Goal: Contribute content: Contribute content

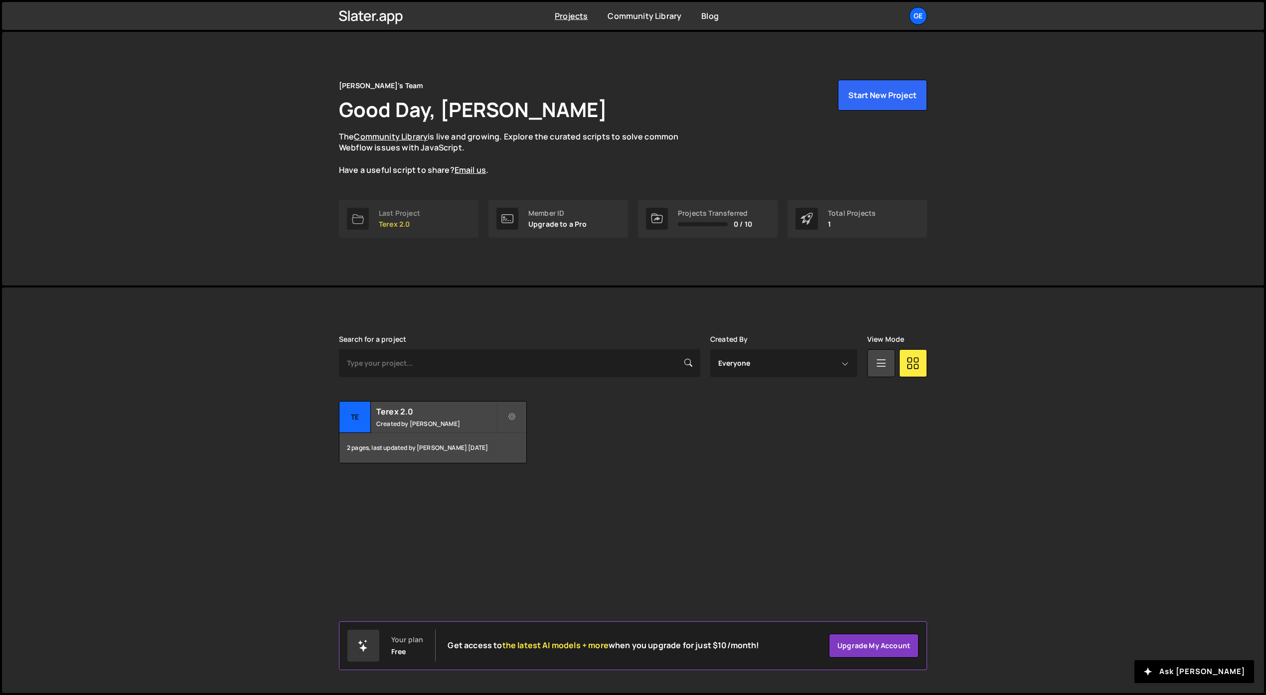
click at [434, 209] on link "Last Project Terex 2.0" at bounding box center [409, 219] width 140 height 38
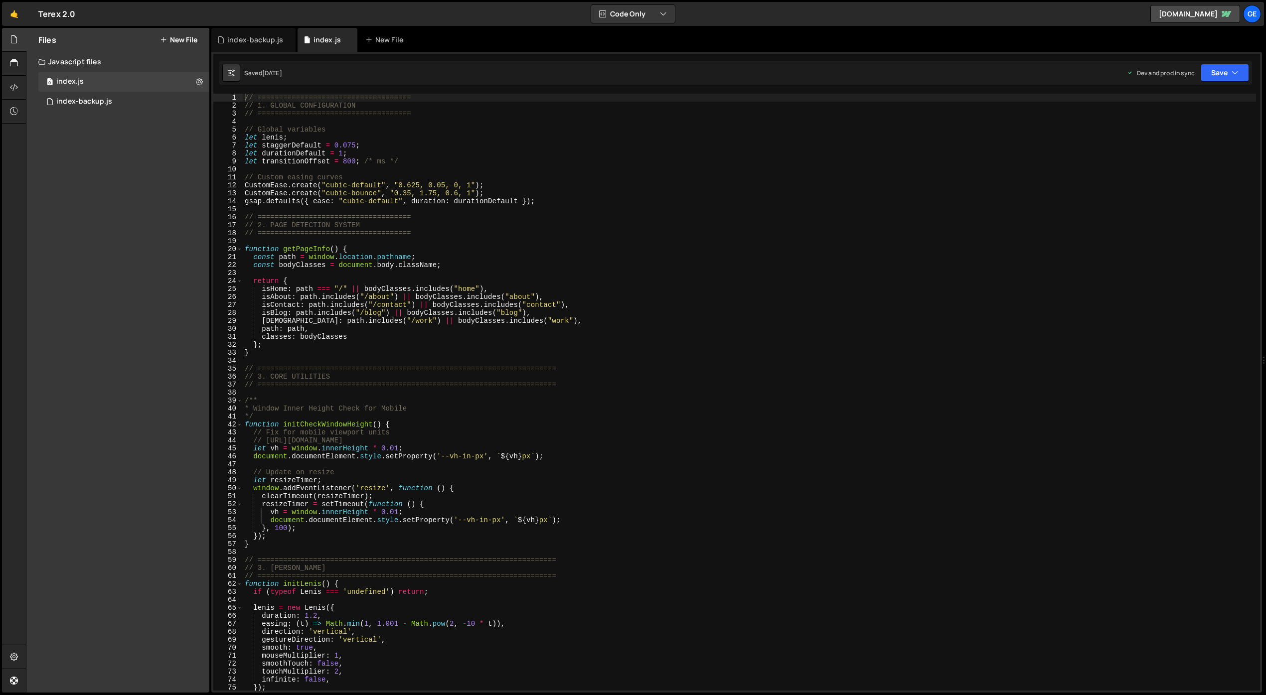
click at [448, 241] on div "// ==================================== // 1. GLOBAL CONFIGURATION // =========…" at bounding box center [749, 400] width 1013 height 613
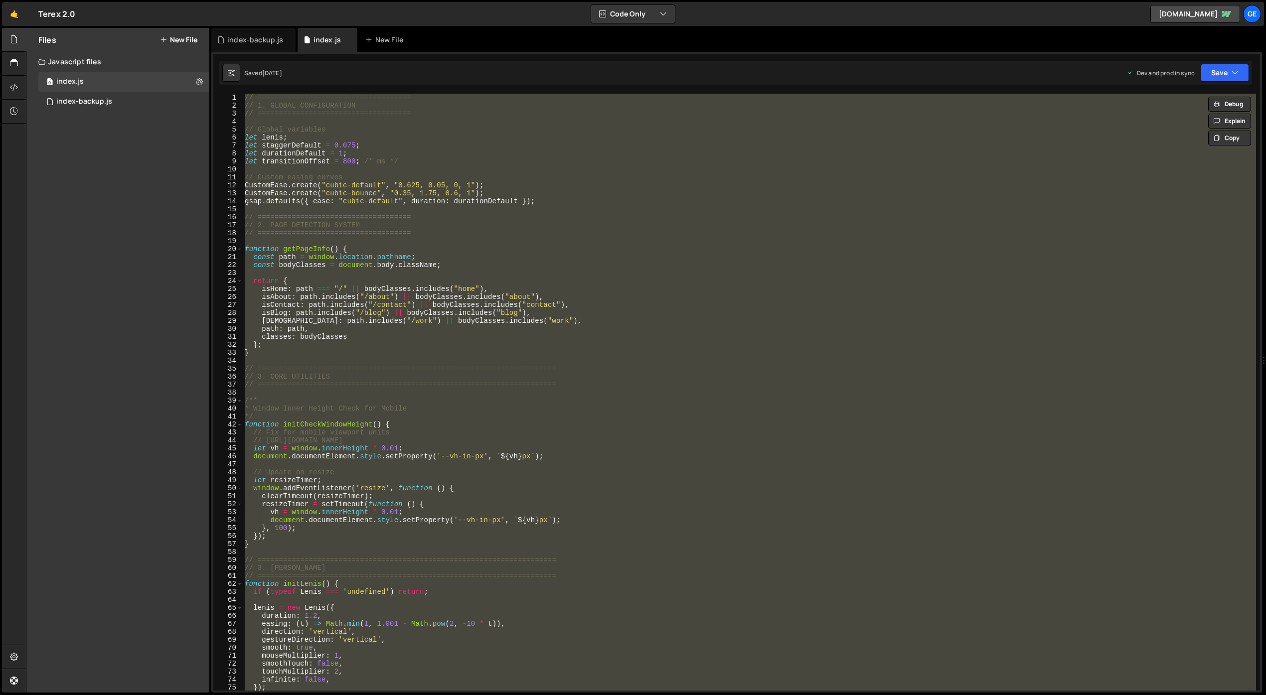
click at [736, 371] on div "// ==================================== // 1. GLOBAL CONFIGURATION // =========…" at bounding box center [749, 392] width 1013 height 597
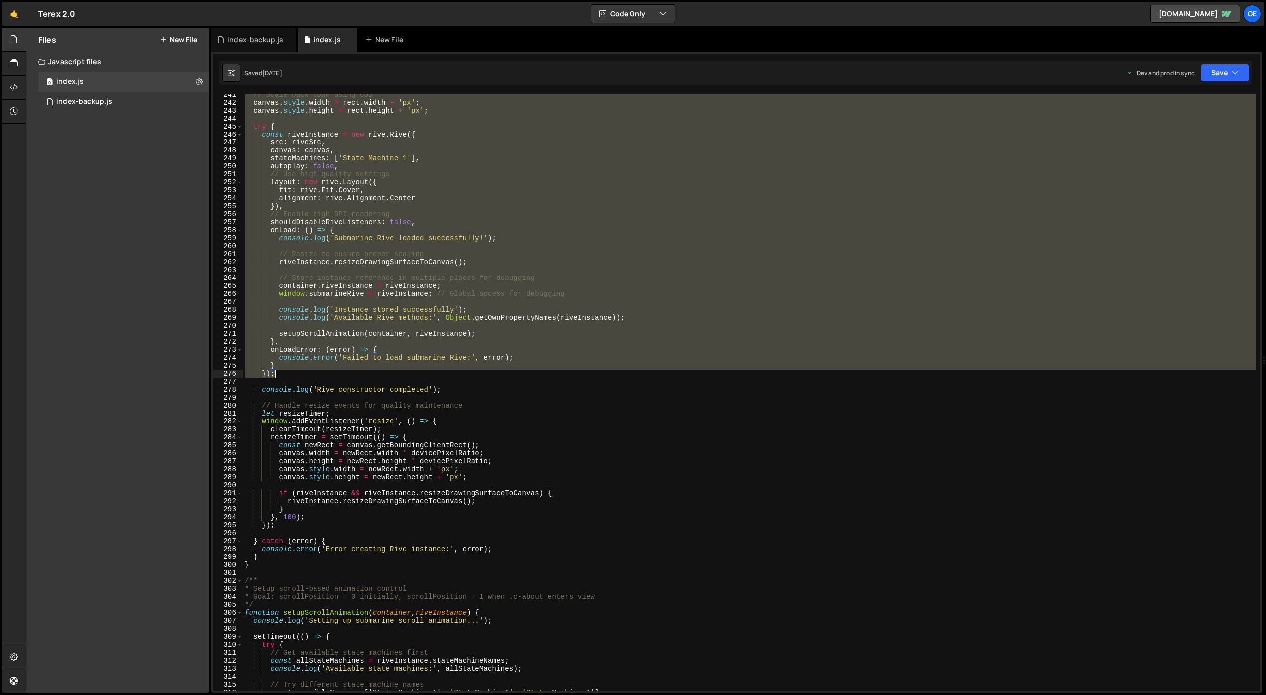
scroll to position [2056, 0]
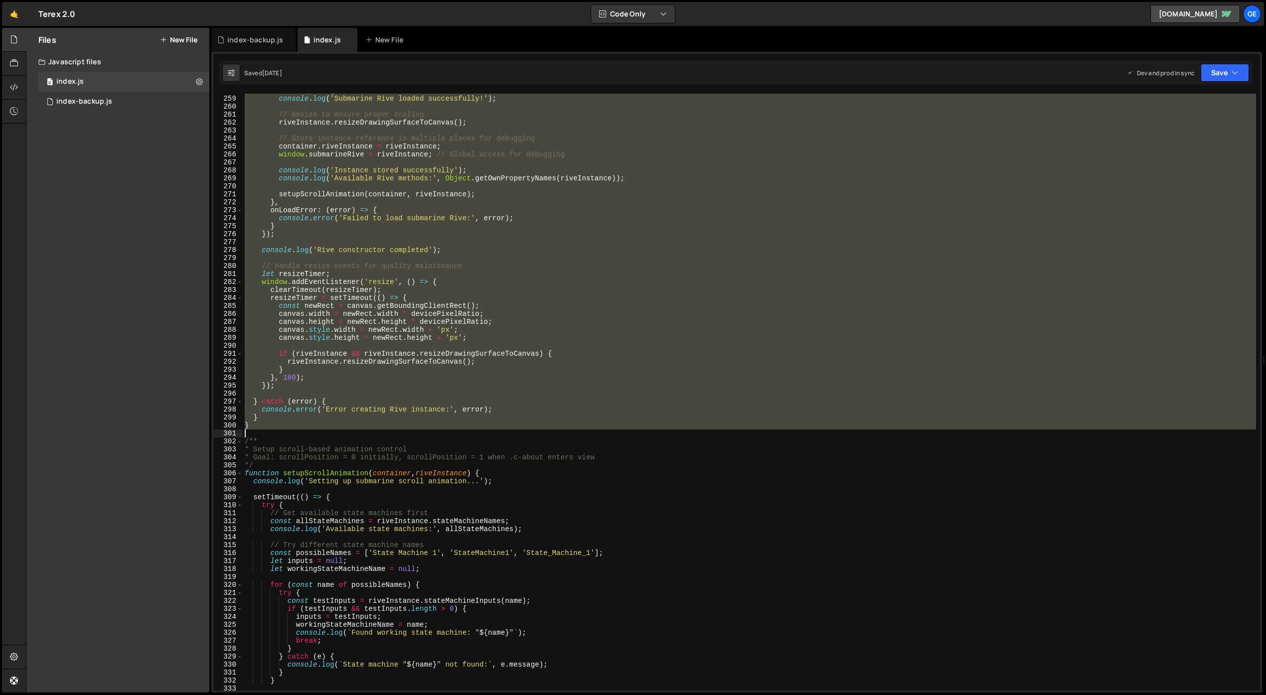
drag, startPoint x: 246, startPoint y: 175, endPoint x: 255, endPoint y: 431, distance: 255.8
click at [255, 431] on div "onLoad : ( ) => { console . log ( 'Submarine Rive loaded successfully!' ) ; // …" at bounding box center [749, 393] width 1013 height 613
click at [432, 551] on div "onLoad : ( ) => { console . log ( 'Submarine Rive loaded successfully!' ) ; // …" at bounding box center [749, 393] width 1013 height 613
type textarea "const possibleNames = ['State Machine 1', 'StateMachine1', 'State_Machine_1'];"
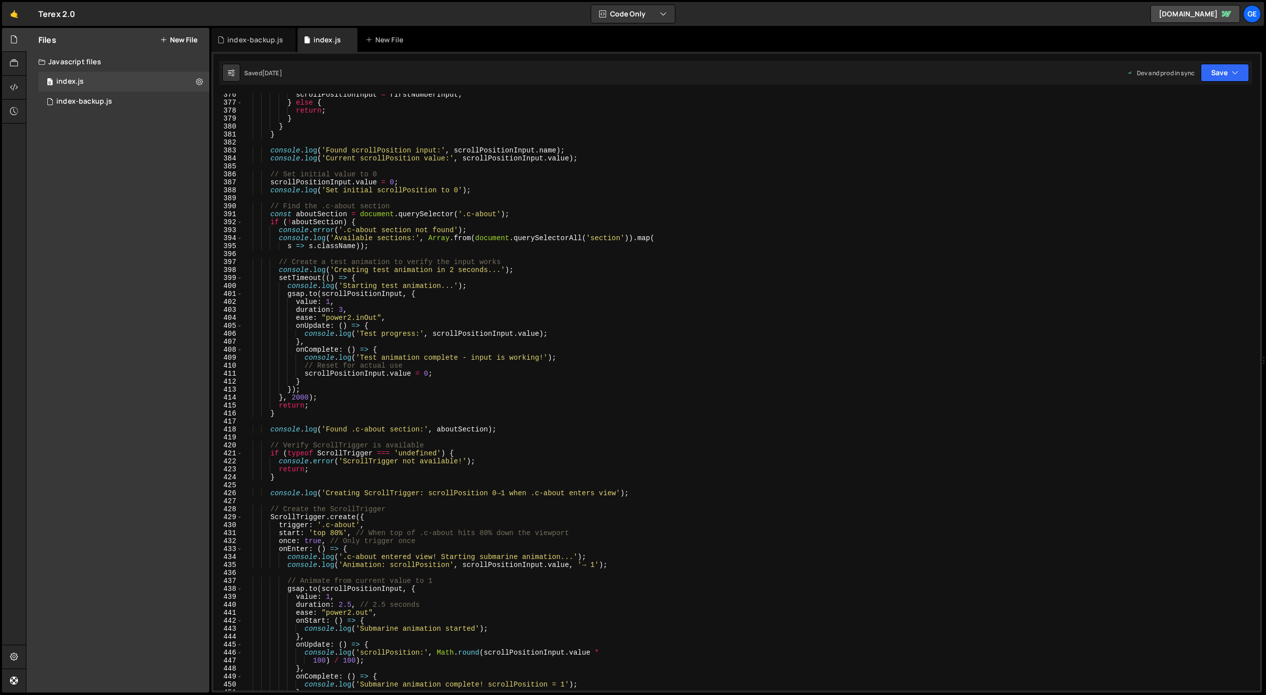
scroll to position [3193, 0]
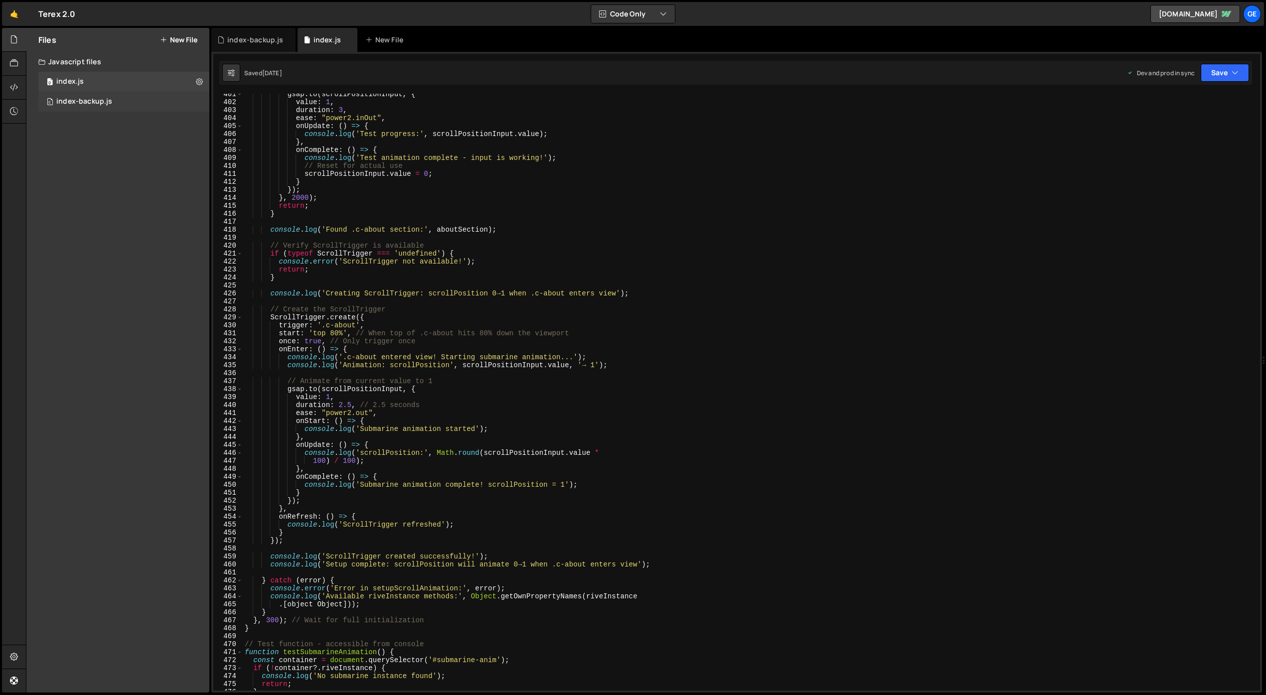
click at [96, 104] on div "index-backup.js" at bounding box center [84, 101] width 56 height 9
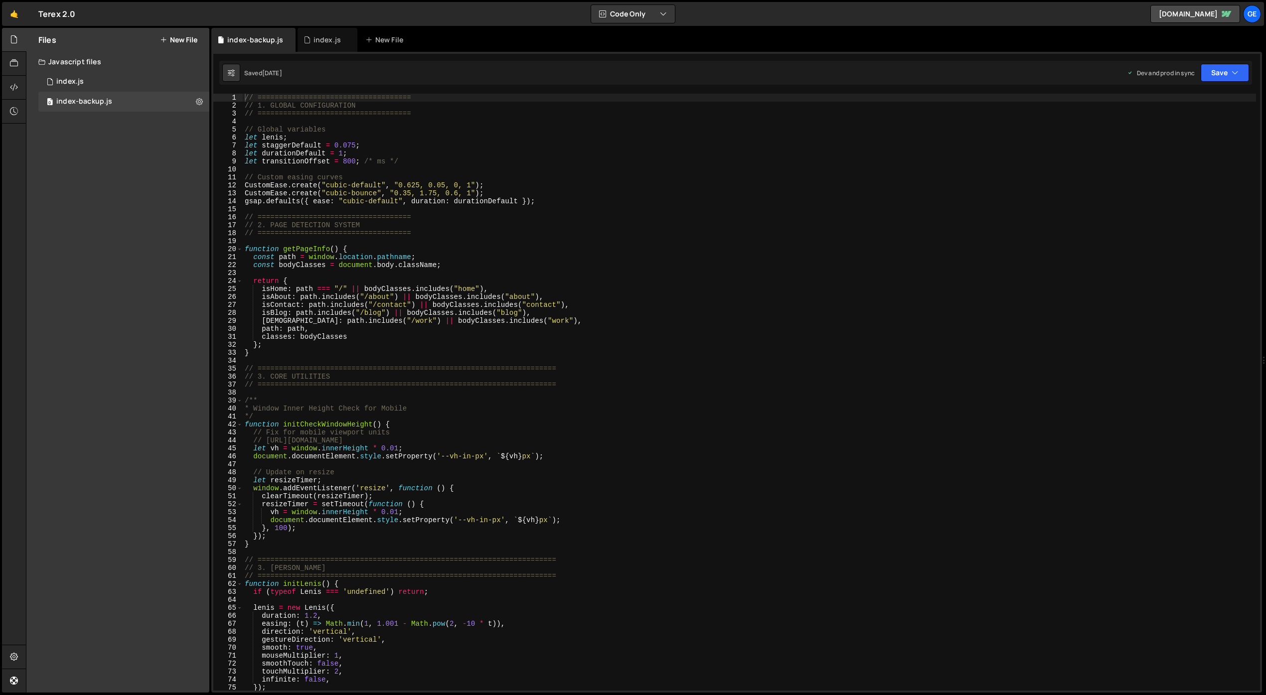
click at [443, 396] on div "// ==================================== // 1. GLOBAL CONFIGURATION // =========…" at bounding box center [749, 400] width 1013 height 613
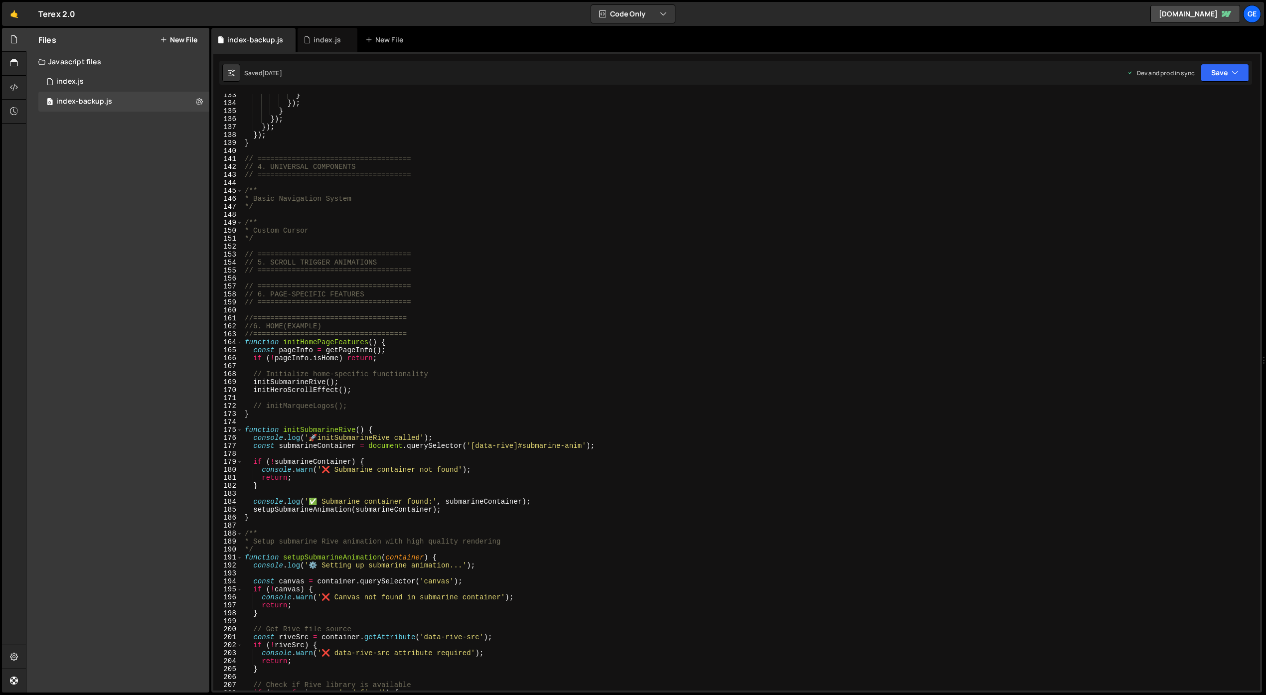
scroll to position [1099, 0]
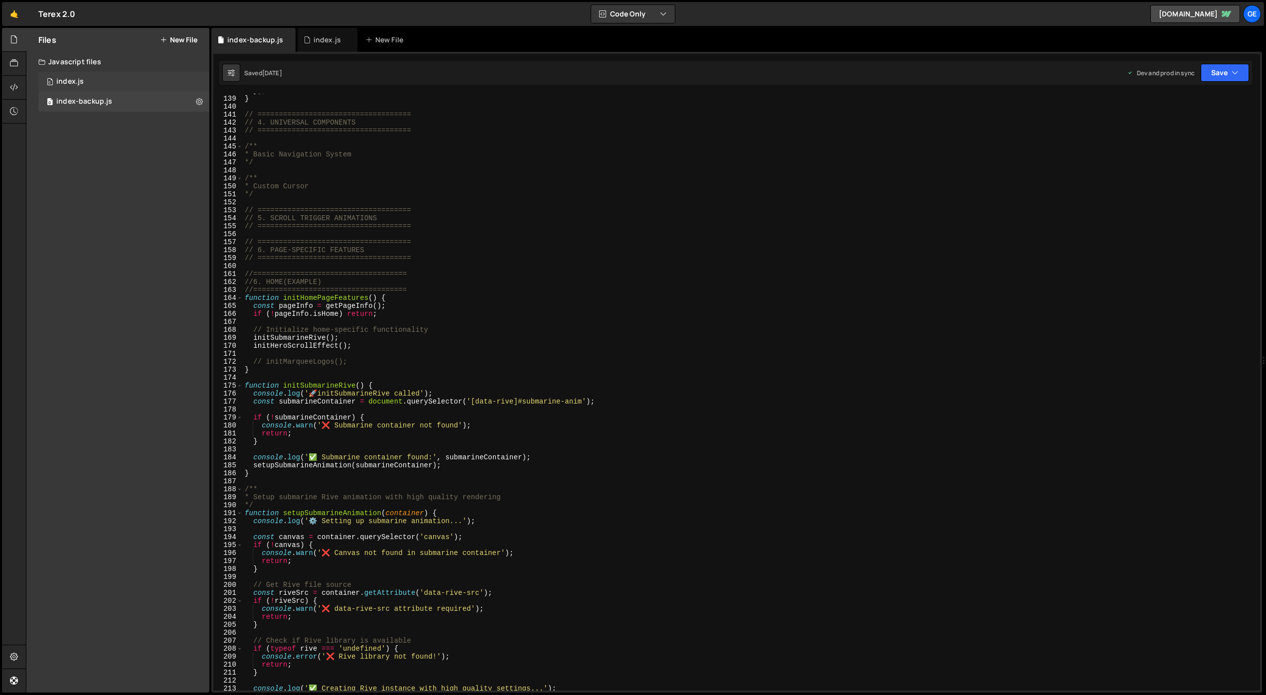
click at [105, 77] on div "0 index.js 0" at bounding box center [123, 82] width 171 height 20
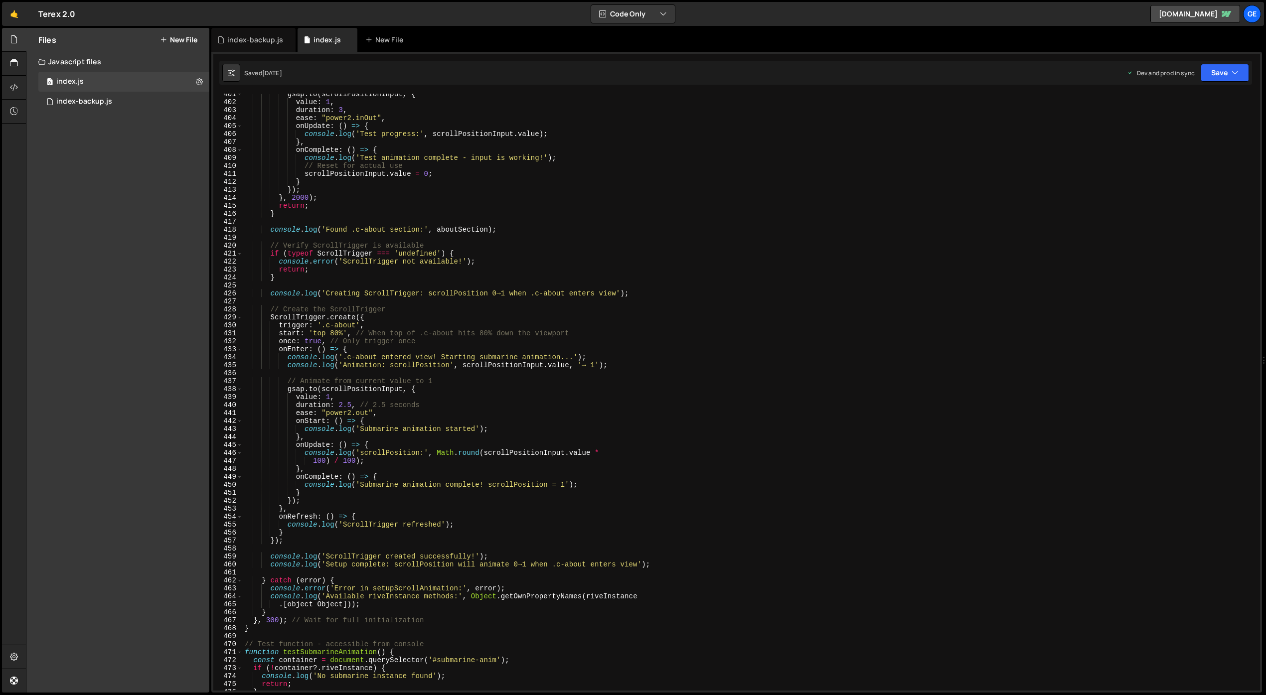
click at [177, 37] on button "New File" at bounding box center [178, 40] width 37 height 8
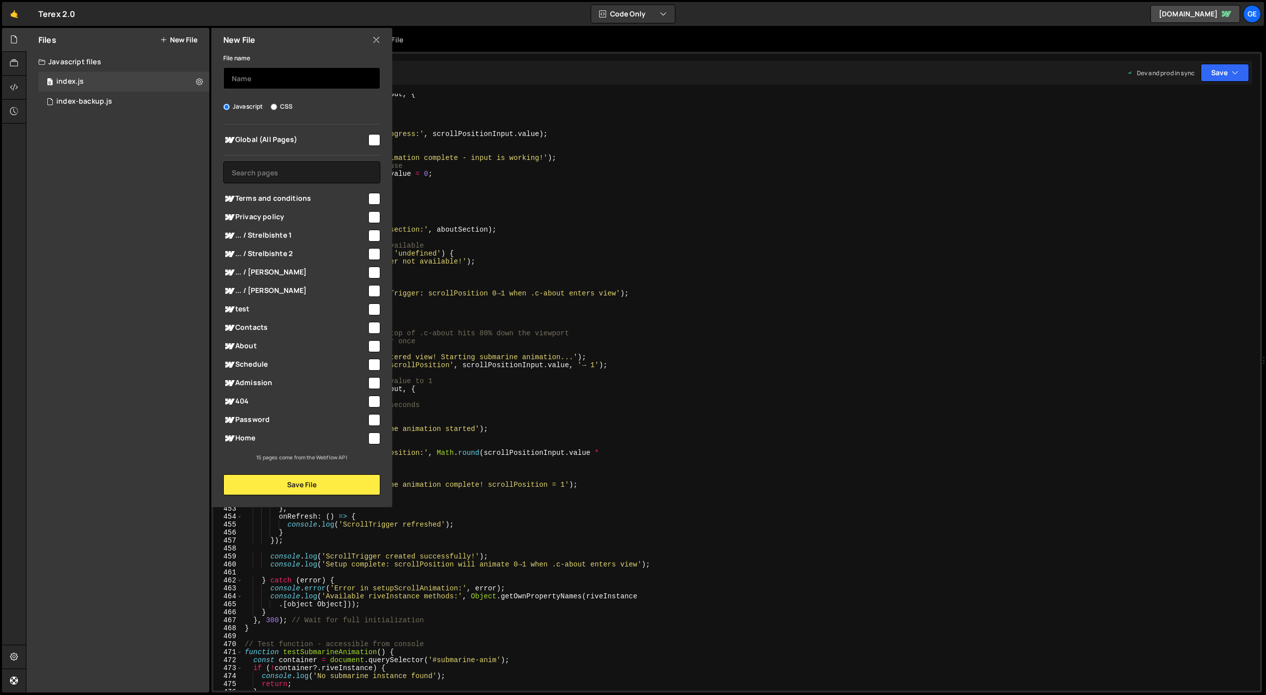
click at [261, 80] on input "text" at bounding box center [301, 78] width 157 height 22
type input "index-backup-2"
click at [333, 486] on button "Save File" at bounding box center [301, 484] width 157 height 21
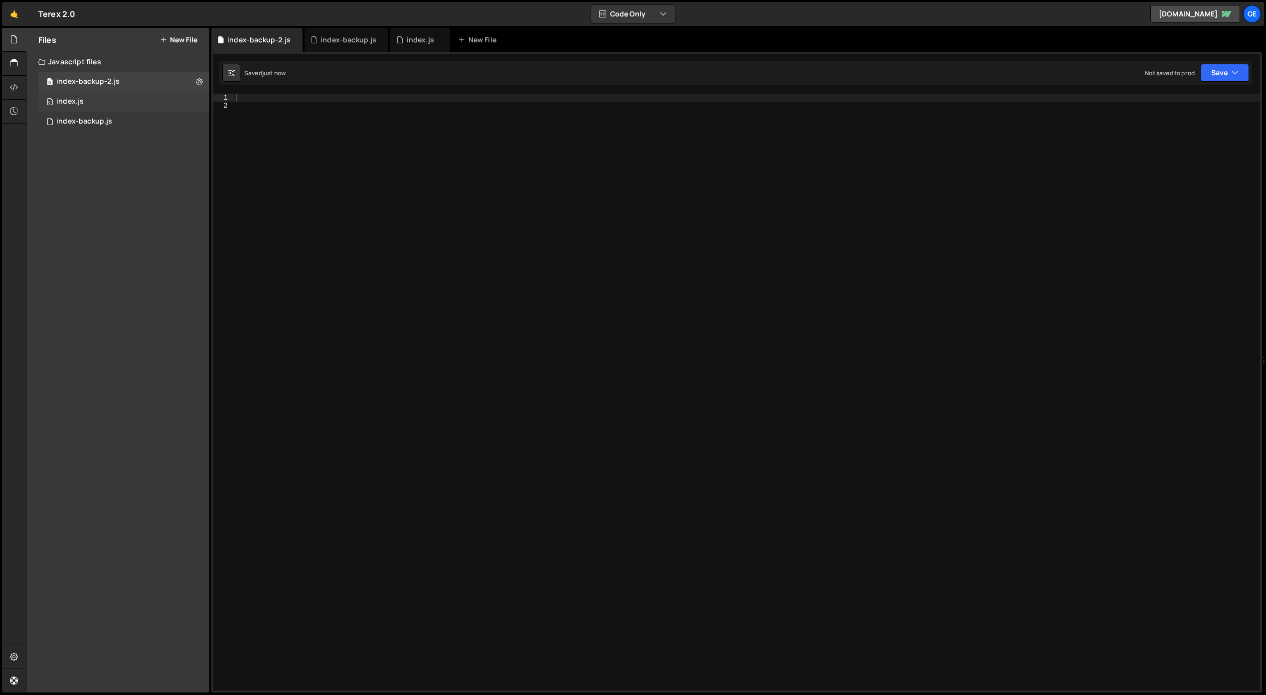
click at [106, 104] on div "0 index.js 0" at bounding box center [123, 102] width 171 height 20
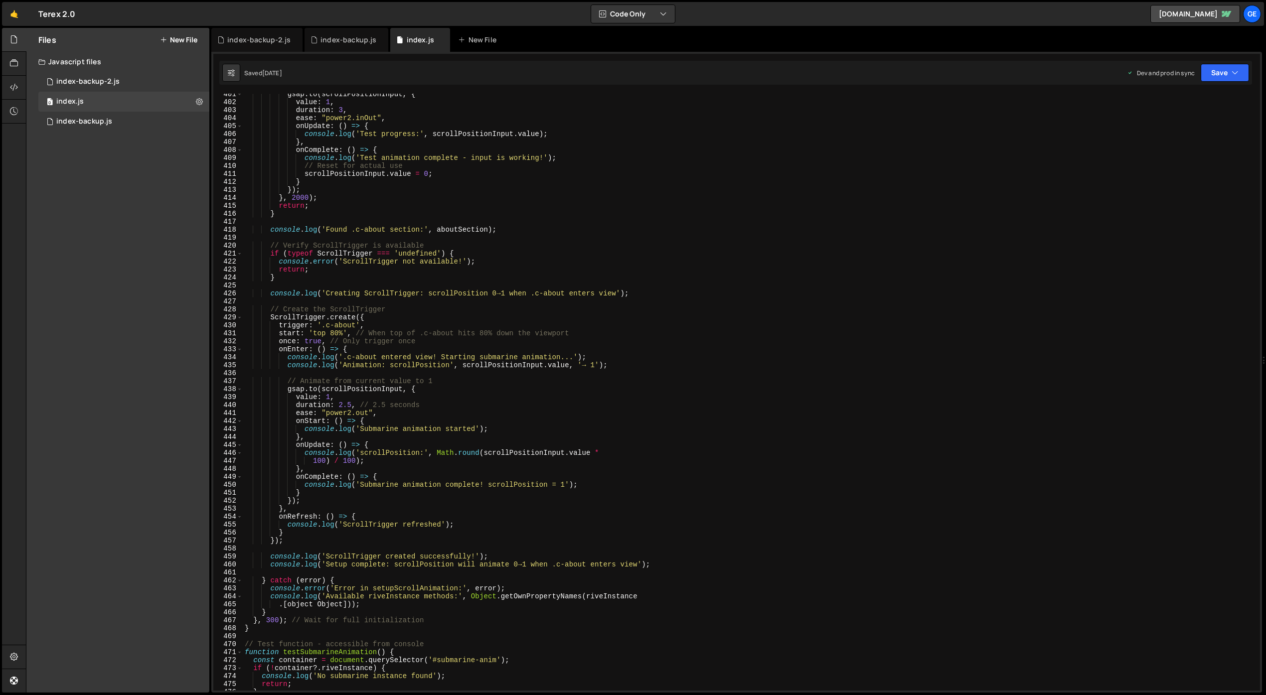
click at [618, 195] on div "gsap . to ( scrollPositionInput , { value : 1 , duration : 3 , ease : "power2.i…" at bounding box center [749, 396] width 1013 height 613
type textarea "initScript();"
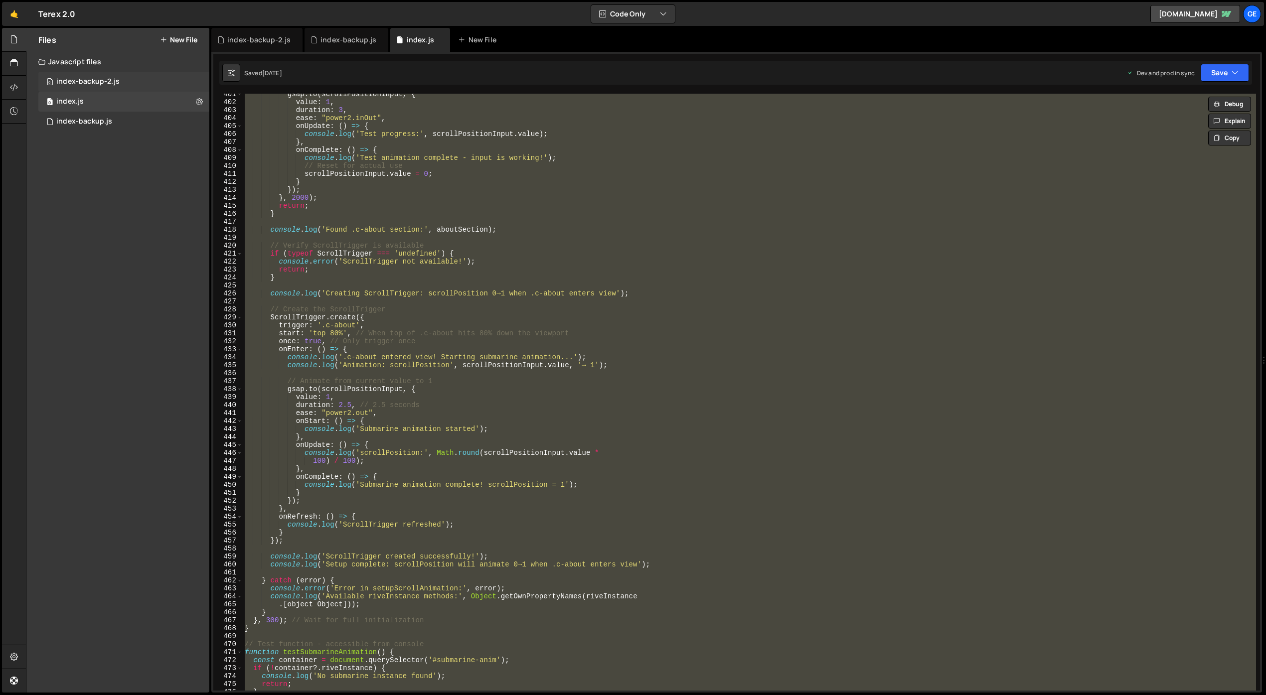
click at [122, 77] on div "0 index-backup-2.js 0" at bounding box center [123, 82] width 171 height 20
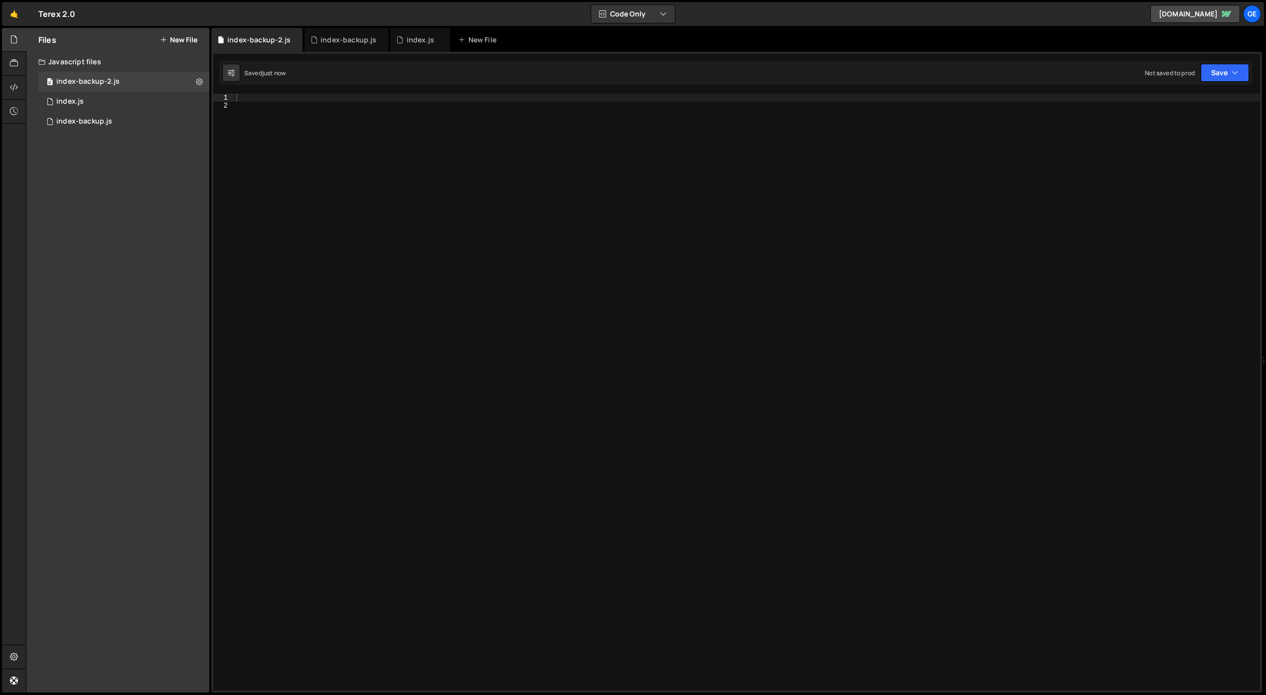
click at [392, 168] on div at bounding box center [747, 400] width 1026 height 613
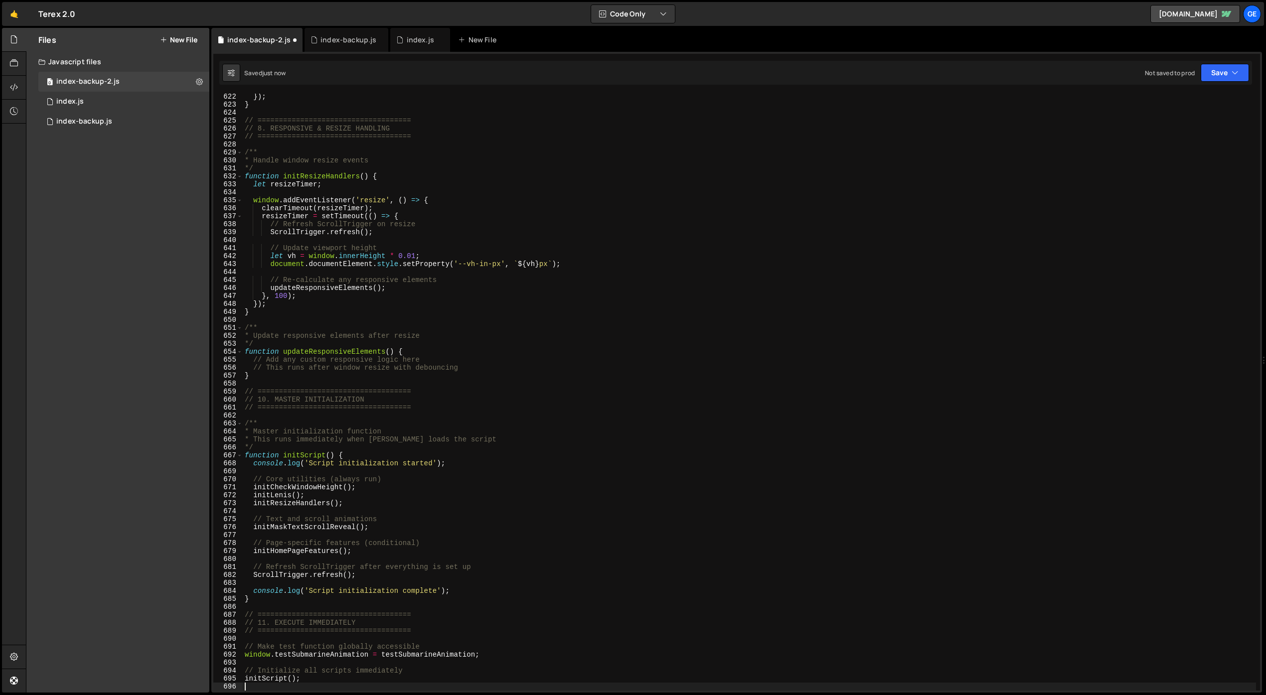
scroll to position [4952, 0]
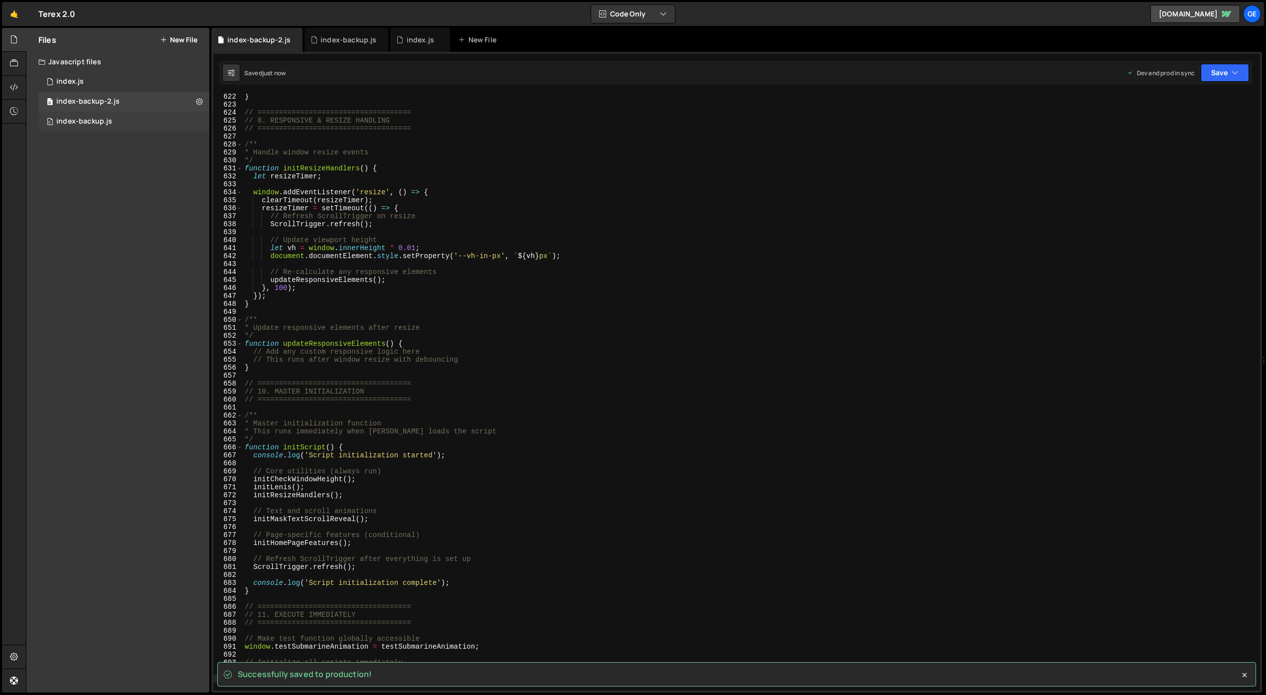
click at [85, 117] on div "index-backup.js" at bounding box center [84, 121] width 56 height 9
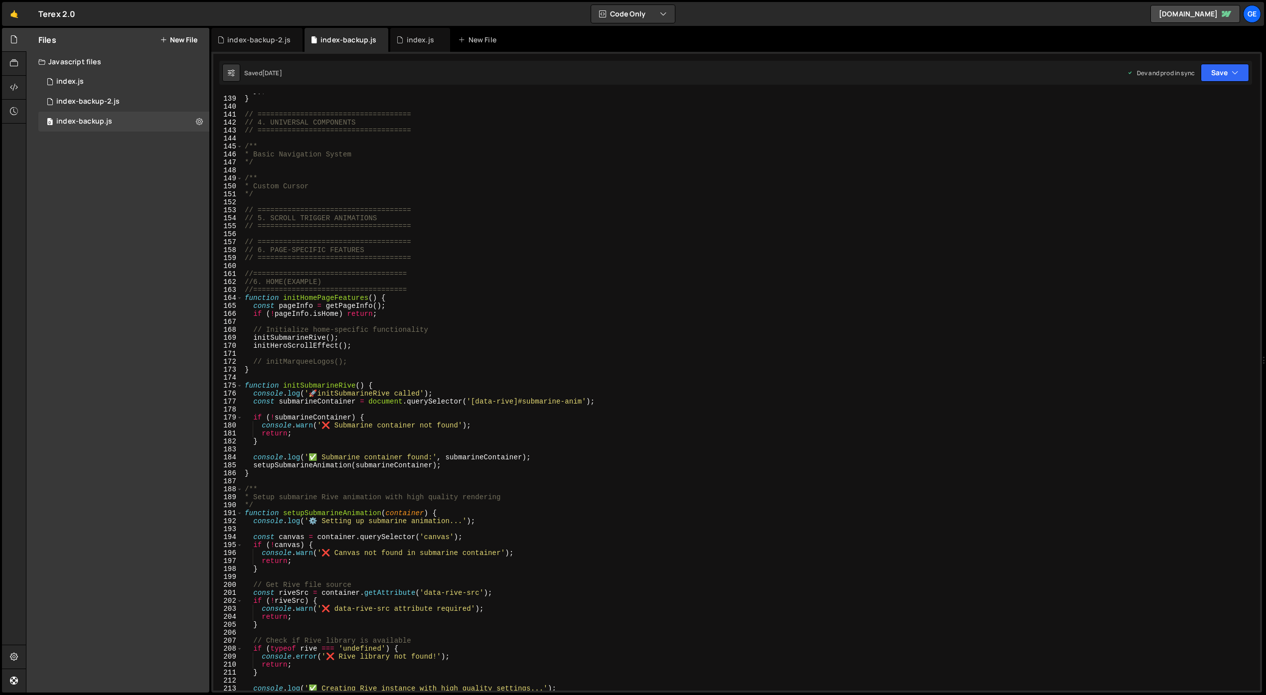
click at [358, 156] on div "}) ; } // ==================================== // 4. UNIVERSAL COMPONENTS // ==…" at bounding box center [749, 393] width 1013 height 613
type textarea "initScript();"
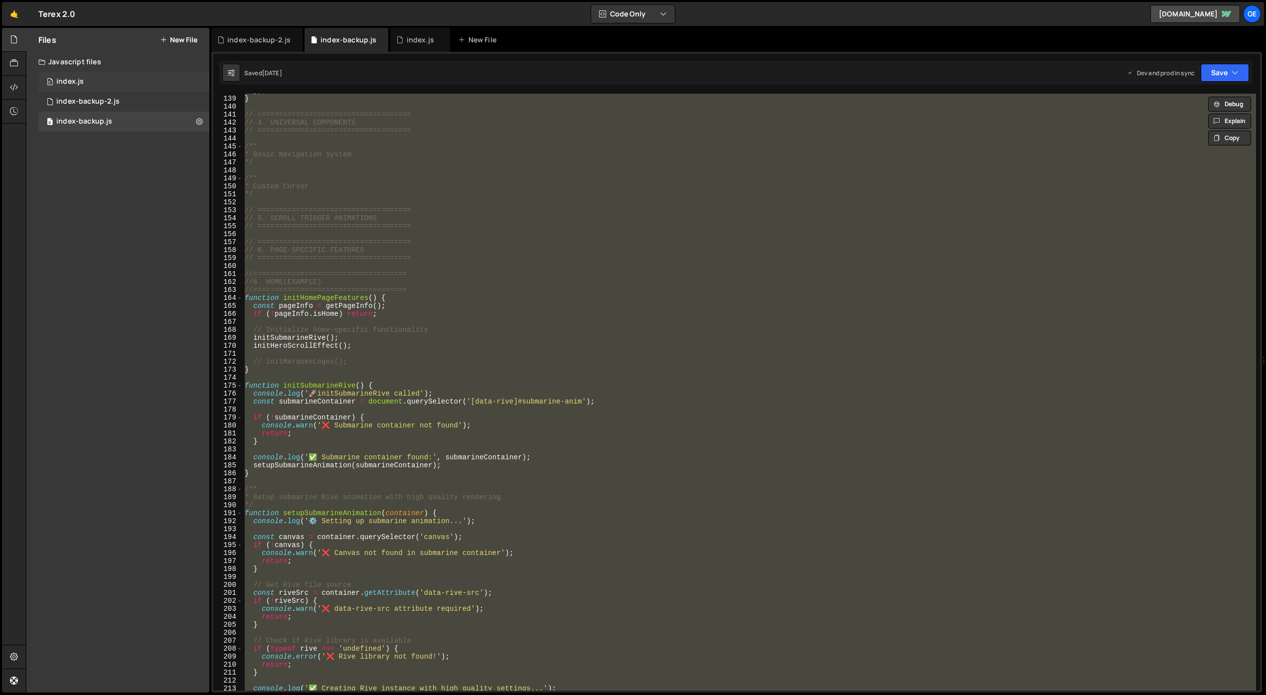
click at [98, 86] on div "0 index.js 0" at bounding box center [123, 82] width 171 height 20
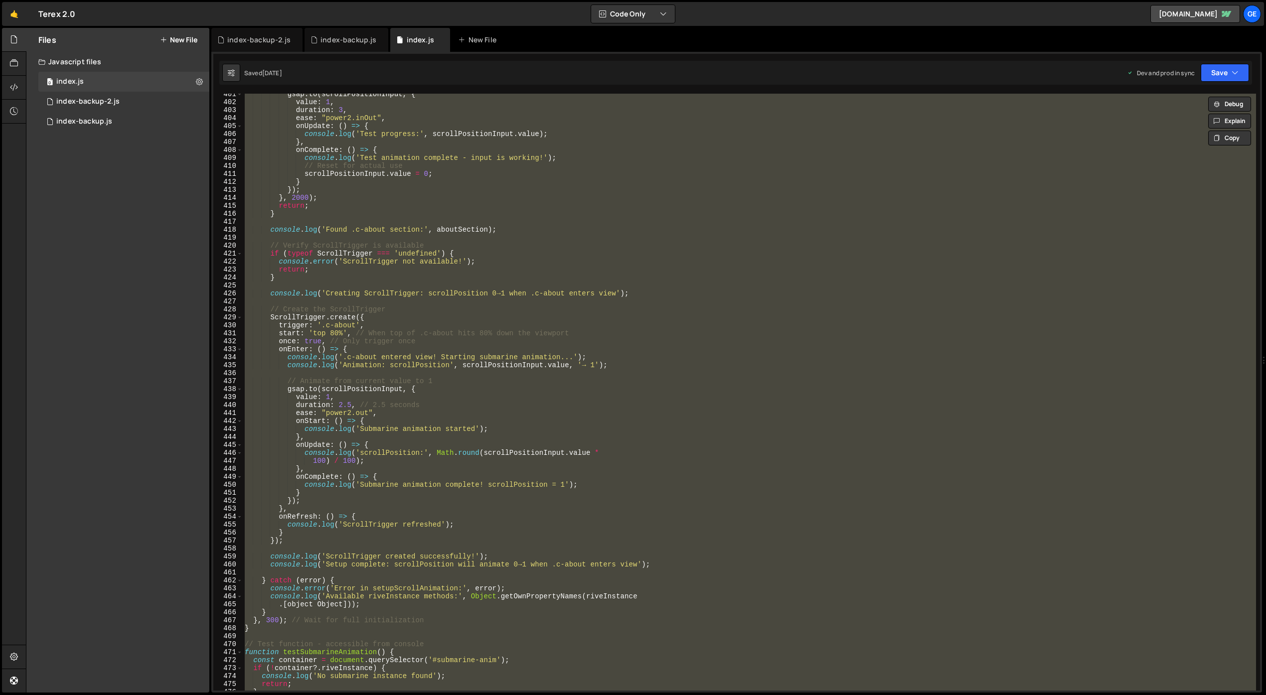
click at [521, 216] on div "gsap . to ( scrollPositionInput , { value : 1 , duration : 3 , ease : "power2.i…" at bounding box center [749, 392] width 1013 height 597
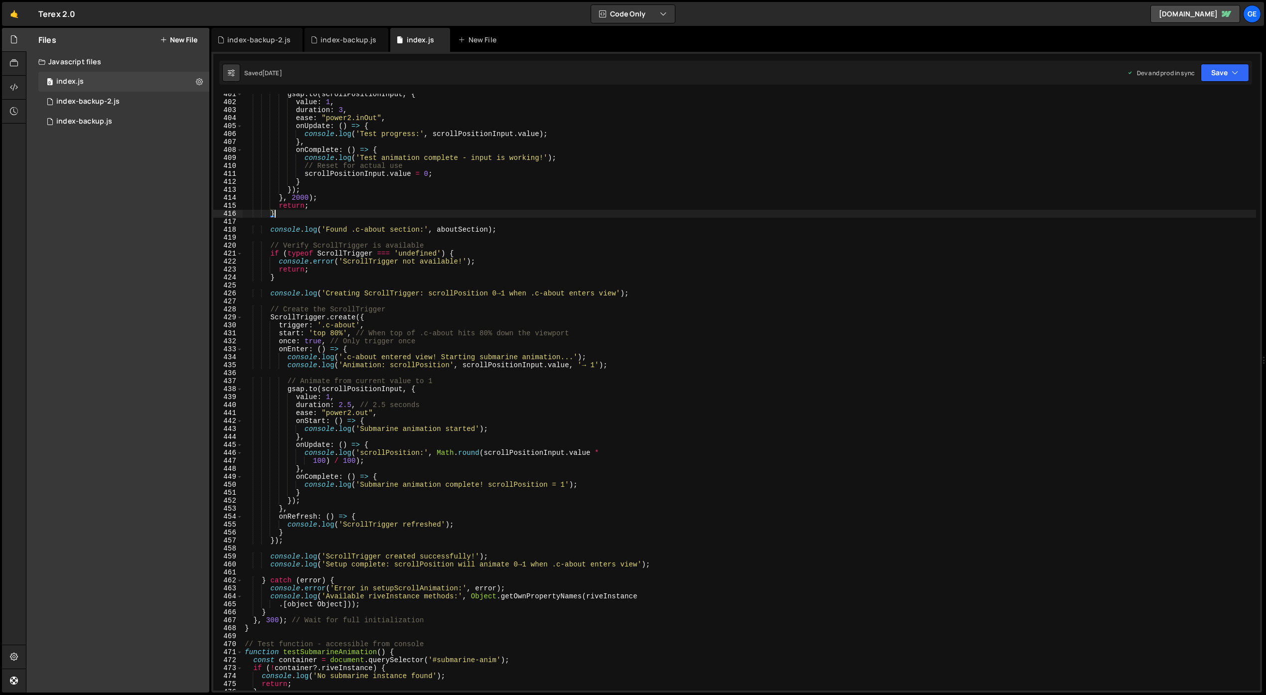
type textarea "initScript();"
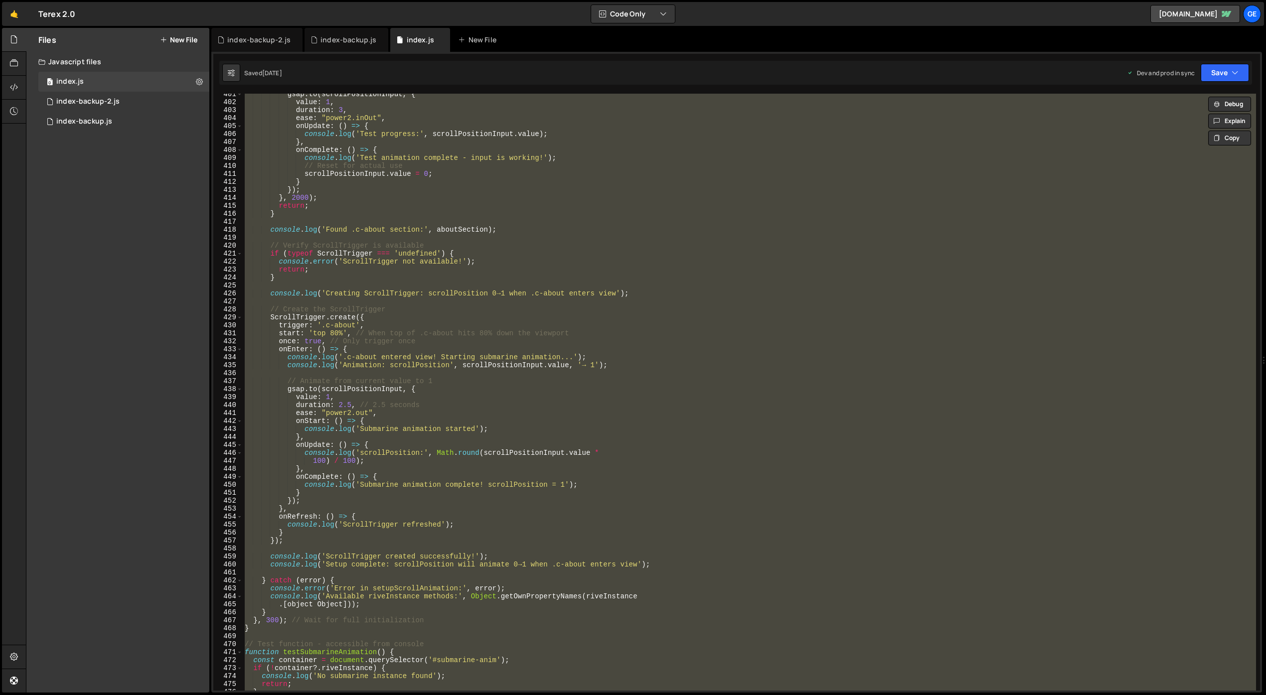
paste textarea
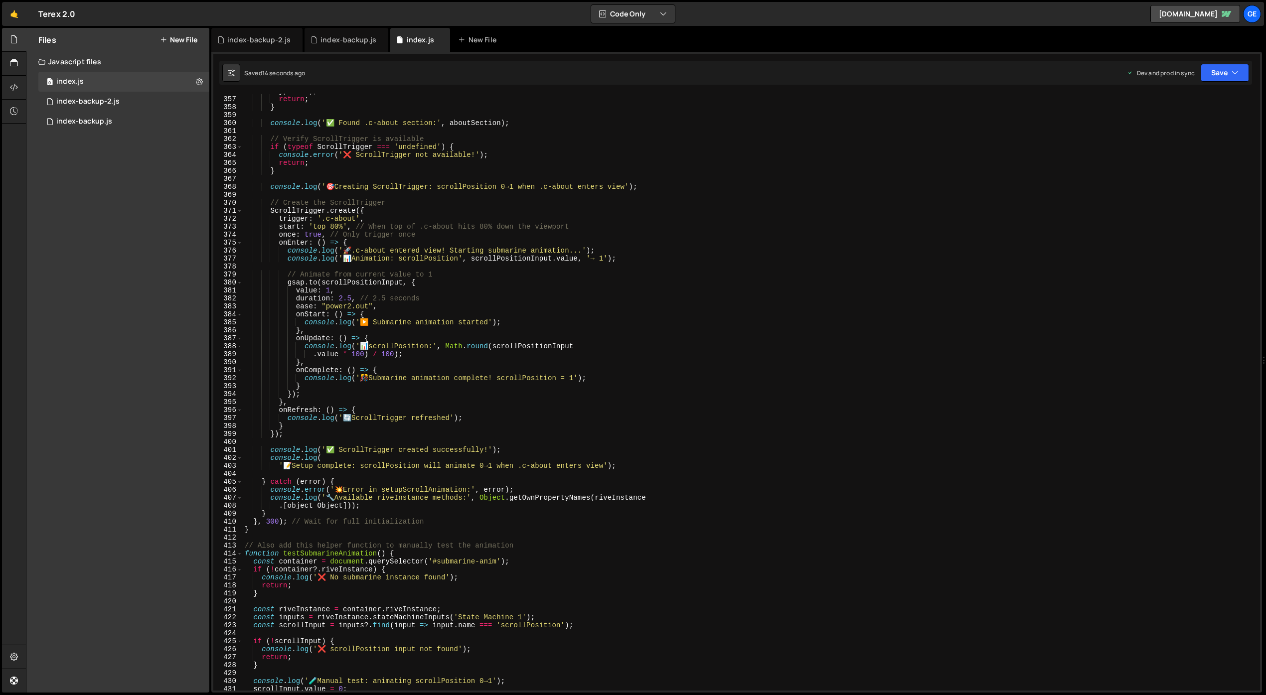
scroll to position [2633, 0]
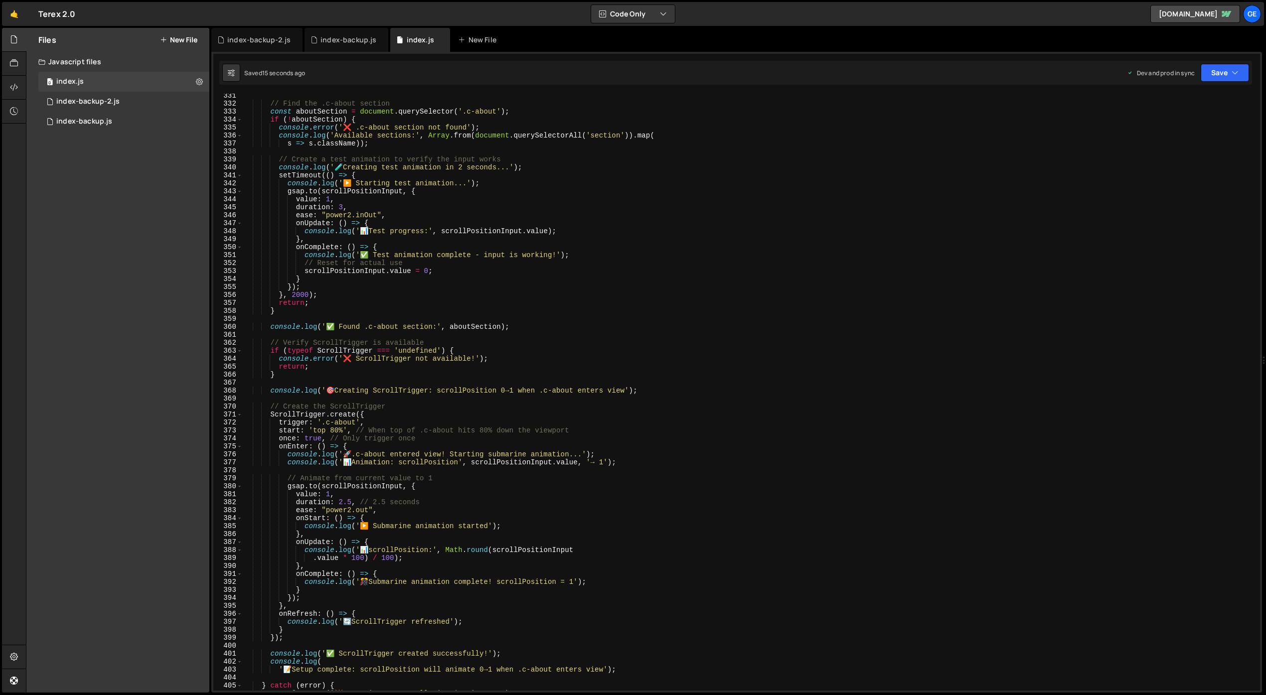
click at [576, 262] on div "// Find the .c-about section const aboutSection = document . querySelector ( '.…" at bounding box center [749, 398] width 1013 height 613
click at [685, 360] on div "// Find the .c-about section const aboutSection = document . querySelector ( '.…" at bounding box center [749, 398] width 1013 height 613
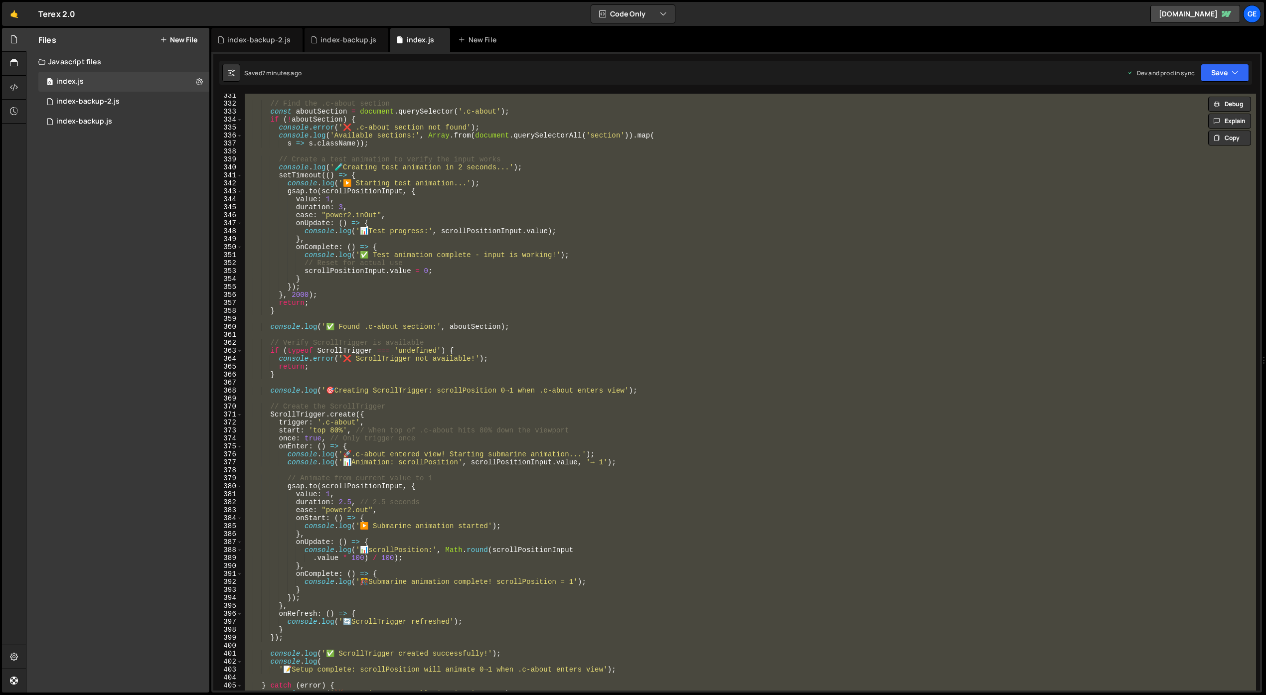
click at [651, 488] on div "// Find the .c-about section const aboutSection = document . querySelector ( '.…" at bounding box center [749, 392] width 1013 height 597
paste textarea "});"
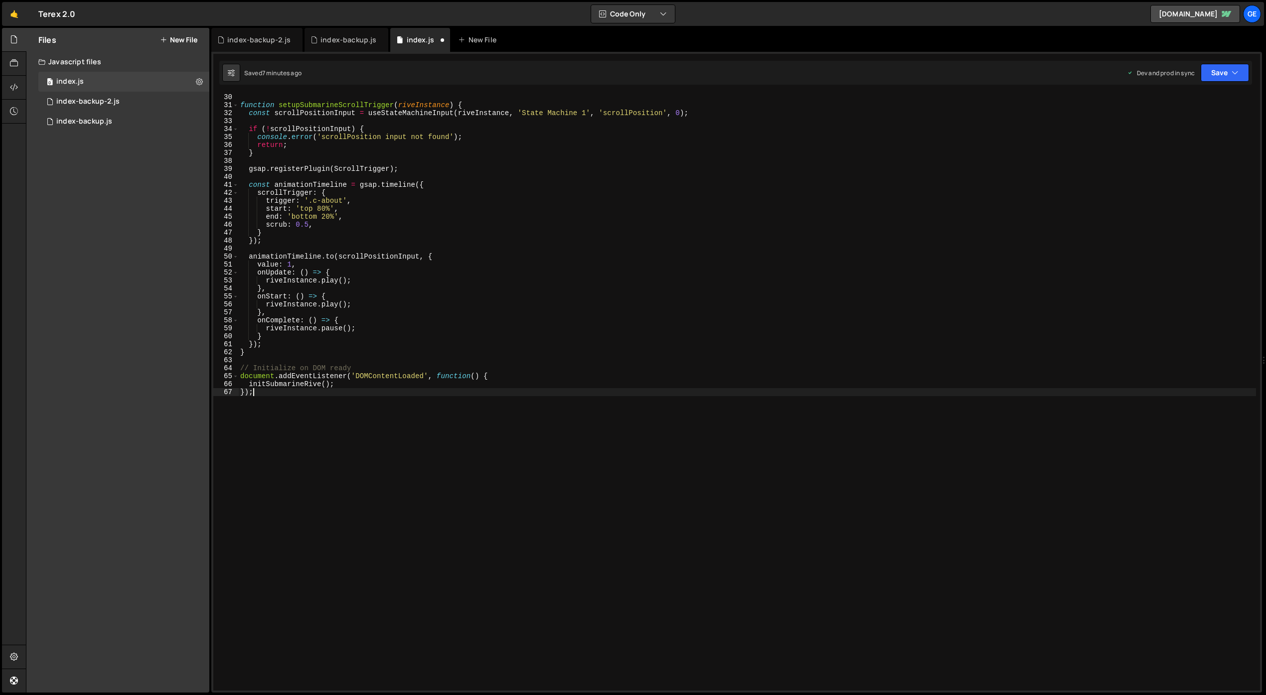
scroll to position [232, 0]
type textarea "document.addEventListener('DOMContentLoaded', function () {"
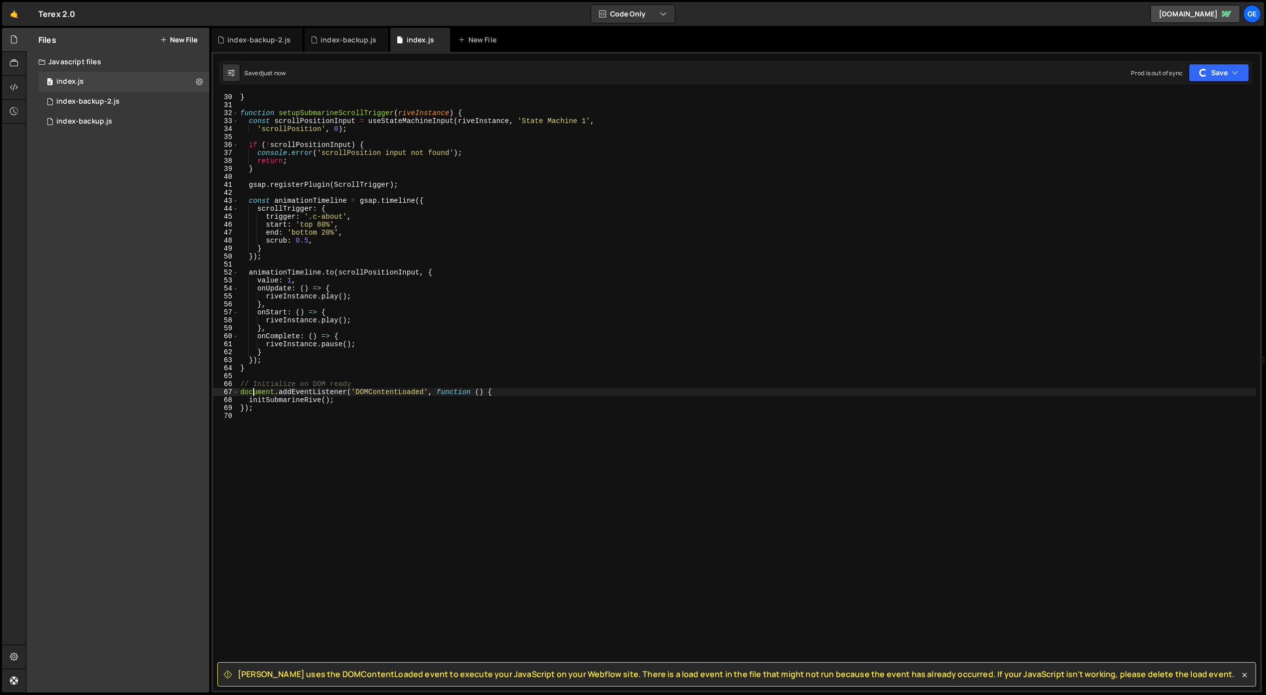
click at [617, 491] on div "} function setupSubmarineScrollTrigger ( riveInstance ) { const scrollPositionI…" at bounding box center [747, 399] width 1018 height 613
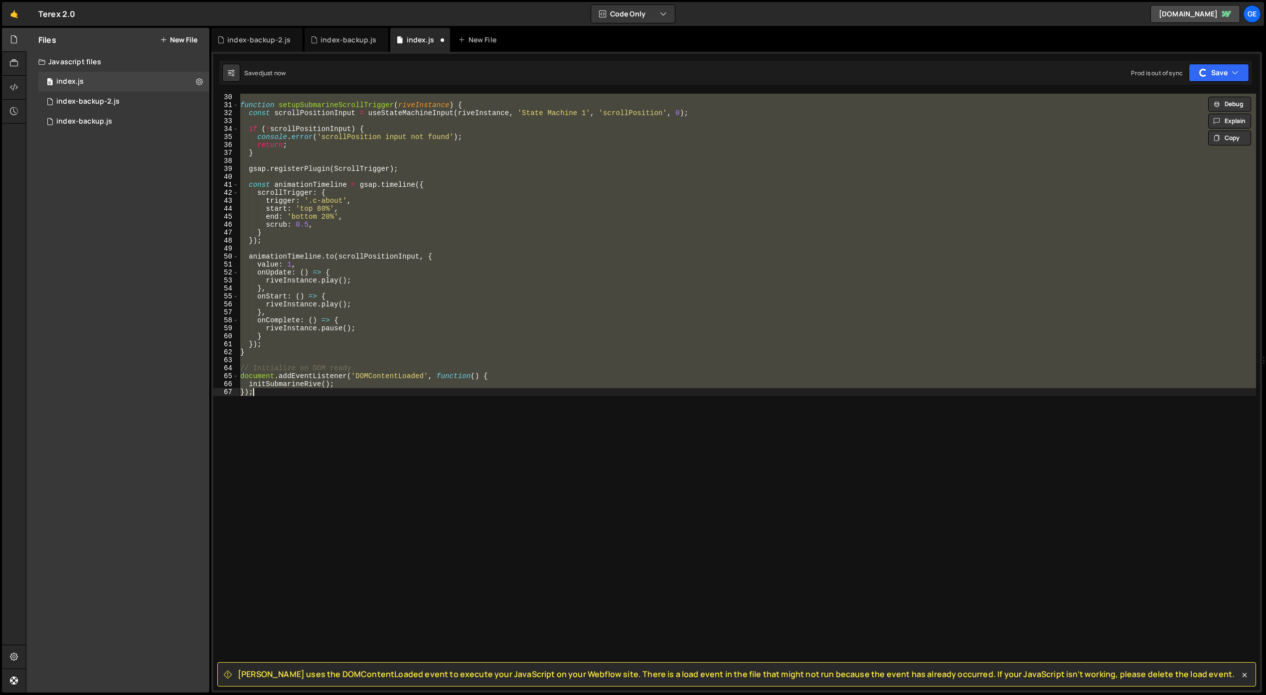
type textarea "initScript();"
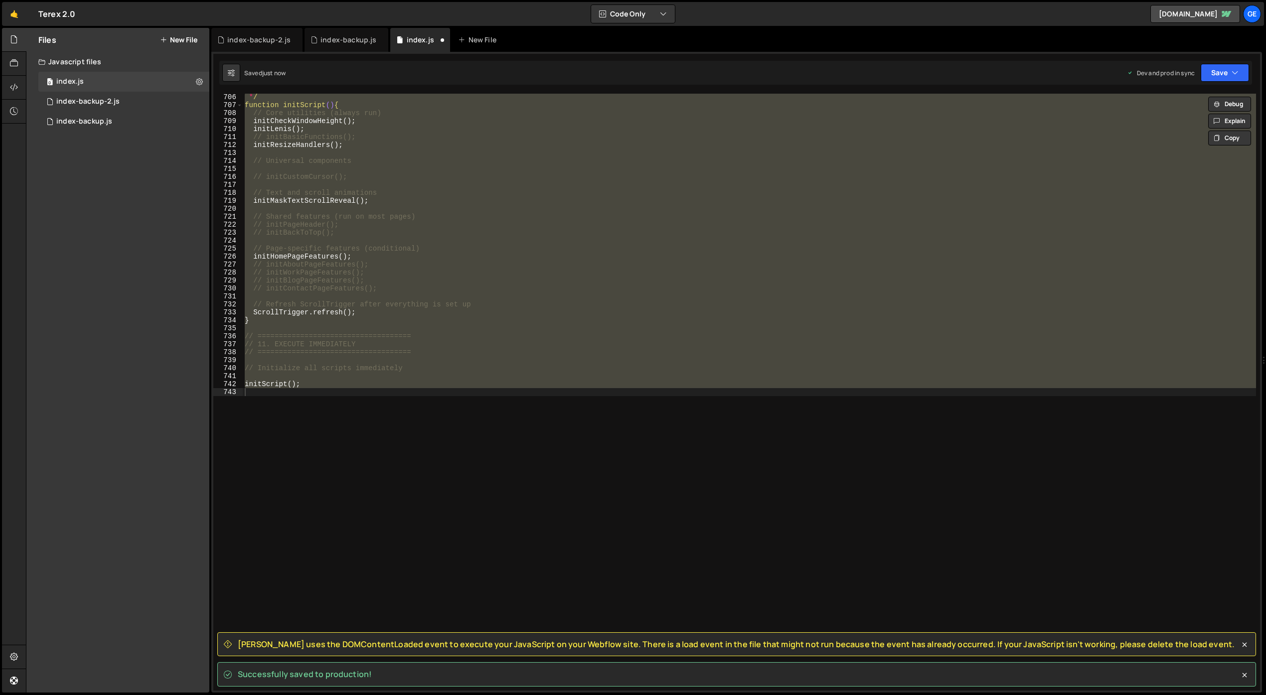
click at [549, 480] on div "* / function initScript () { // Core utilities (always run) initCheckWindowHeig…" at bounding box center [749, 392] width 1013 height 597
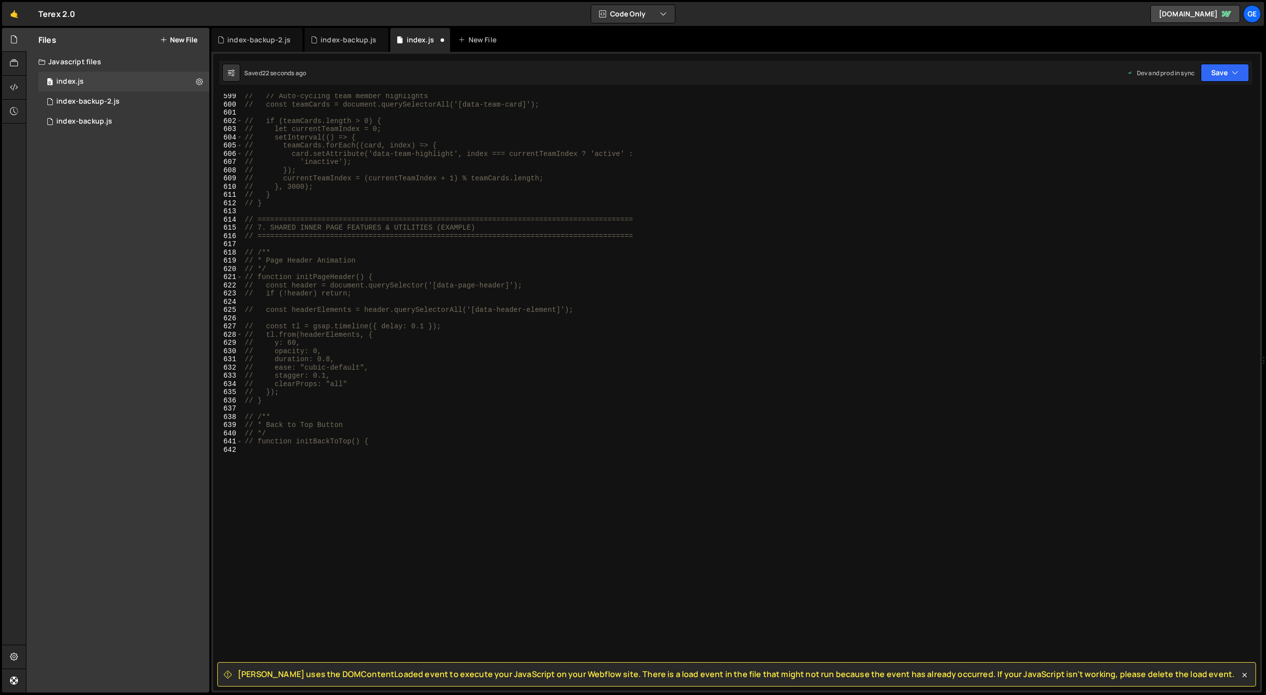
scroll to position [4918, 0]
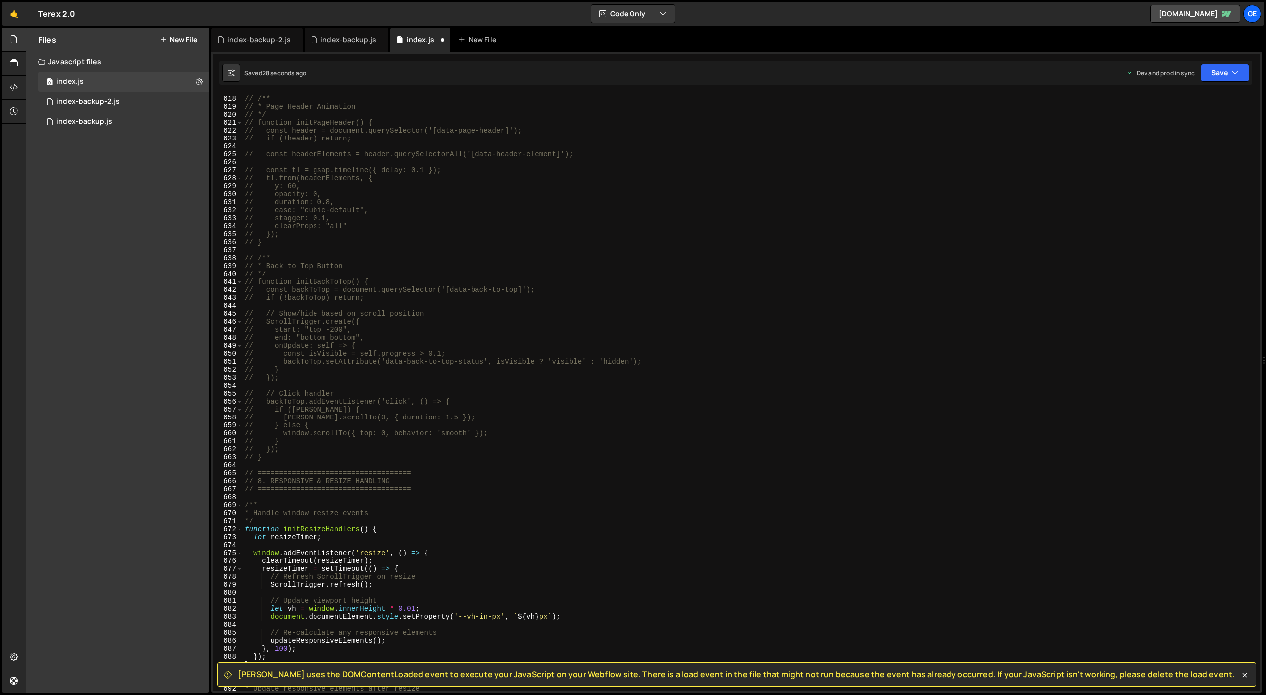
click at [118, 489] on div "Files New File Javascript files 0 index.js 0 0 index-backup-2.js 0 0 index-back…" at bounding box center [117, 360] width 183 height 665
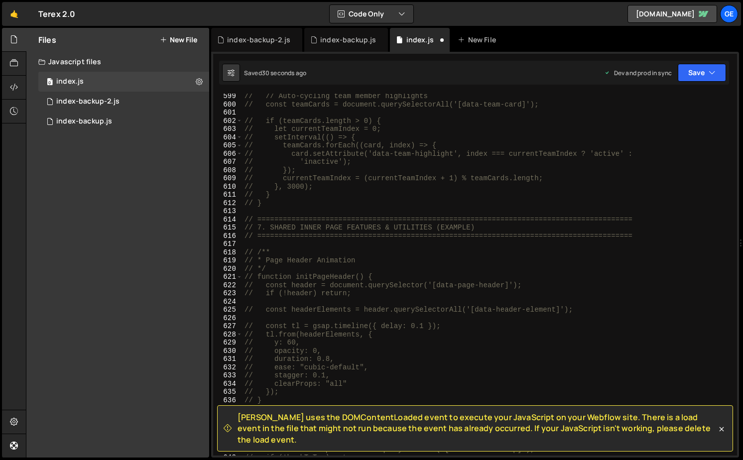
click at [418, 208] on div "// // Auto-cycling team member highlights // const teamCards = document.querySe…" at bounding box center [488, 281] width 491 height 379
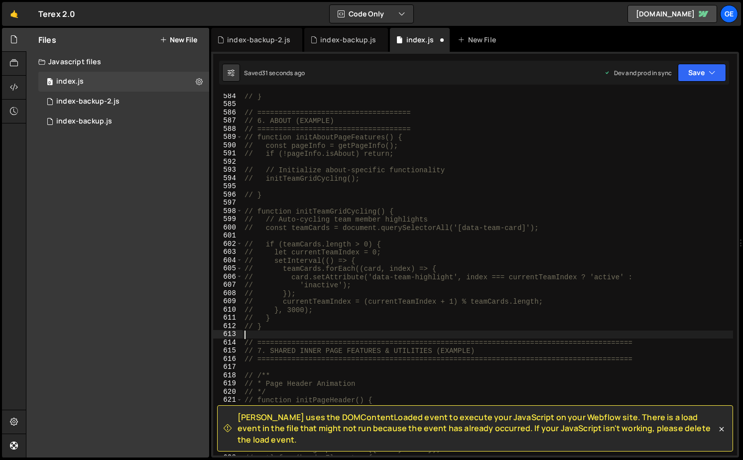
scroll to position [4721, 0]
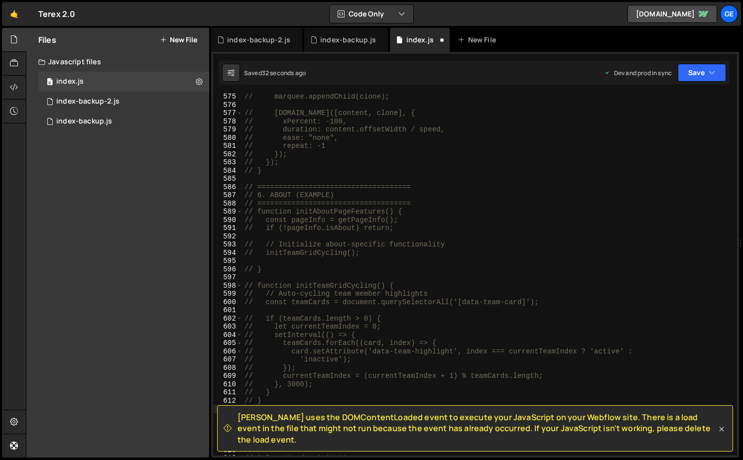
click at [722, 433] on icon at bounding box center [722, 430] width 10 height 10
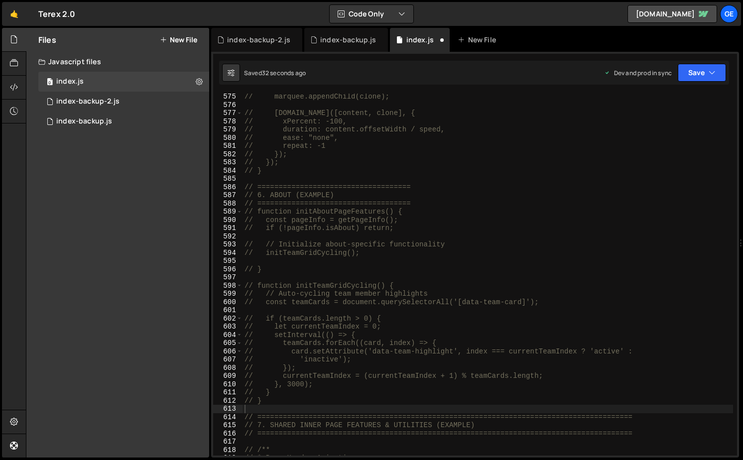
click at [459, 312] on div "// marquee.appendChild(clone); // [DOMAIN_NAME]([content, clone], { // xPercent…" at bounding box center [488, 282] width 491 height 379
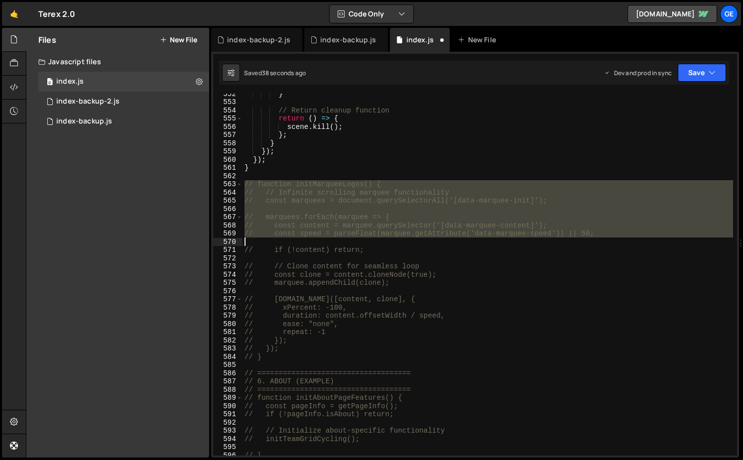
scroll to position [4544, 0]
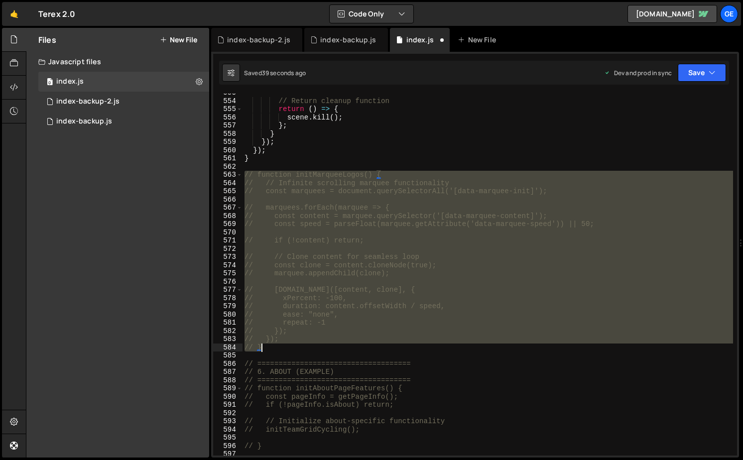
drag, startPoint x: 245, startPoint y: 210, endPoint x: 322, endPoint y: 347, distance: 157.3
click at [322, 347] on div "// Return cleanup function return ( ) => { scene . kill ( ) ; } ; } }) ; }) ; }…" at bounding box center [488, 278] width 491 height 379
type textarea "// }); // }"
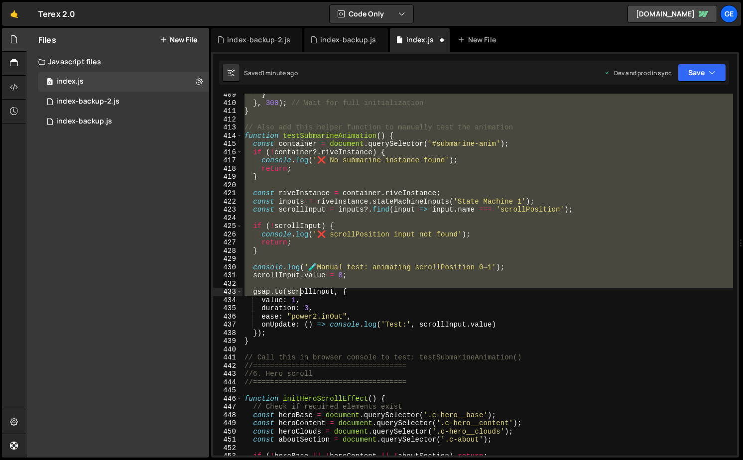
scroll to position [3357, 0]
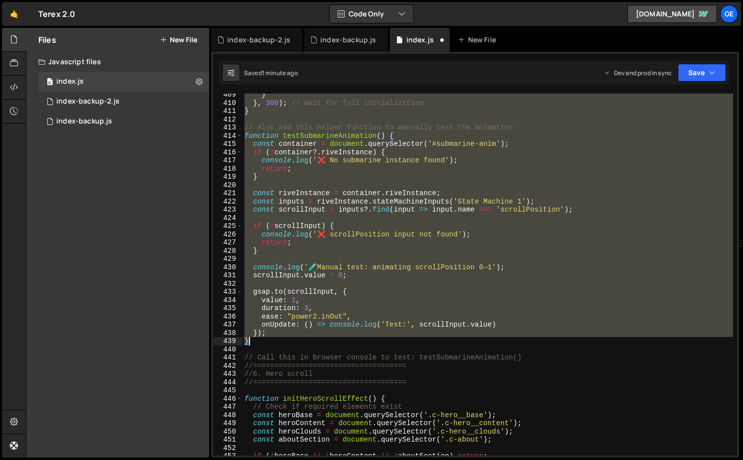
drag, startPoint x: 246, startPoint y: 155, endPoint x: 283, endPoint y: 343, distance: 191.8
click at [282, 343] on div "} } , 300 ) ; // Wait for full initialization } // Also add this helper functio…" at bounding box center [488, 280] width 491 height 379
paste textarea "});"
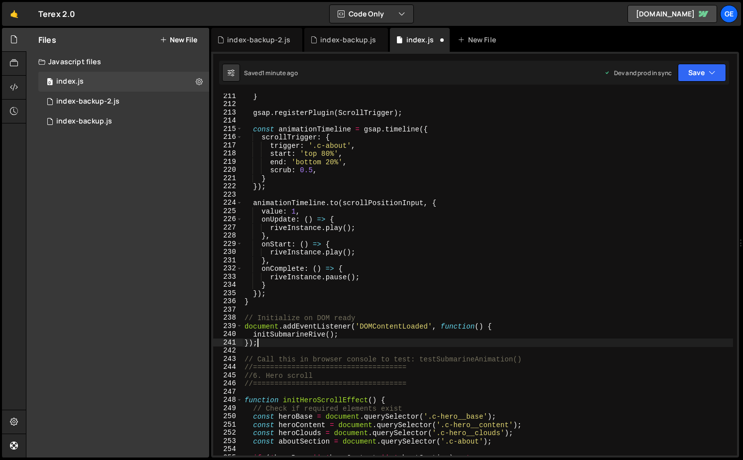
scroll to position [1737, 0]
drag, startPoint x: 346, startPoint y: 337, endPoint x: 253, endPoint y: 334, distance: 93.2
click at [253, 334] on div "} gsap . registerPlugin ( ScrollTrigger ) ; const animationTimeline = gsap . ti…" at bounding box center [488, 281] width 491 height 379
type textarea "initSubmarineRive();"
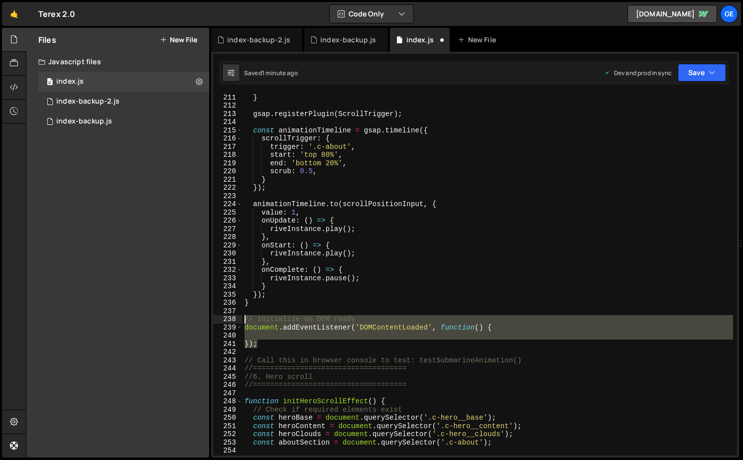
drag, startPoint x: 263, startPoint y: 346, endPoint x: 244, endPoint y: 322, distance: 29.8
click at [244, 322] on div "} gsap . registerPlugin ( ScrollTrigger ) ; const animationTimeline = gsap . ti…" at bounding box center [488, 282] width 491 height 379
type textarea "// Initialize on DOM ready document.addEventListener('DOMContentLoaded', functi…"
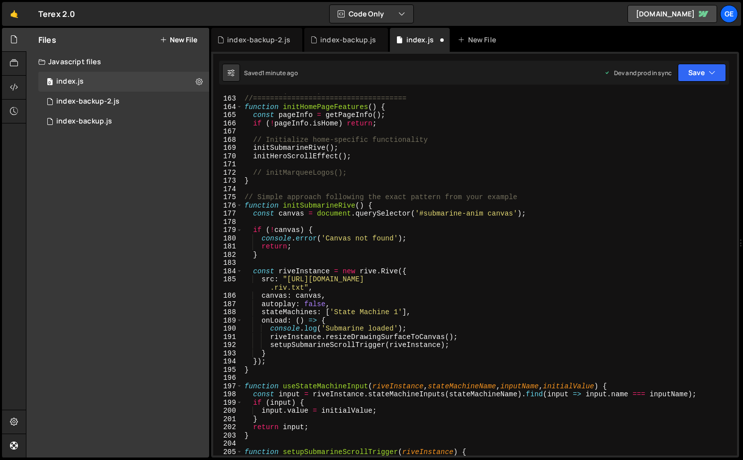
scroll to position [1304, 0]
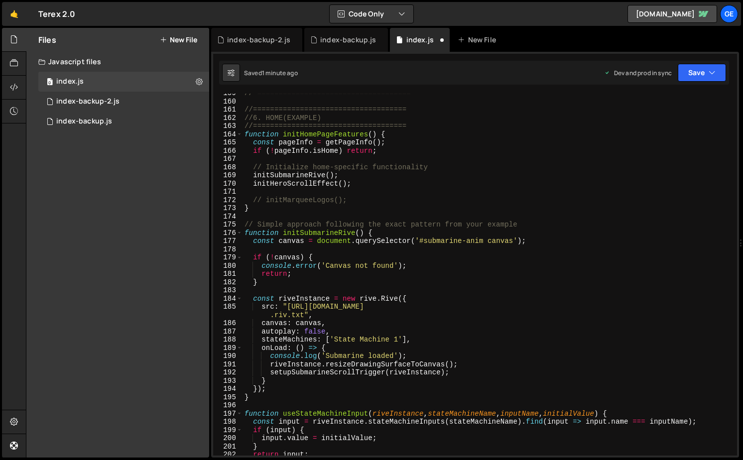
click at [362, 184] on div "// ==================================== //==================================== …" at bounding box center [488, 278] width 491 height 379
type textarea "initHeroScrollEffect();"
click at [417, 249] on div "// ==================================== //==================================== …" at bounding box center [488, 278] width 491 height 379
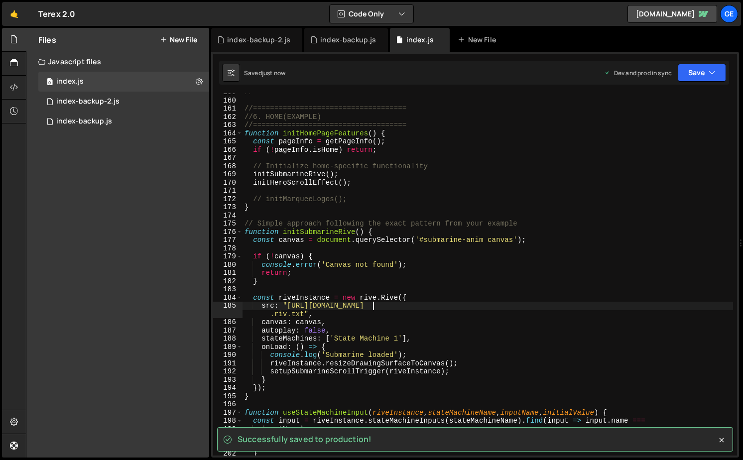
click at [371, 306] on div "// ==================================== //==================================== …" at bounding box center [488, 277] width 491 height 379
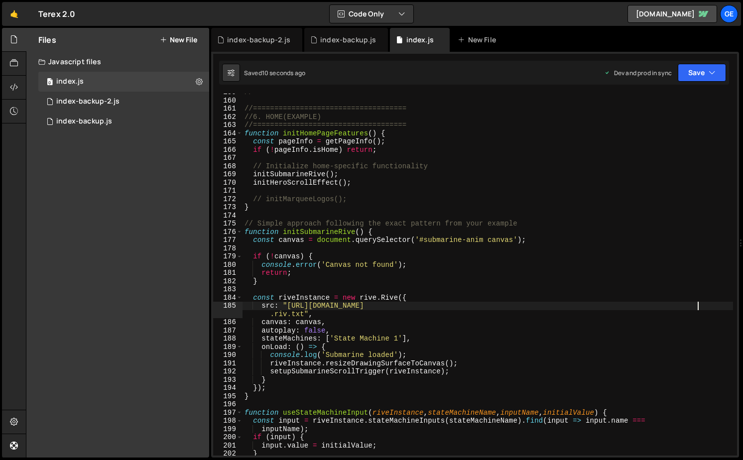
click at [697, 306] on div "// ==================================== //==================================== …" at bounding box center [488, 277] width 491 height 379
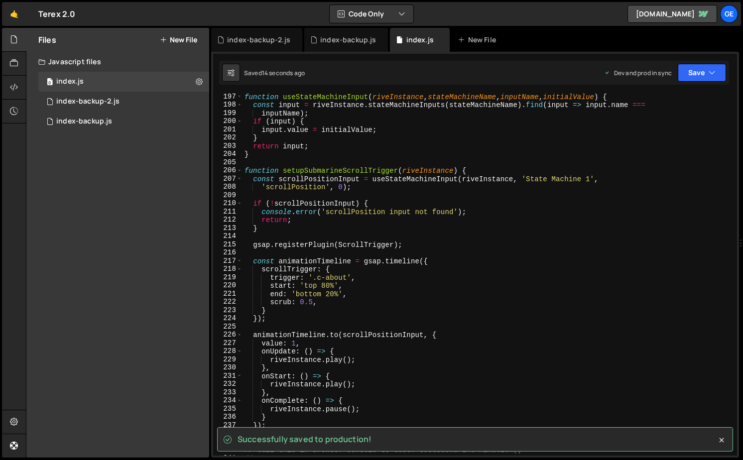
scroll to position [1601, 0]
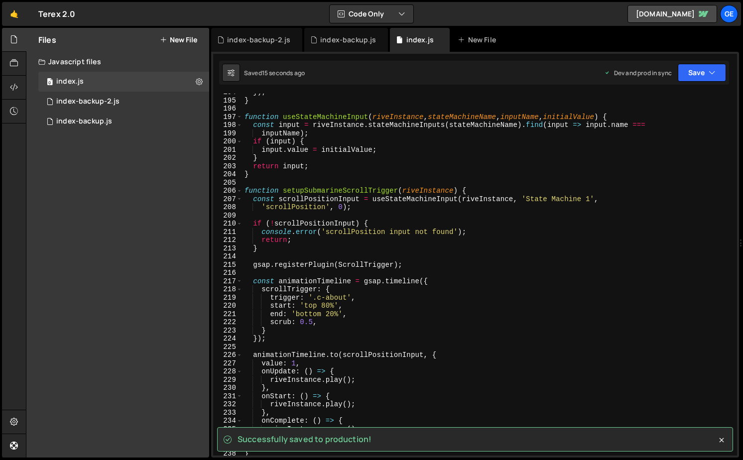
click at [480, 191] on div "}) ; } function useStateMachineInput ( riveInstance , stateMachineName , inputN…" at bounding box center [488, 277] width 491 height 379
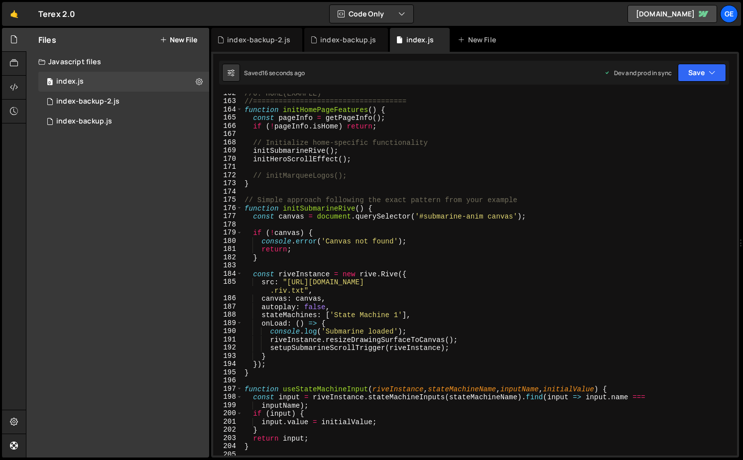
scroll to position [1328, 0]
click at [379, 209] on div "//6. HOME(EXAMPLE) //==================================== function initHomePage…" at bounding box center [488, 278] width 491 height 379
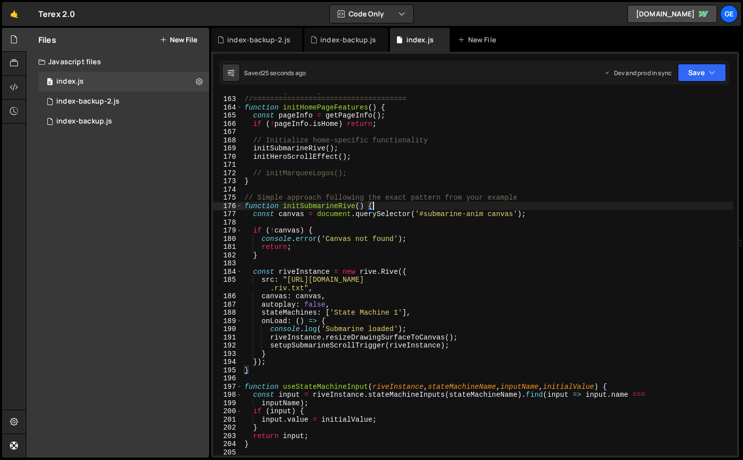
scroll to position [1331, 0]
click at [503, 181] on div "//6. HOME(EXAMPLE) //==================================== function initHomePage…" at bounding box center [488, 276] width 491 height 379
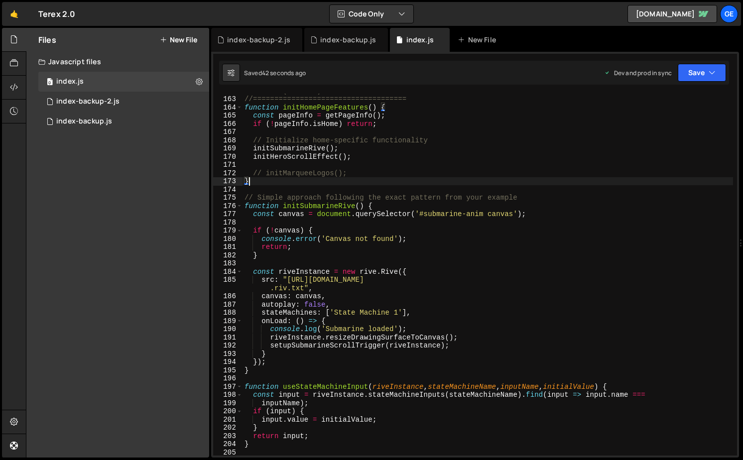
click at [291, 216] on div "//6. HOME(EXAMPLE) //==================================== function initHomePage…" at bounding box center [488, 276] width 491 height 379
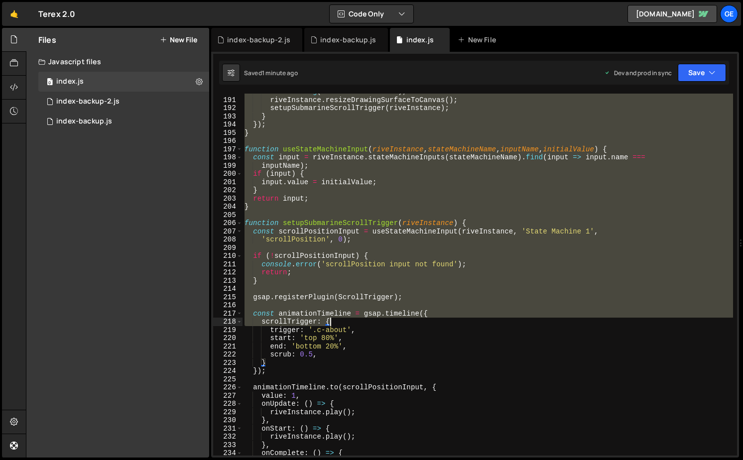
scroll to position [1742, 0]
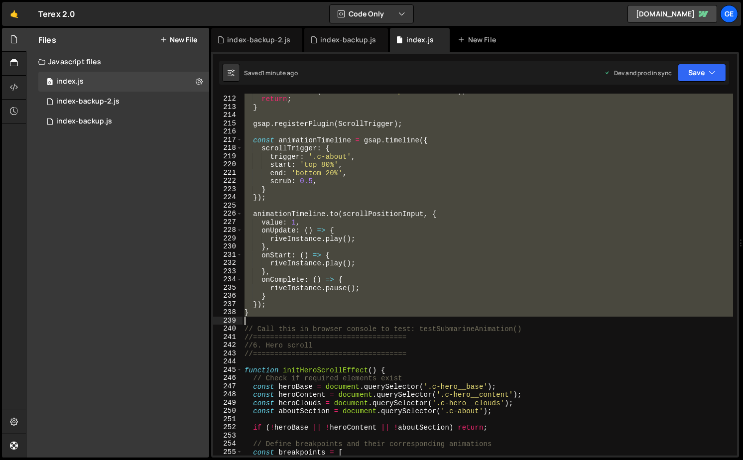
drag, startPoint x: 244, startPoint y: 323, endPoint x: 359, endPoint y: 319, distance: 115.2
click at [359, 319] on div "console . error ( 'scrollPosition input not found' ) ; return ; } gsap . regist…" at bounding box center [488, 276] width 491 height 379
click at [387, 265] on div "console . error ( 'scrollPosition input not found' ) ; return ; } gsap . regist…" at bounding box center [488, 275] width 491 height 362
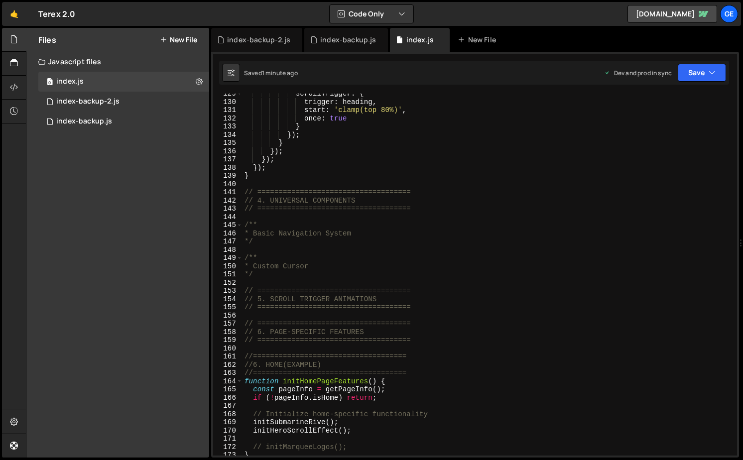
scroll to position [1253, 0]
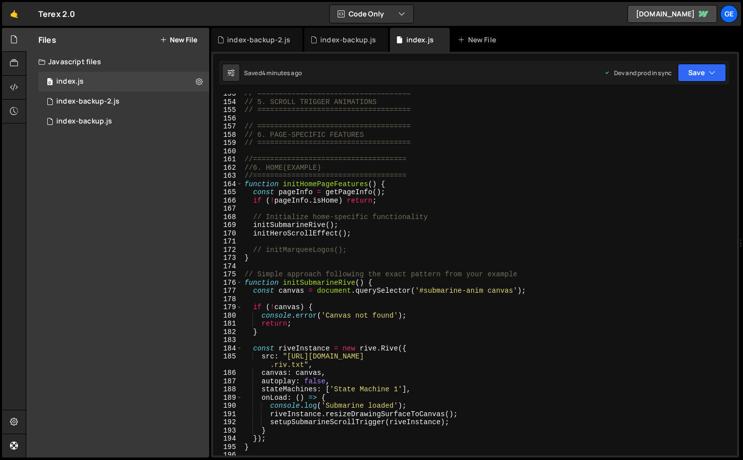
click at [456, 232] on div "// ==================================== // 5. SCROLL TRIGGER ANIMATIONS // ====…" at bounding box center [488, 279] width 491 height 379
type textarea "initHeroScrollEffect();"
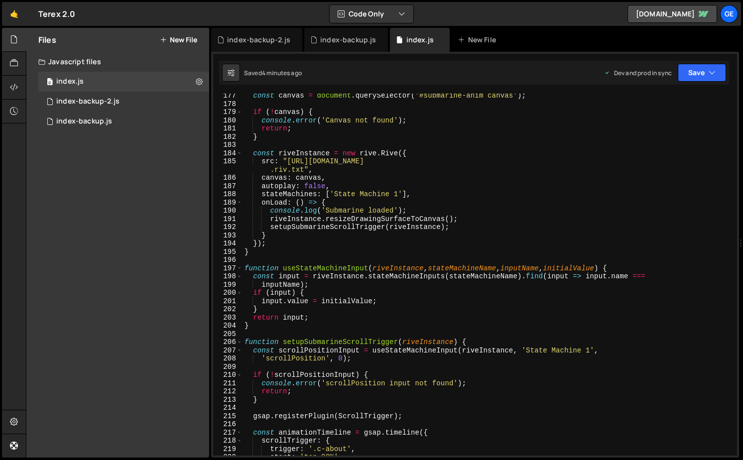
scroll to position [1494, 0]
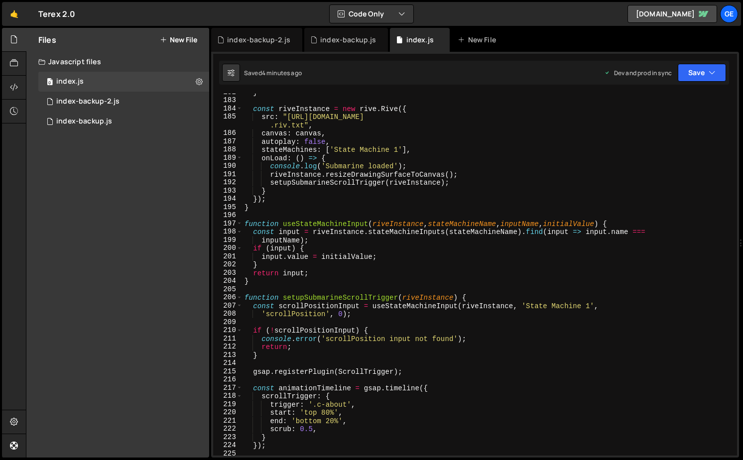
click at [416, 366] on div "} const riveInstance = new rive . Rive ({ src : "[URL][DOMAIN_NAME] .riv.txt" ,…" at bounding box center [488, 277] width 491 height 379
click at [414, 373] on div "} const riveInstance = new rive . Rive ({ src : "[URL][DOMAIN_NAME] .riv.txt" ,…" at bounding box center [488, 277] width 491 height 379
type textarea "gsap.registerPlugin(ScrollTrigger);"
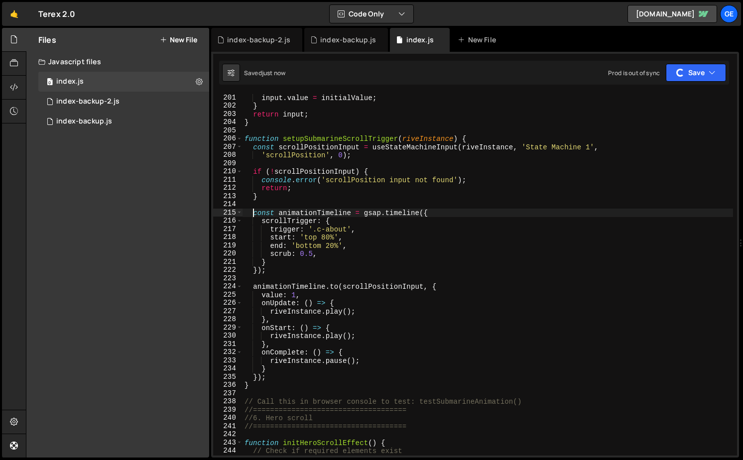
scroll to position [1687, 0]
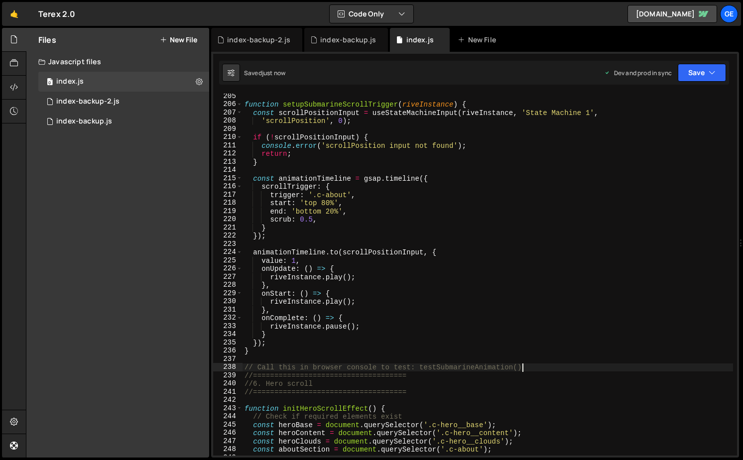
click at [543, 366] on div "function setupSubmarineScrollTrigger ( riveInstance ) { const scrollPositionInp…" at bounding box center [488, 281] width 491 height 379
type textarea "// Call this in browser console to test: testSubmarineAnimation()"
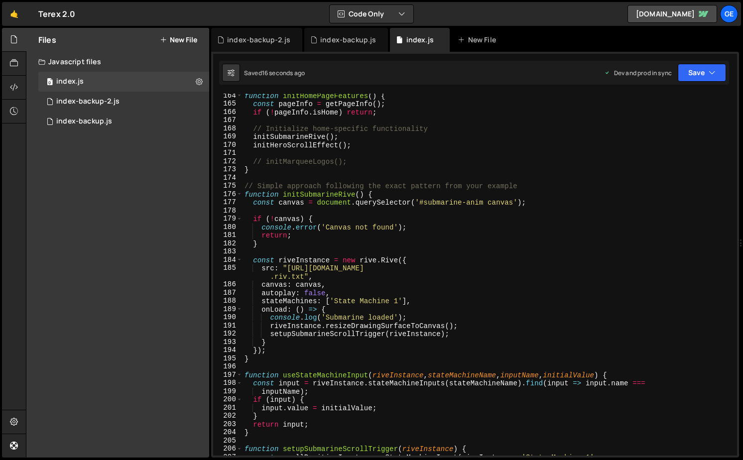
scroll to position [1776, 0]
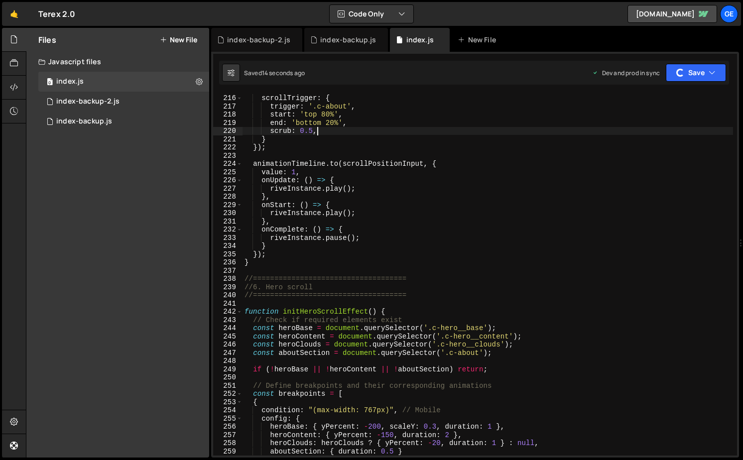
click at [384, 128] on div "const animationTimeline = gsap . timeline ({ scrollTrigger : { trigger : '.c-ab…" at bounding box center [488, 275] width 491 height 379
type textarea "initScript();"
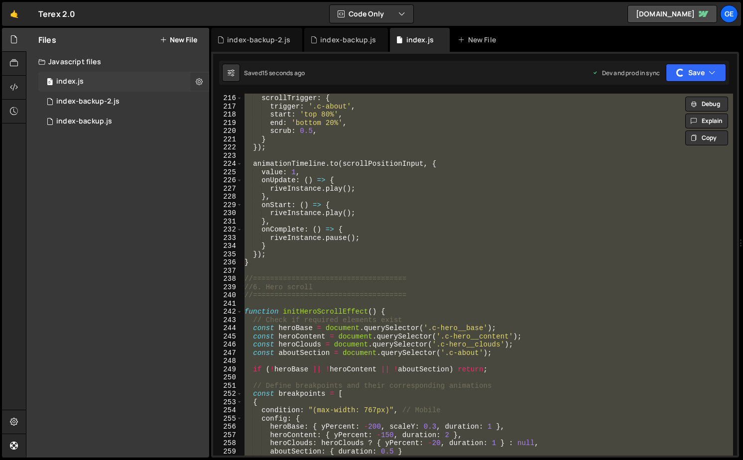
click at [196, 82] on icon at bounding box center [199, 81] width 7 height 9
type input "index"
radio input "true"
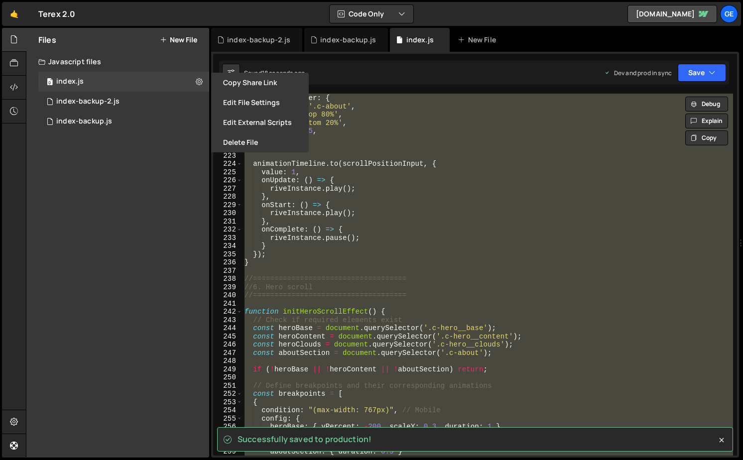
click at [192, 39] on button "New File" at bounding box center [178, 40] width 37 height 8
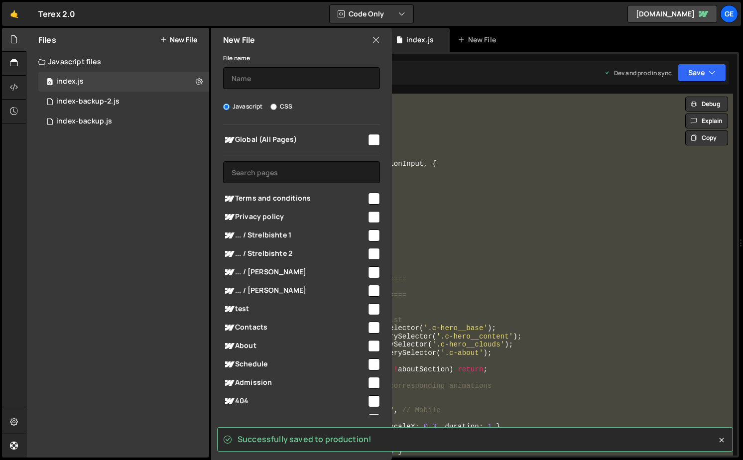
click at [186, 38] on button "New File" at bounding box center [178, 40] width 37 height 8
click at [195, 41] on button "New File" at bounding box center [178, 40] width 37 height 8
click at [252, 79] on input "text" at bounding box center [301, 78] width 157 height 22
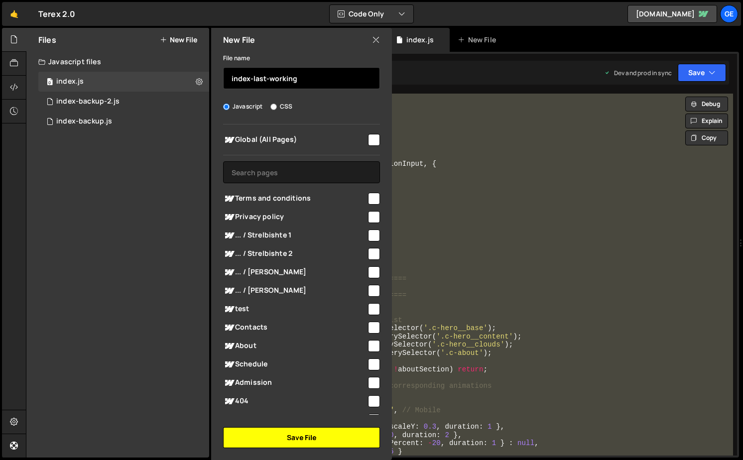
type input "index-last-working"
click at [313, 434] on button "Save File" at bounding box center [301, 438] width 157 height 21
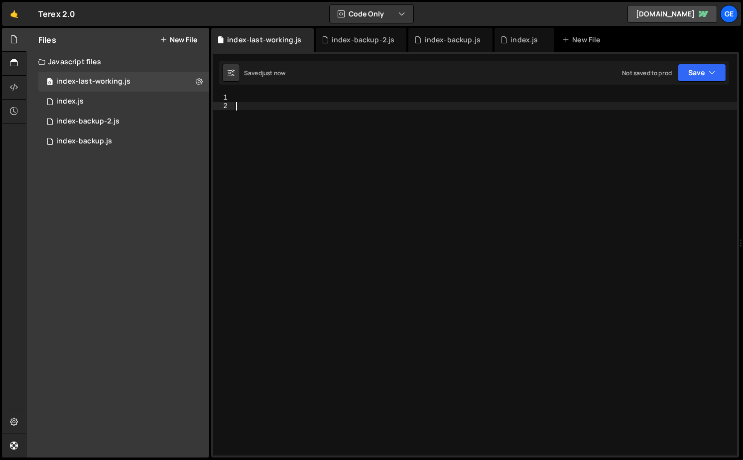
click at [494, 244] on div at bounding box center [485, 283] width 503 height 379
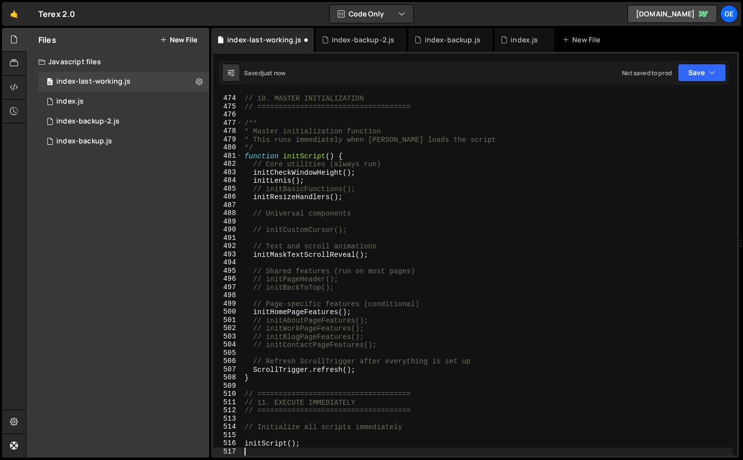
scroll to position [3897, 0]
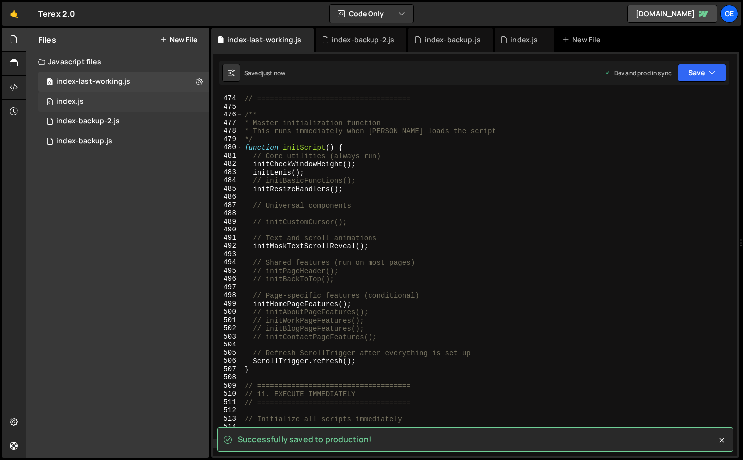
click at [85, 102] on div "0 index.js 0" at bounding box center [123, 102] width 171 height 20
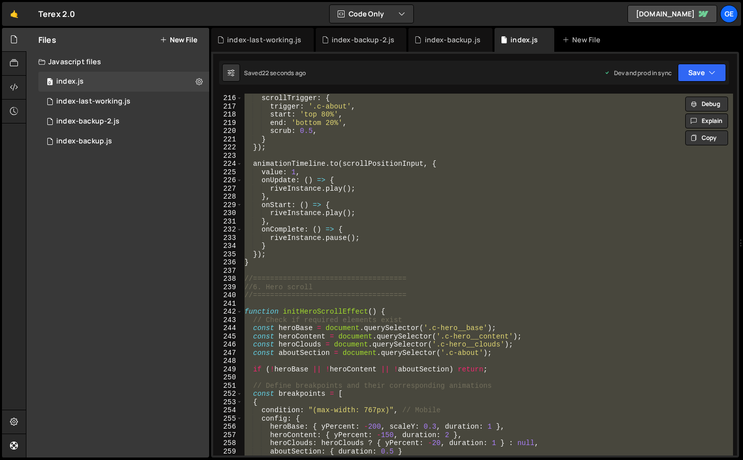
click at [360, 318] on div "const animationTimeline = gsap . timeline ({ scrollTrigger : { trigger : '.c-ab…" at bounding box center [488, 275] width 491 height 362
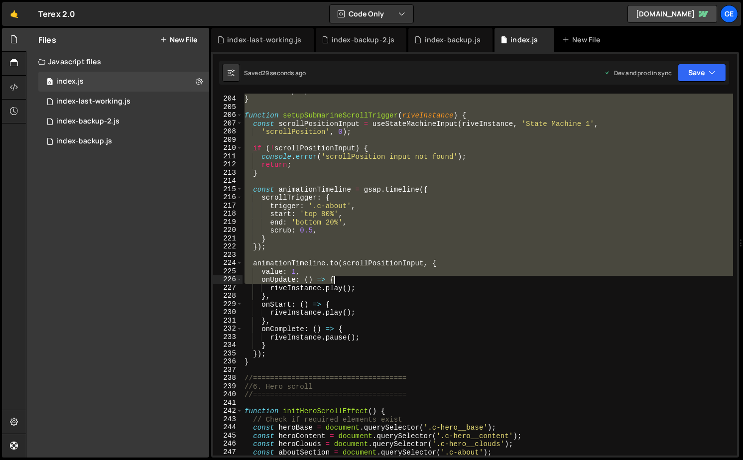
scroll to position [1676, 0]
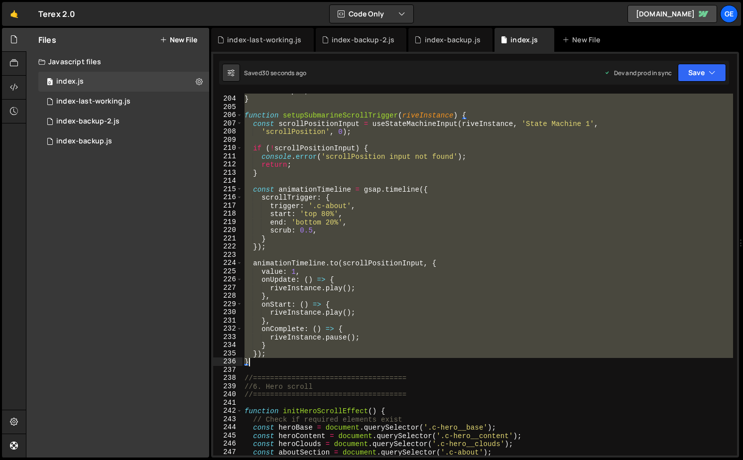
drag, startPoint x: 245, startPoint y: 290, endPoint x: 270, endPoint y: 362, distance: 76.7
click at [270, 362] on div "return input ; } function setupSubmarineScrollTrigger ( riveInstance ) { const …" at bounding box center [488, 276] width 491 height 379
paste textarea
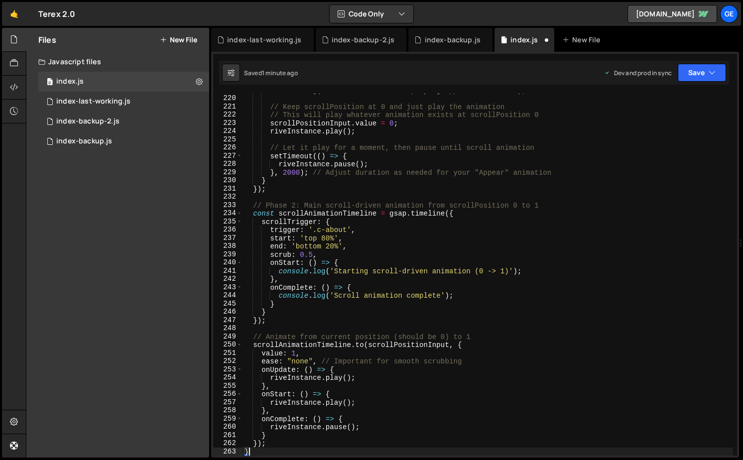
click at [478, 310] on div "console . log ( 'Hero entered view - playing Appear animation' ) ; // Keep scro…" at bounding box center [488, 275] width 491 height 379
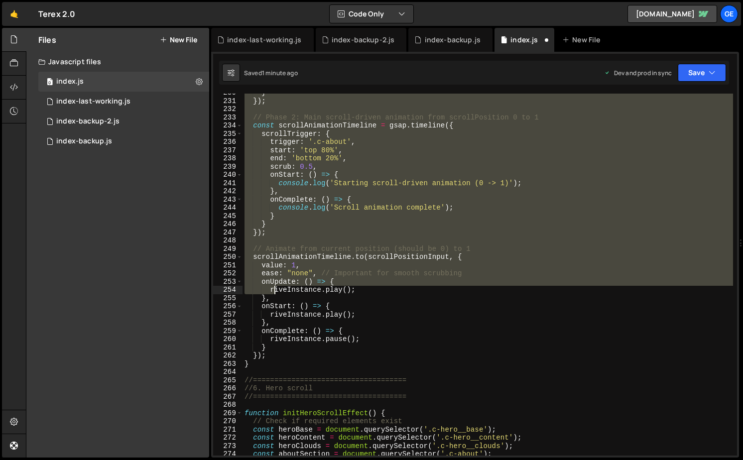
scroll to position [1908, 0]
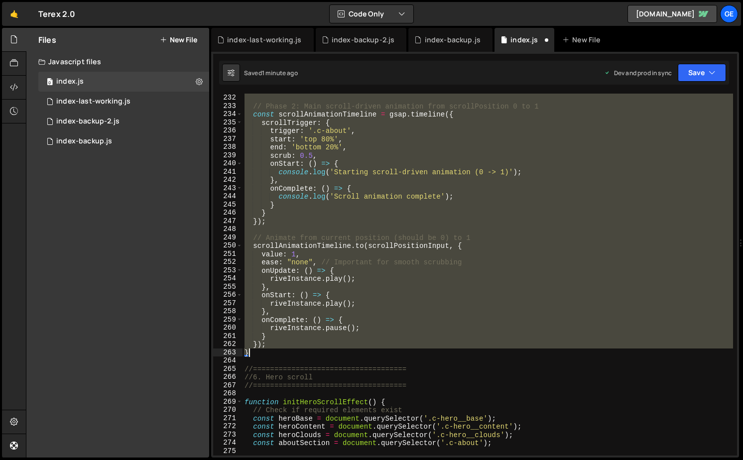
drag, startPoint x: 245, startPoint y: 268, endPoint x: 265, endPoint y: 351, distance: 85.0
click at [265, 351] on div "}) ; // Phase 2: Main scroll-driven animation from scrollPosition 0 to 1 const …" at bounding box center [488, 275] width 491 height 379
paste textarea
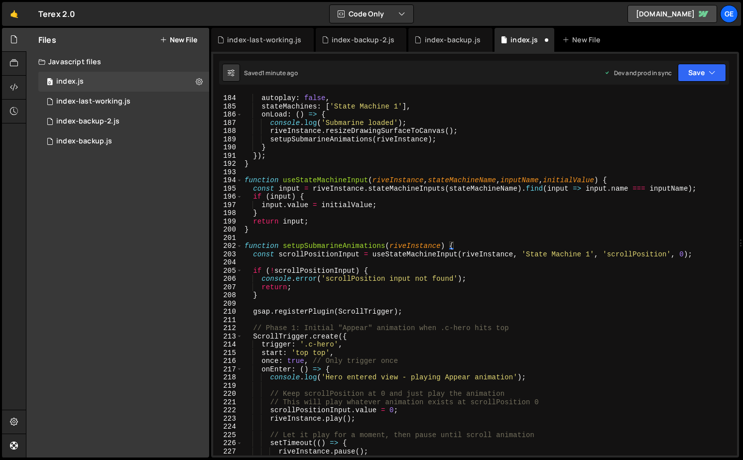
scroll to position [1512, 0]
click at [416, 312] on div "canvas : canvas , autoplay : false , stateMachines : [ 'State Machine 1' ] , on…" at bounding box center [488, 275] width 491 height 379
type textarea "gsap.registerPlugin(ScrollTrigger);"
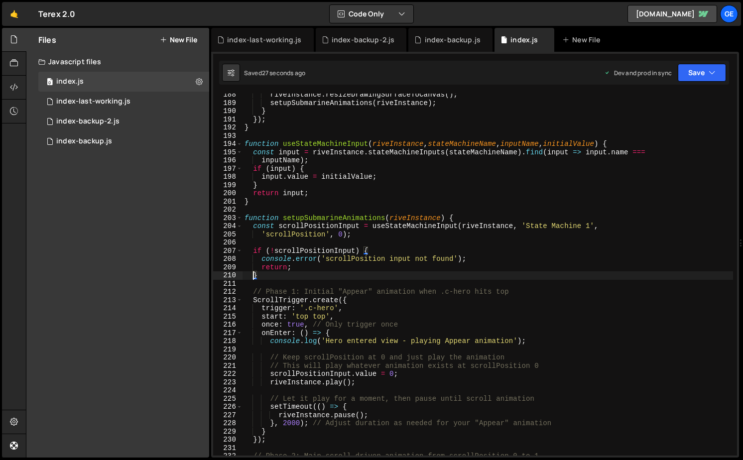
click at [590, 317] on div "riveInstance . resizeDrawingSurfaceToCanvas ( ) ; setupSubmarineAnimations ( ri…" at bounding box center [488, 280] width 491 height 379
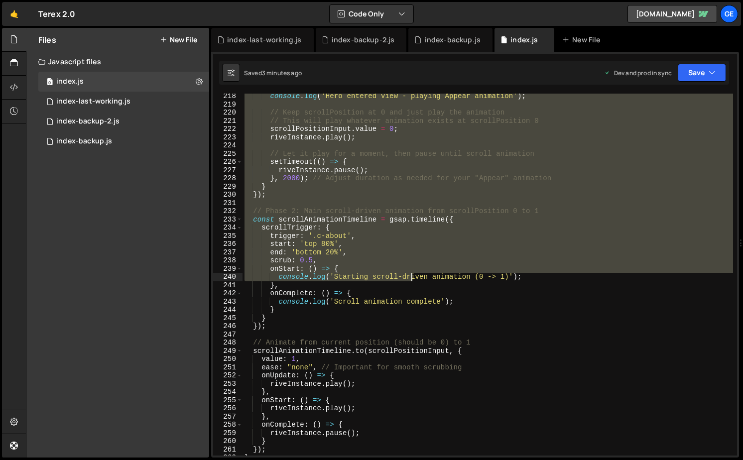
scroll to position [1983, 0]
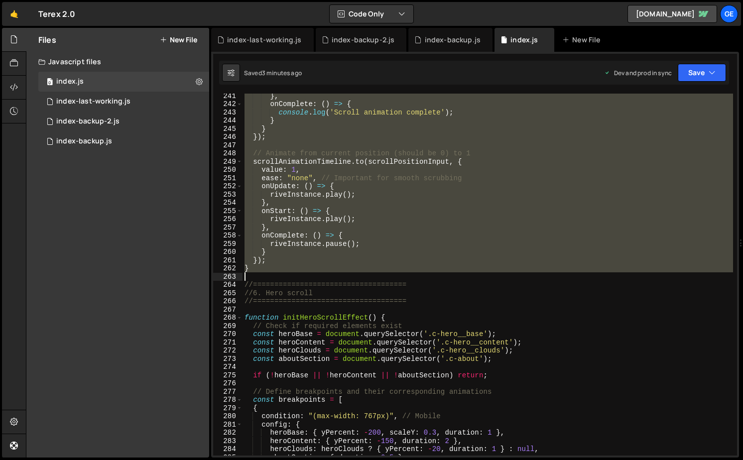
drag, startPoint x: 244, startPoint y: 239, endPoint x: 357, endPoint y: 274, distance: 117.9
click at [357, 274] on div "} , onComplete : ( ) => { console . log ( 'Scroll animation complete' ) ; } } }…" at bounding box center [488, 281] width 491 height 379
paste textarea
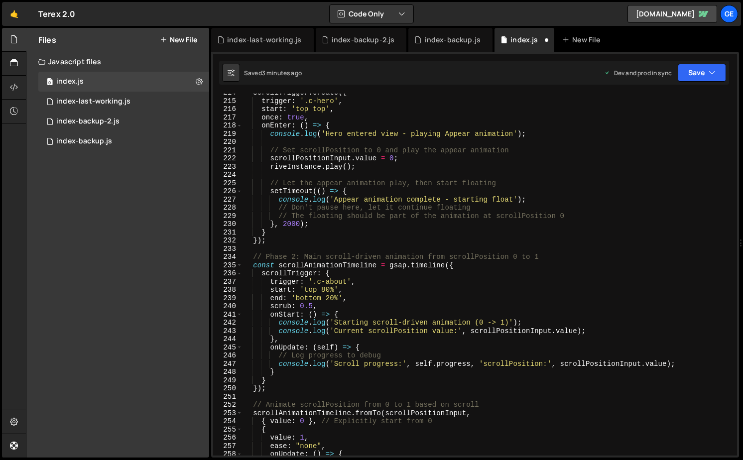
scroll to position [1657, 0]
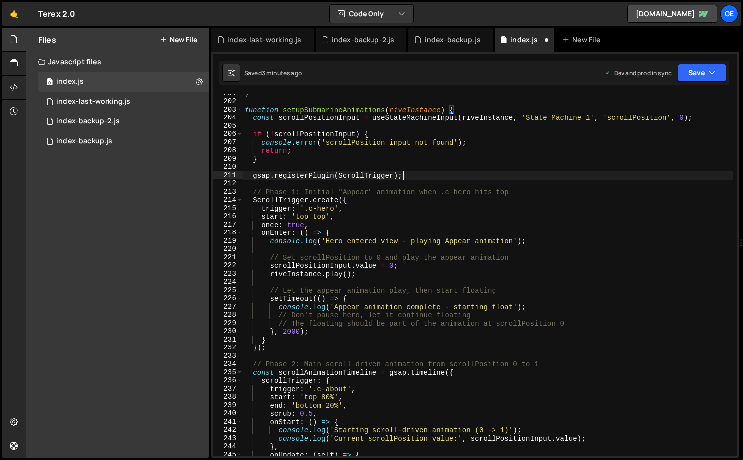
click at [413, 176] on div "} function setupSubmarineAnimations ( riveInstance ) { const scrollPositionInpu…" at bounding box center [488, 278] width 491 height 379
type textarea "gsap.registerPlugin(ScrollTrigger);"
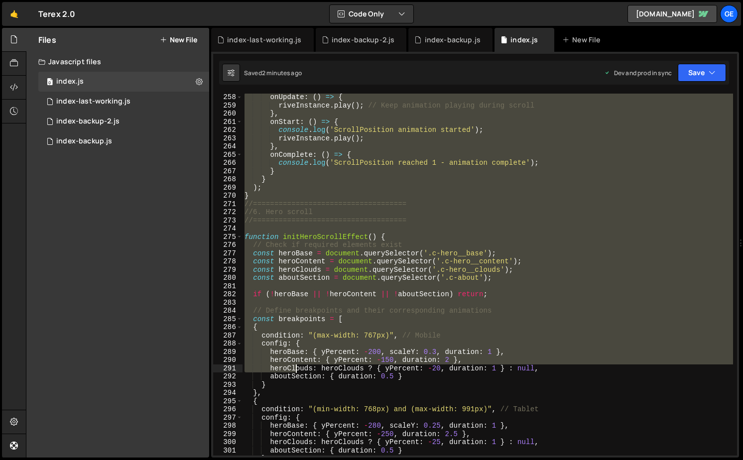
scroll to position [2075, 0]
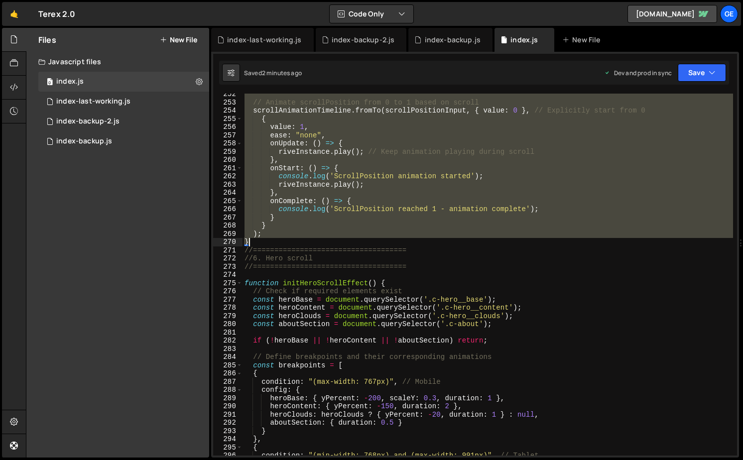
drag, startPoint x: 247, startPoint y: 346, endPoint x: 270, endPoint y: 245, distance: 104.1
click at [270, 245] on div "// Animate scrollPosition from 0 to 1 based on scroll scrollAnimationTimeline .…" at bounding box center [488, 279] width 491 height 379
paste textarea
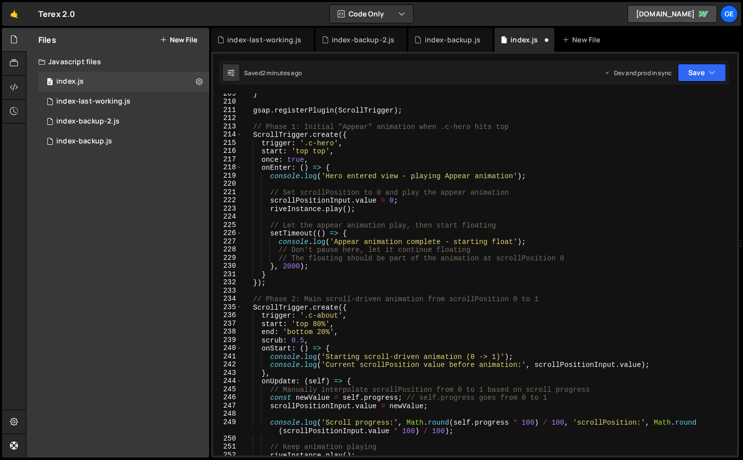
scroll to position [1722, 0]
click at [414, 110] on div "} gsap . registerPlugin ( ScrollTrigger ) ; // Phase 1: Initial "Appear" animat…" at bounding box center [488, 279] width 491 height 379
type textarea "gsap.registerPlugin(ScrollTrigger);"
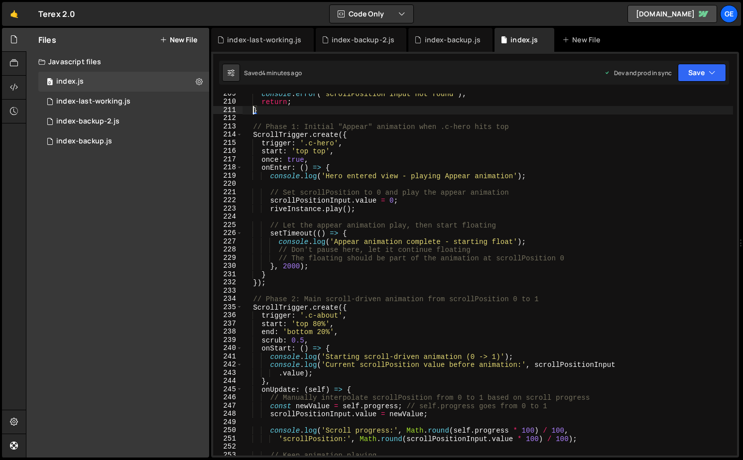
click at [413, 281] on div "console . error ( 'scrollPosition input not found' ) ; return ; } // Phase 1: I…" at bounding box center [488, 279] width 491 height 379
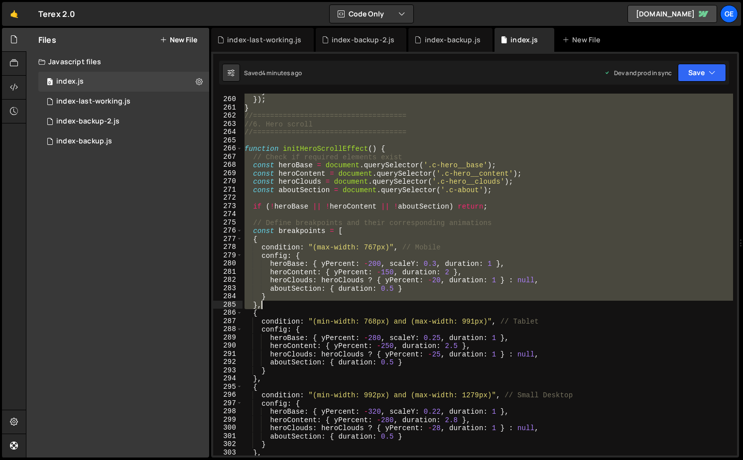
scroll to position [2012, 0]
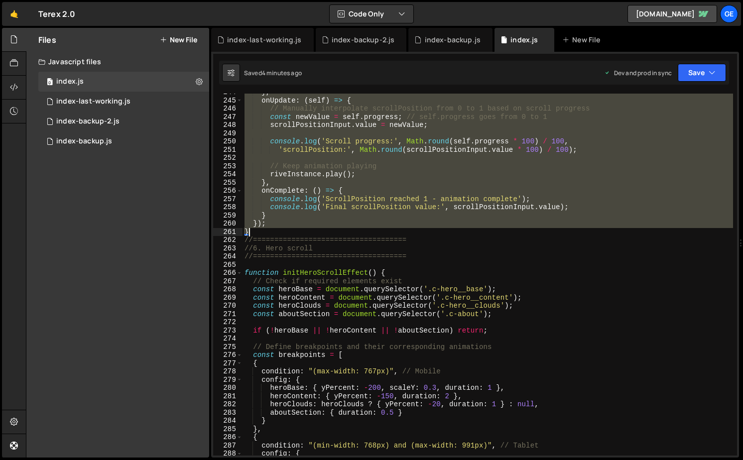
drag, startPoint x: 247, startPoint y: 293, endPoint x: 309, endPoint y: 235, distance: 85.0
click at [309, 235] on div "} , onUpdate : ( self ) => { // Manually interpolate scrollPosition from 0 to 1…" at bounding box center [488, 277] width 491 height 379
paste textarea
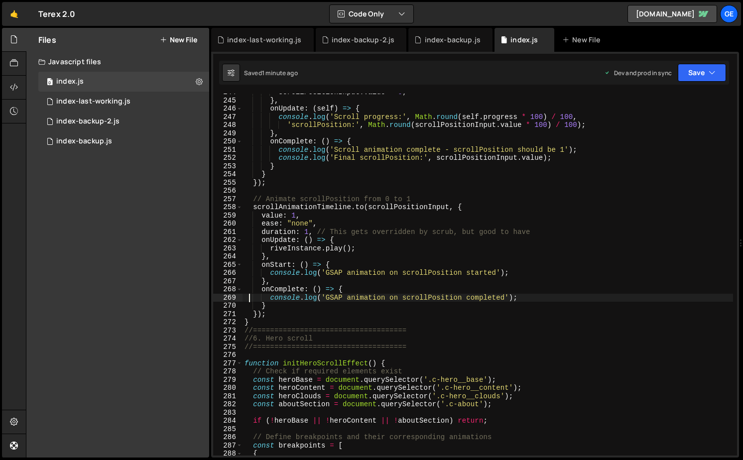
click at [513, 322] on div "scrollPositionInput . value = 0 ; } , onUpdate : ( self ) => { console . log ( …" at bounding box center [488, 277] width 491 height 379
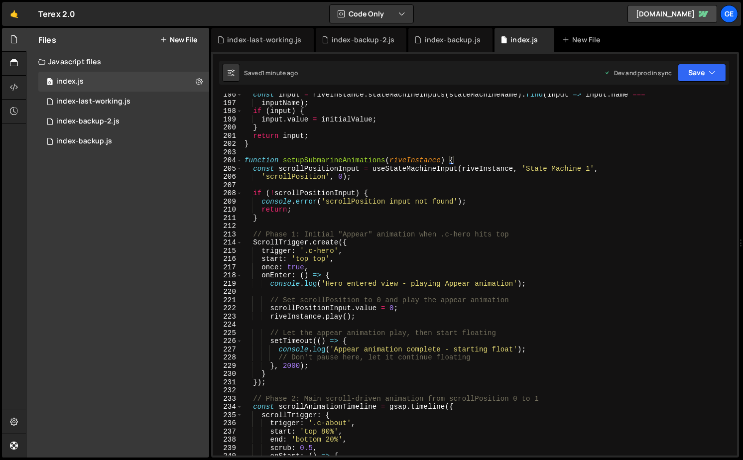
scroll to position [1215, 0]
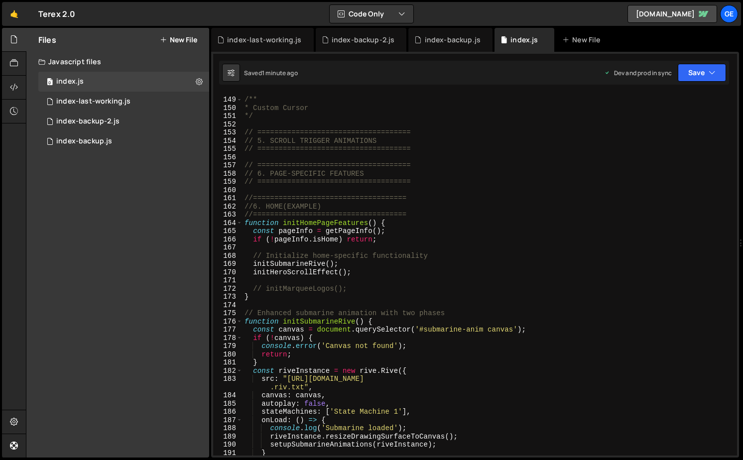
click at [292, 323] on div "/** * Custom Cursor */ // ==================================== // 5. SCROLL TRI…" at bounding box center [488, 276] width 491 height 379
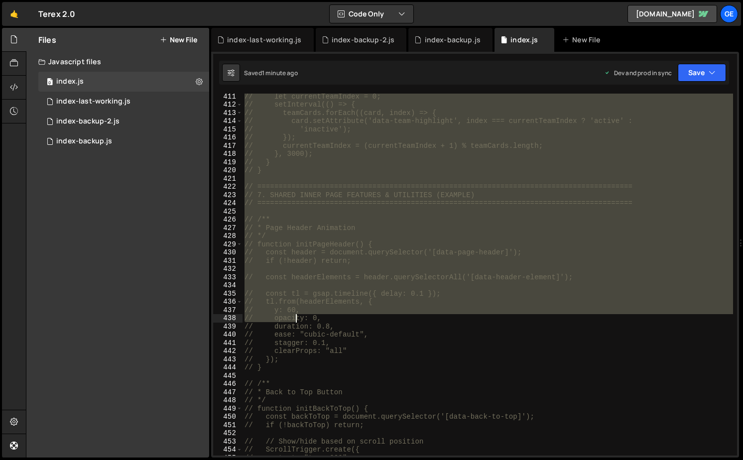
scroll to position [3171, 0]
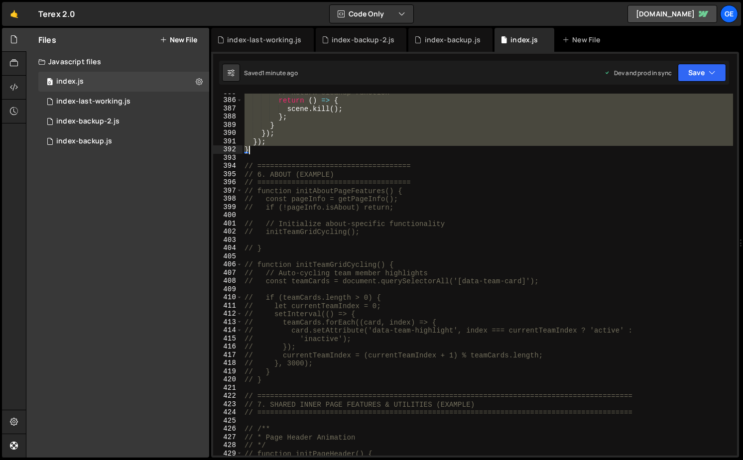
drag, startPoint x: 361, startPoint y: 346, endPoint x: 259, endPoint y: 150, distance: 220.7
click at [259, 150] on div "// Return cleanup function return ( ) => { scene . kill ( ) ; } ; } }) ; }) ; }…" at bounding box center [488, 277] width 491 height 379
paste textarea
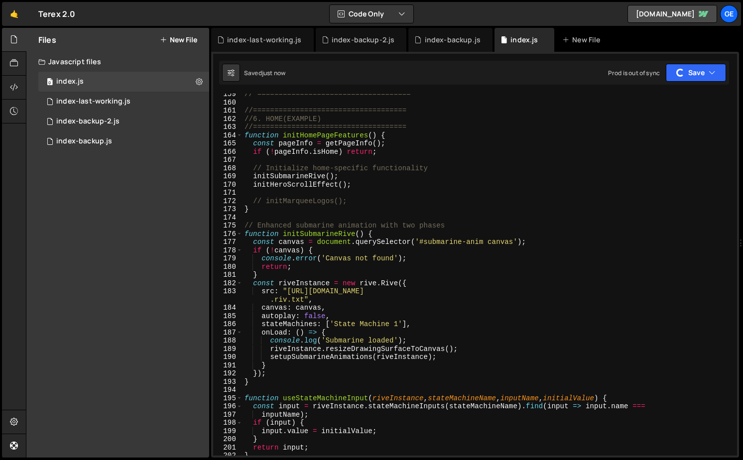
scroll to position [1303, 0]
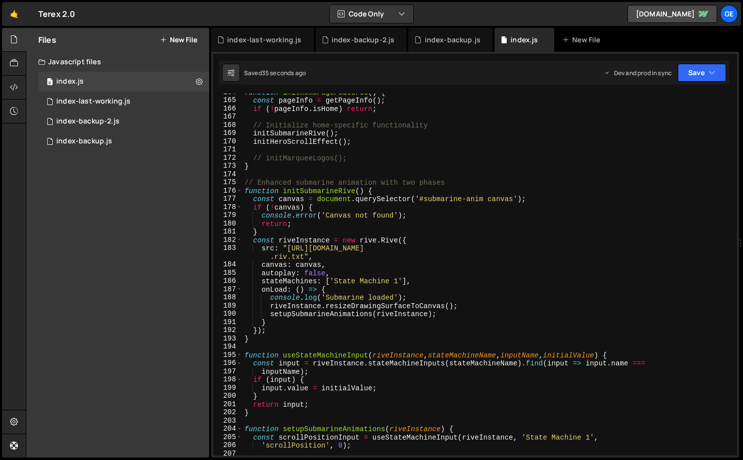
click at [483, 274] on div "function initHomePageFeatures ( ) { const pageInfo = getPageInfo ( ) ; if ( ! p…" at bounding box center [488, 277] width 491 height 379
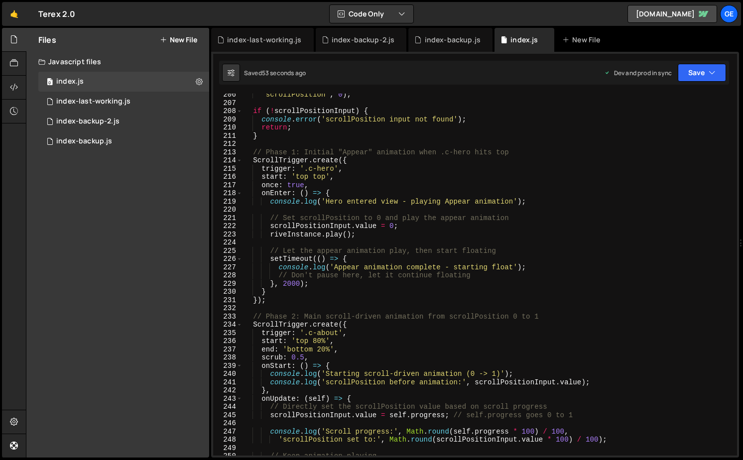
scroll to position [1705, 0]
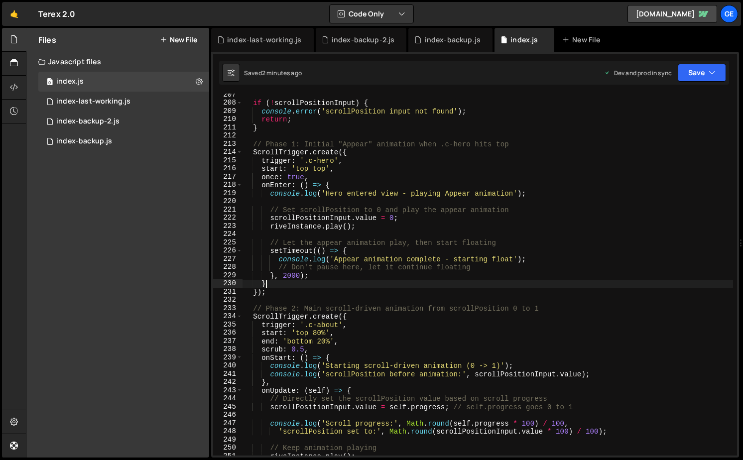
click at [498, 287] on div "if ( ! scrollPositionInput ) { console . error ( 'scrollPosition input not foun…" at bounding box center [488, 280] width 491 height 379
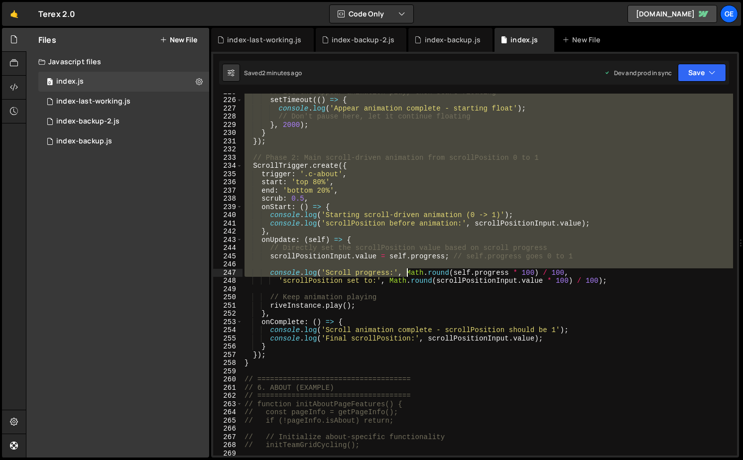
scroll to position [1856, 0]
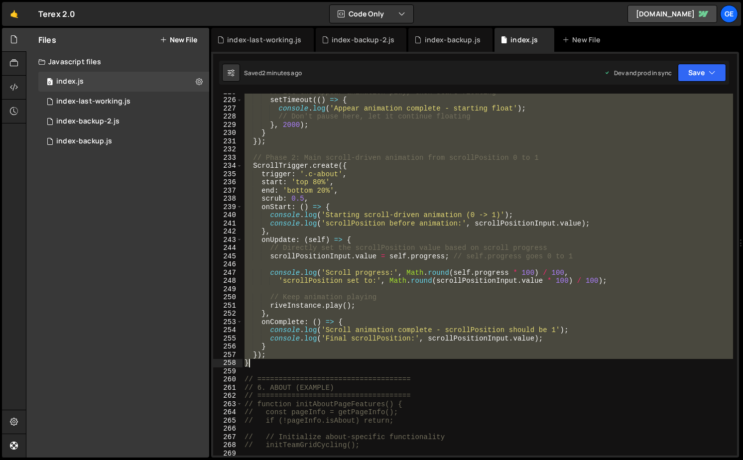
drag, startPoint x: 243, startPoint y: 139, endPoint x: 274, endPoint y: 360, distance: 222.8
click at [274, 360] on div "// Let the appear animation play, then start floating setTimeout (( ) => { cons…" at bounding box center [488, 277] width 491 height 379
paste textarea
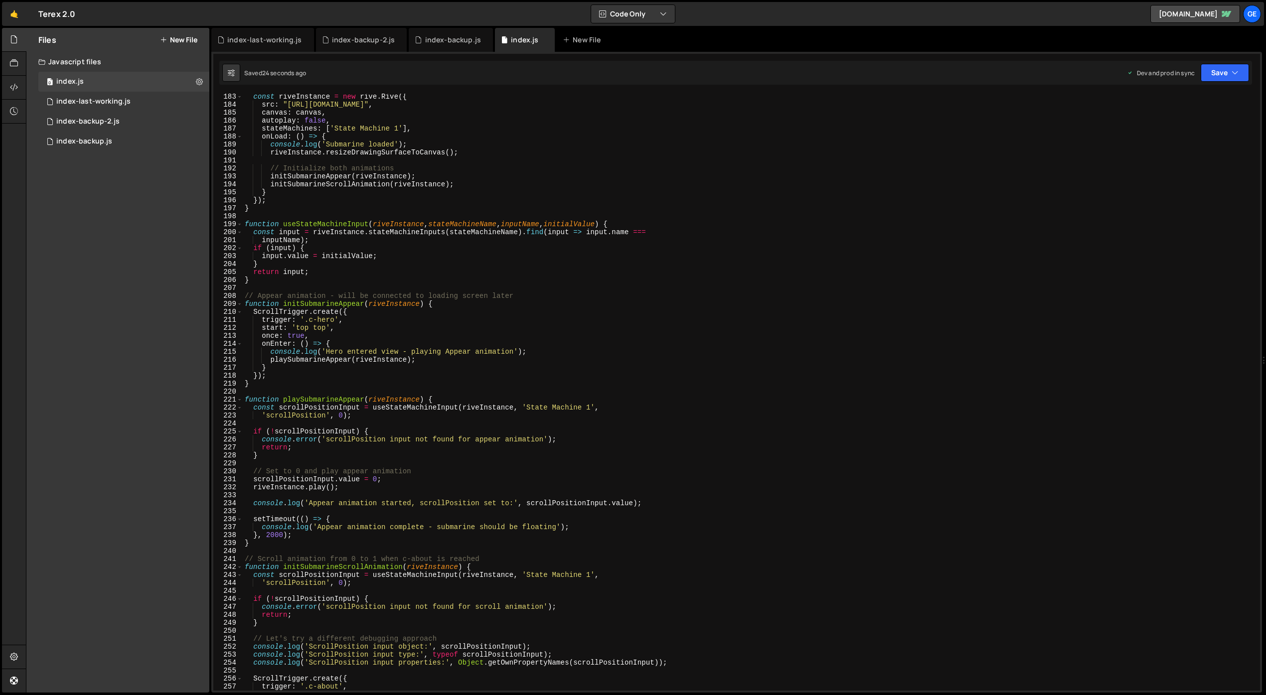
scroll to position [1396, 0]
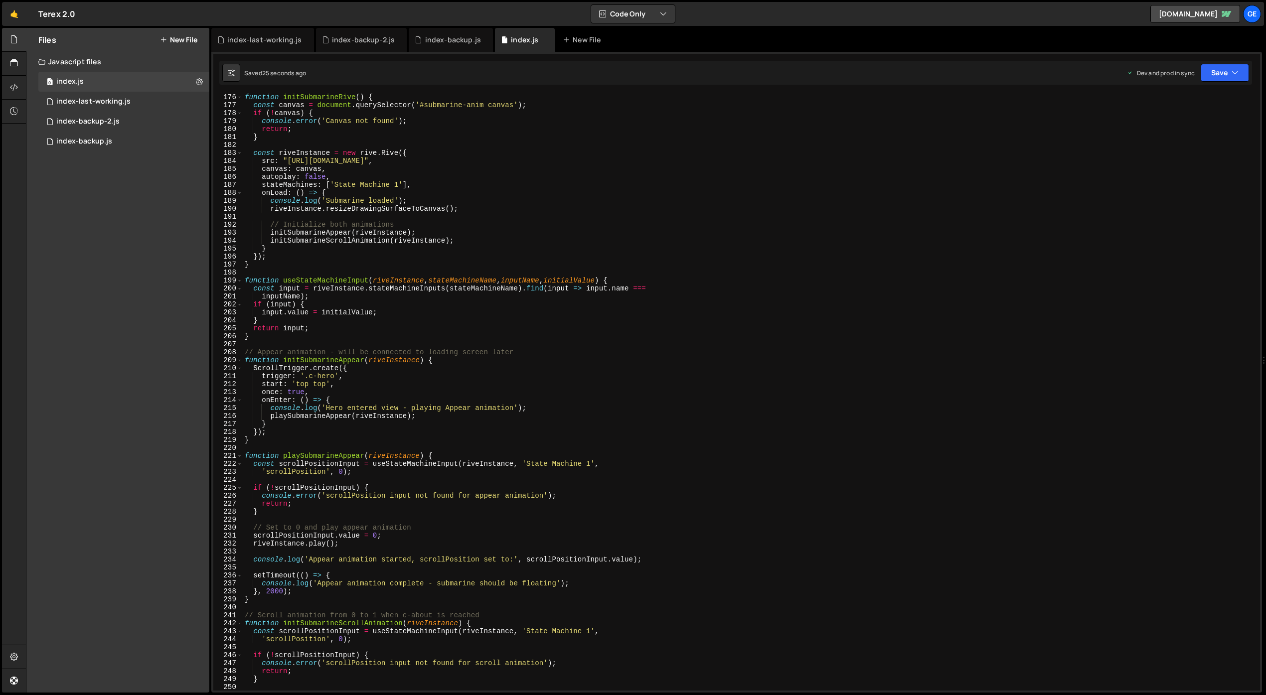
click at [441, 361] on div "function initSubmarineRive ( ) { const canvas = document . querySelector ( '#su…" at bounding box center [749, 399] width 1013 height 613
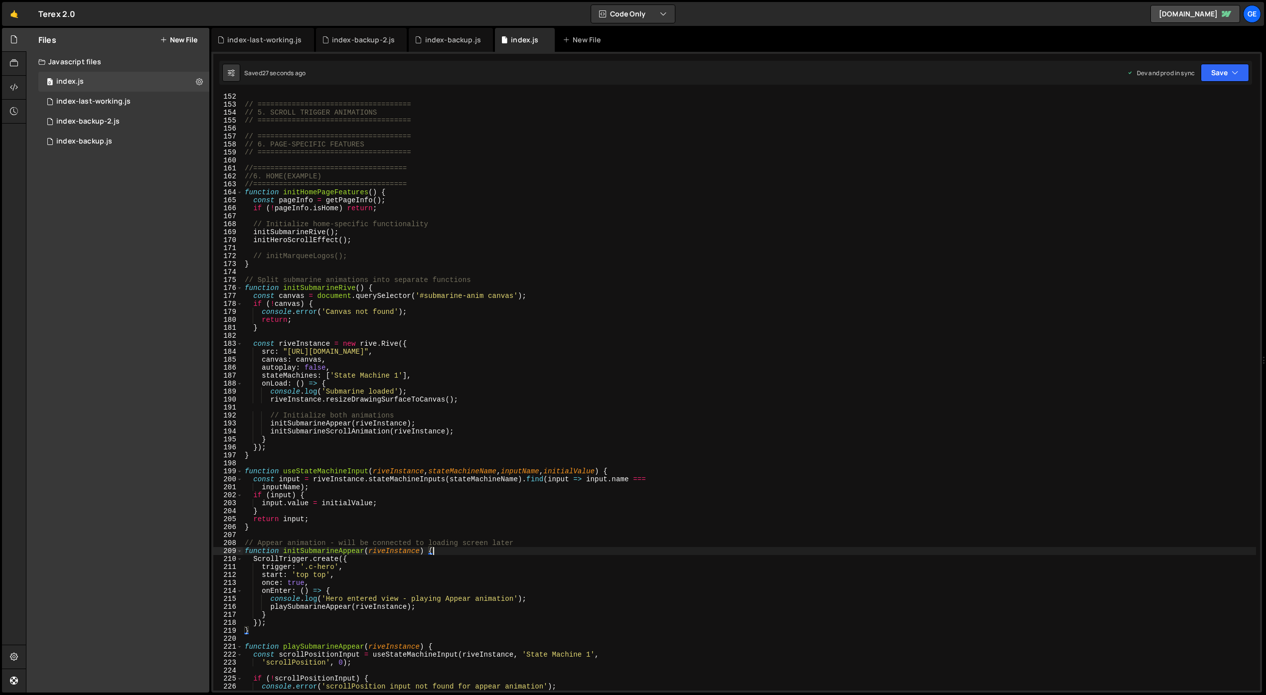
click at [375, 286] on div "// ==================================== // 5. SCROLL TRIGGER ANIMATIONS // ====…" at bounding box center [749, 399] width 1013 height 613
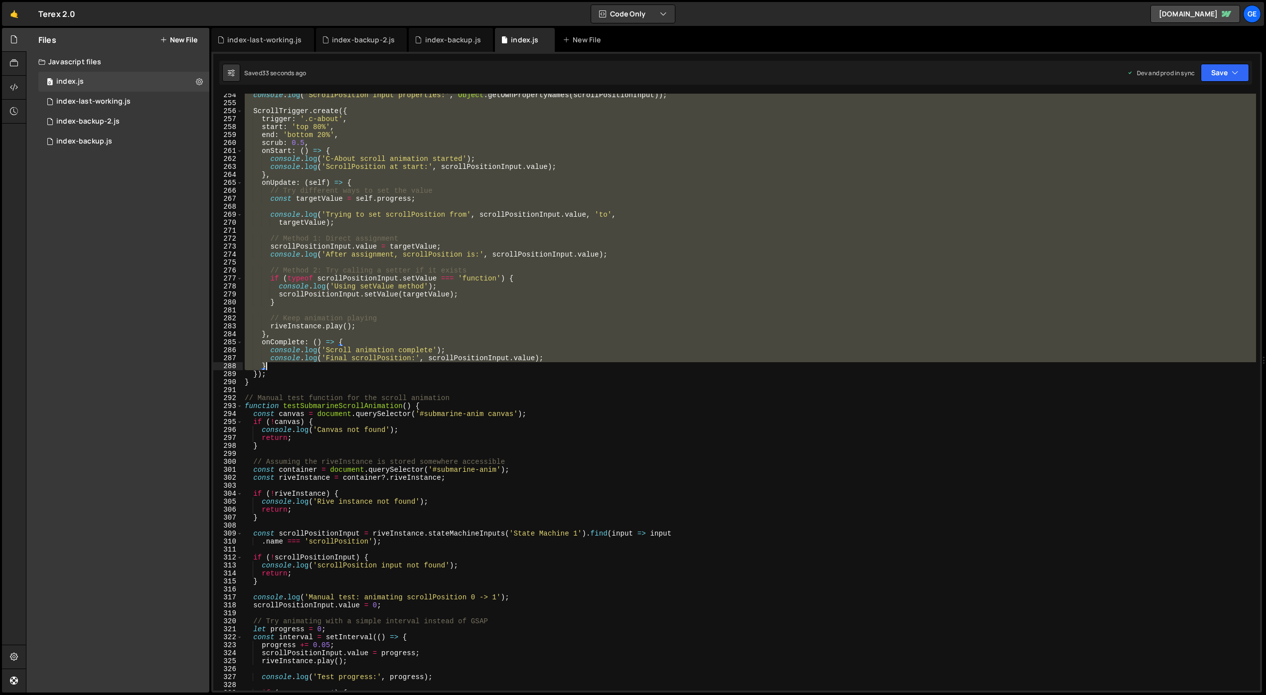
scroll to position [2310, 0]
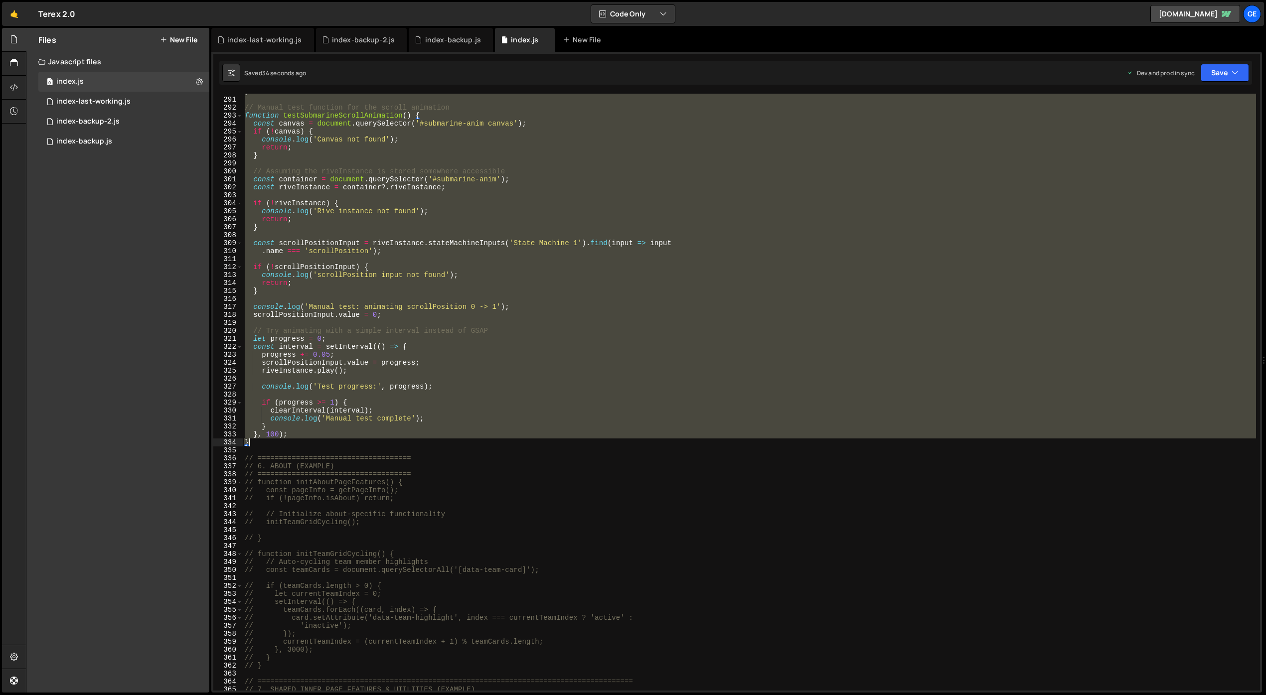
drag, startPoint x: 244, startPoint y: 192, endPoint x: 367, endPoint y: 440, distance: 276.3
click at [367, 440] on div "} // Manual test function for the scroll animation function testSubmarineScroll…" at bounding box center [749, 394] width 1013 height 613
click at [130, 246] on div "Files New File Javascript files 0 index.js 0 0 index-last-working.js 0 0 index-…" at bounding box center [117, 360] width 183 height 665
click at [420, 270] on div "} // Manual test function for the scroll animation function testSubmarineScroll…" at bounding box center [749, 392] width 1013 height 597
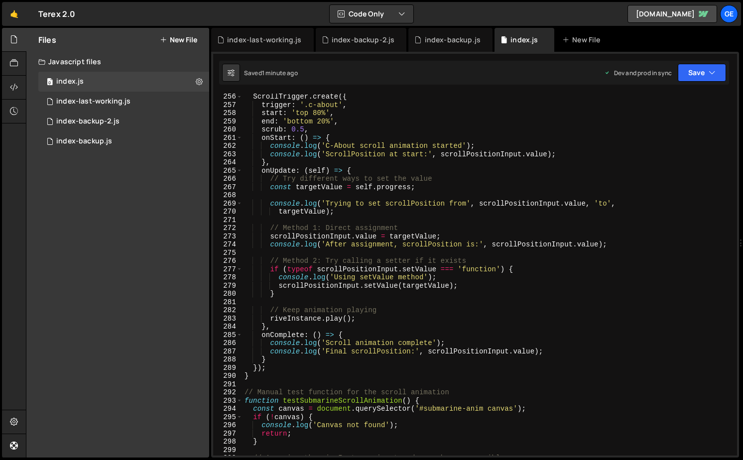
scroll to position [2020, 0]
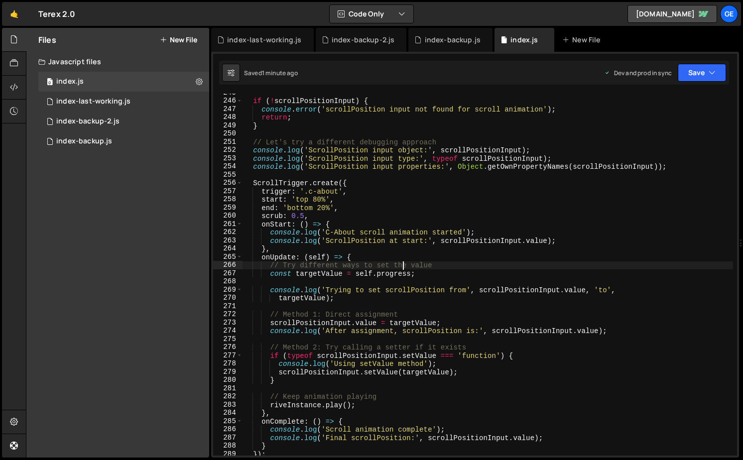
click at [403, 264] on div "if ( ! scrollPositionInput ) { console . error ( 'scrollPosition input not foun…" at bounding box center [488, 278] width 491 height 379
type textarea "// Try different ways to set the value"
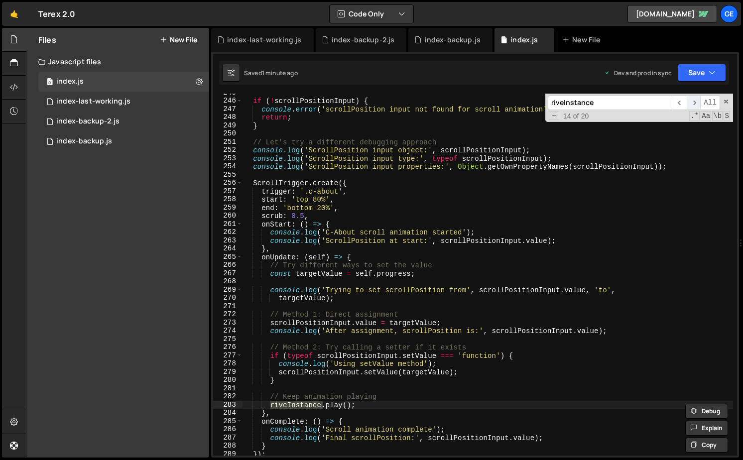
click at [696, 104] on span "​" at bounding box center [694, 103] width 14 height 14
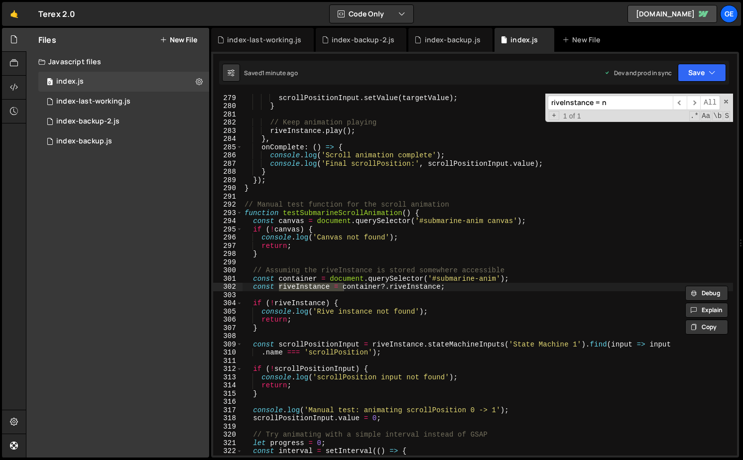
scroll to position [1315, 0]
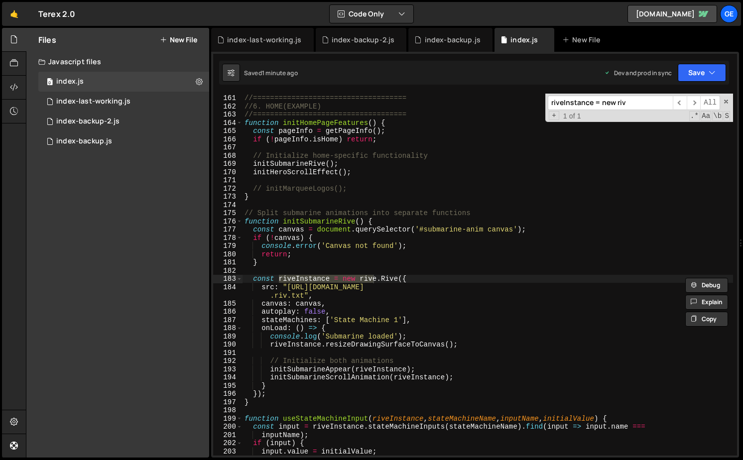
type input "riveInstance = new riv"
click at [432, 259] on div "//==================================== //6. HOME(EXAMPLE) //===================…" at bounding box center [488, 275] width 491 height 379
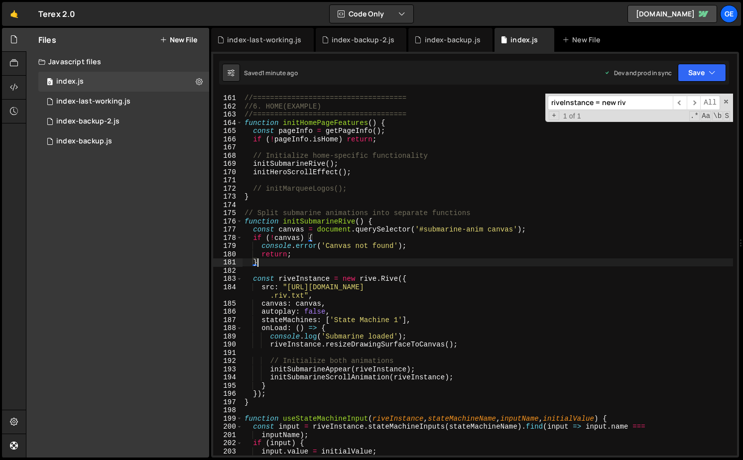
click at [423, 279] on div "//==================================== //6. HOME(EXAMPLE) //===================…" at bounding box center [488, 275] width 491 height 379
click at [405, 324] on div "//==================================== //6. HOME(EXAMPLE) //===================…" at bounding box center [488, 275] width 491 height 379
click at [402, 327] on div "//==================================== //6. HOME(EXAMPLE) //===================…" at bounding box center [488, 275] width 491 height 379
type textarea "onLoad: () => {"
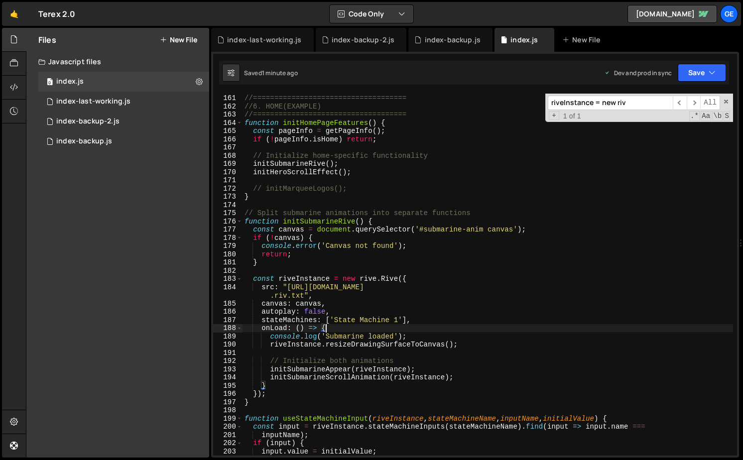
paste textarea "console.log('Submarine loaded');"
type textarea "console.log('Submarine loaded');"
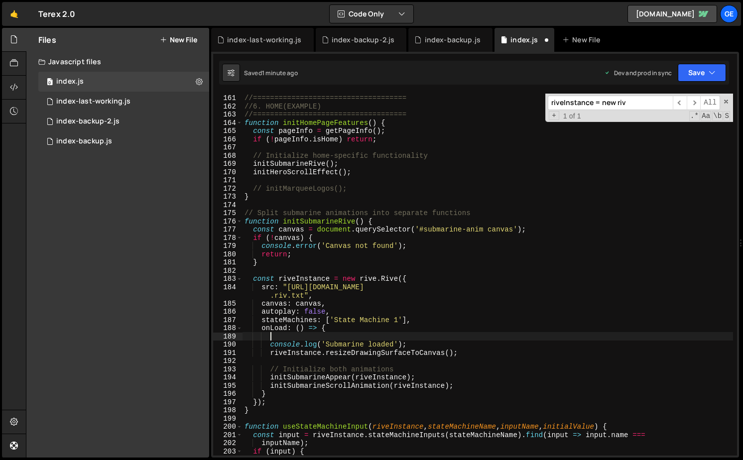
scroll to position [0, 0]
click at [475, 347] on div "//==================================== //6. HOME(EXAMPLE) //===================…" at bounding box center [488, 275] width 491 height 379
type textarea "riveInstance.resizeDrawingSurfaceToCanvas();"
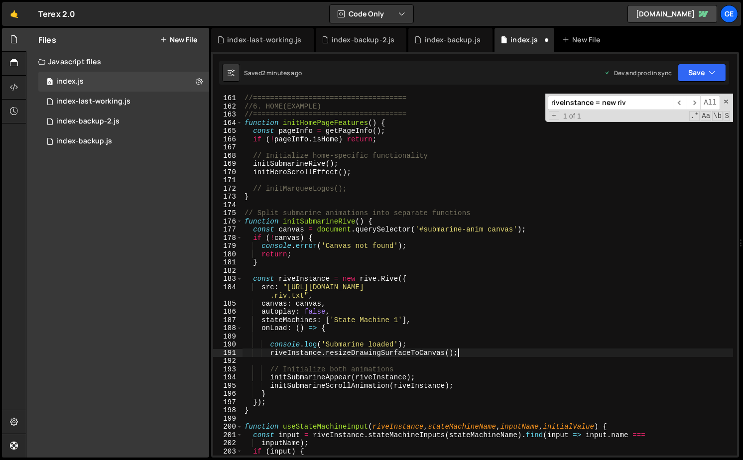
scroll to position [0, 1]
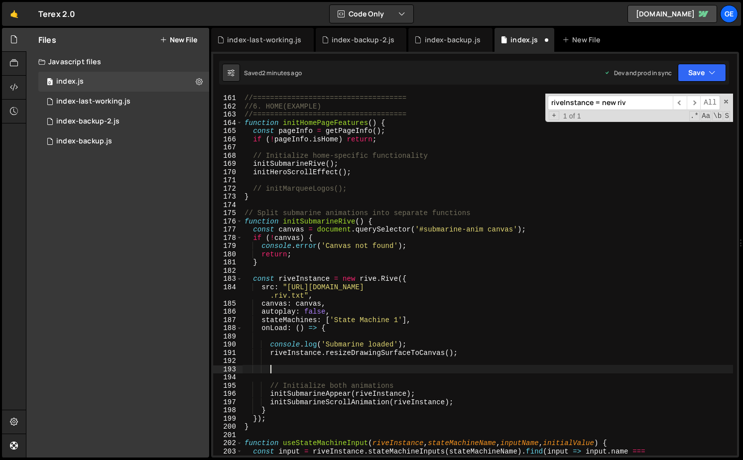
paste textarea "canvas.parentElement.riveInstance = riveInstance;"
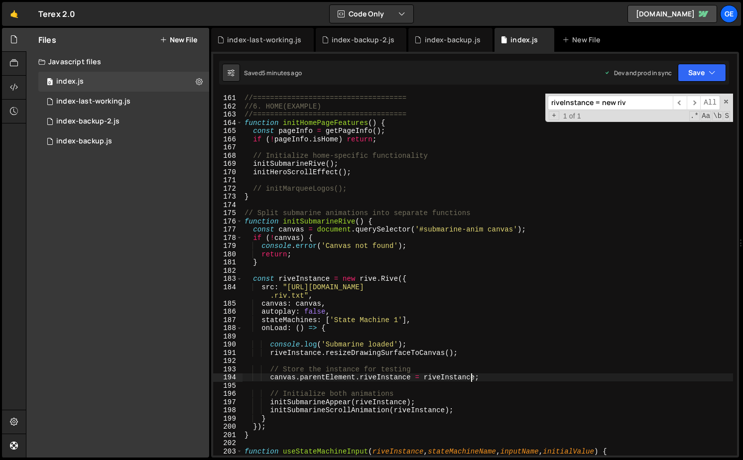
click at [563, 291] on div "//==================================== //6. HOME(EXAMPLE) //===================…" at bounding box center [488, 275] width 491 height 379
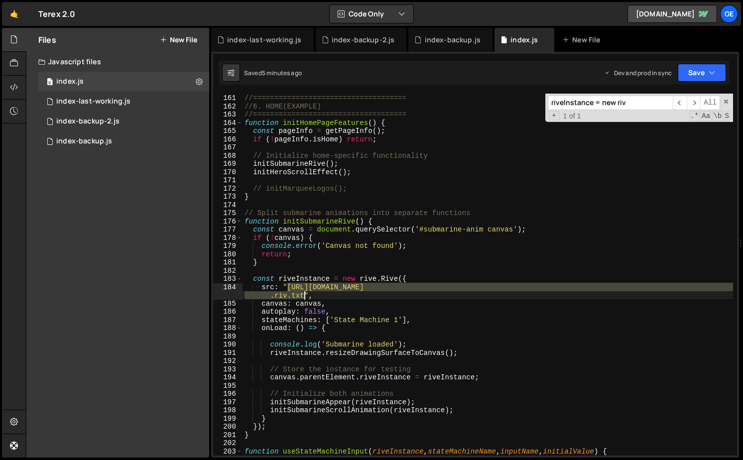
drag, startPoint x: 288, startPoint y: 287, endPoint x: 304, endPoint y: 293, distance: 17.5
click at [304, 293] on div "//==================================== //6. HOME(EXAMPLE) //===================…" at bounding box center [488, 275] width 491 height 379
paste textarea
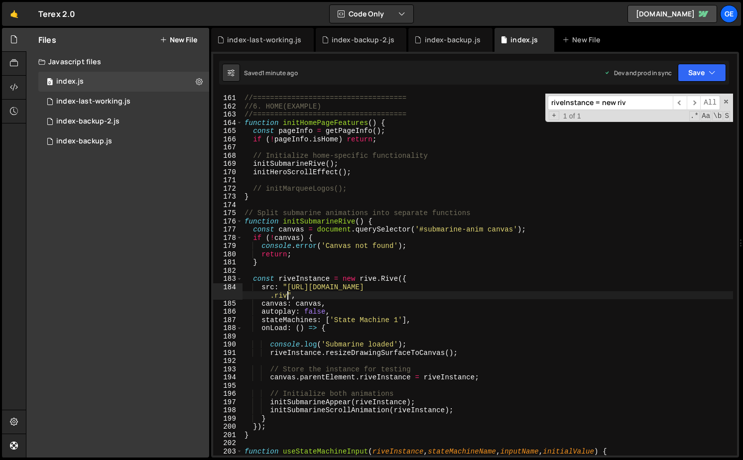
drag, startPoint x: 612, startPoint y: 308, endPoint x: 638, endPoint y: 305, distance: 26.1
click at [612, 308] on div "//==================================== //6. HOME(EXAMPLE) //===================…" at bounding box center [488, 275] width 491 height 379
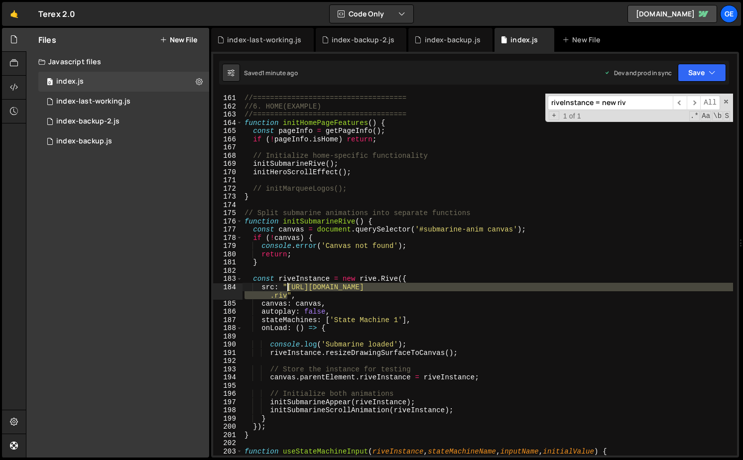
drag, startPoint x: 288, startPoint y: 295, endPoint x: 287, endPoint y: 289, distance: 6.6
click at [287, 289] on div "//==================================== //6. HOME(EXAMPLE) //===================…" at bounding box center [488, 275] width 491 height 379
paste textarea ".txt"
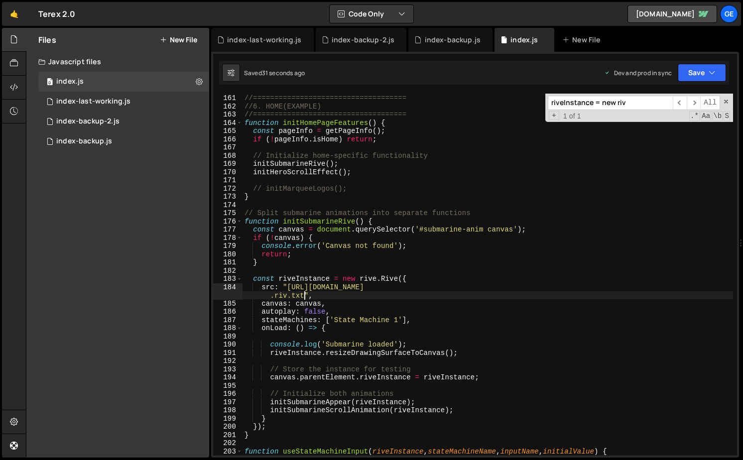
click at [462, 223] on div "//==================================== //6. HOME(EXAMPLE) //===================…" at bounding box center [488, 275] width 491 height 379
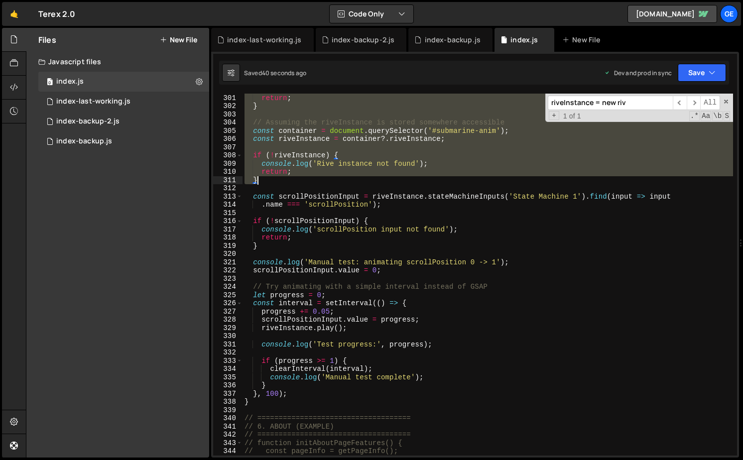
scroll to position [2474, 0]
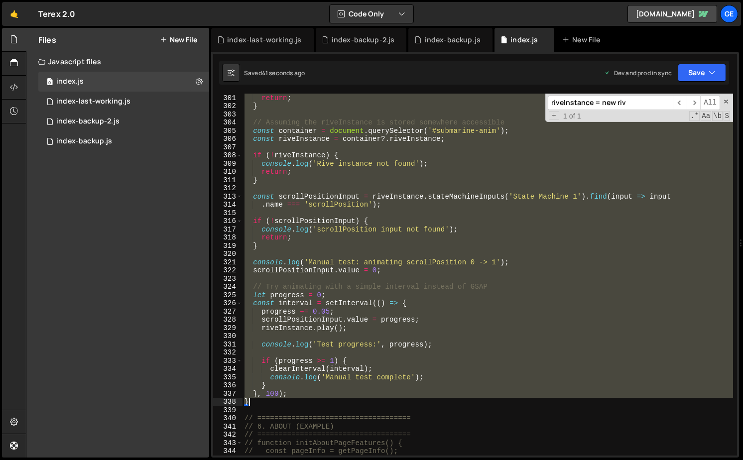
drag, startPoint x: 245, startPoint y: 207, endPoint x: 257, endPoint y: 405, distance: 198.2
click at [257, 404] on div "console . log ( 'Canvas not found' ) ; return ; } // Assuming the riveInstance …" at bounding box center [488, 275] width 491 height 379
click at [592, 378] on div "console . log ( 'Canvas not found' ) ; return ; } // Assuming the riveInstance …" at bounding box center [488, 275] width 491 height 362
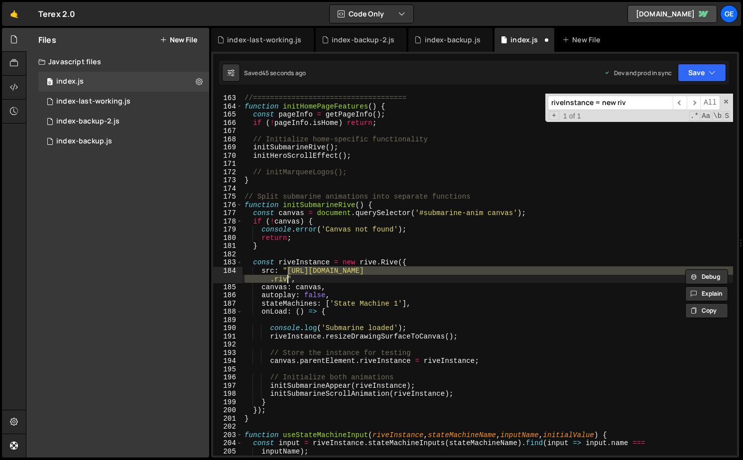
scroll to position [1332, 0]
type textarea "initScript();"
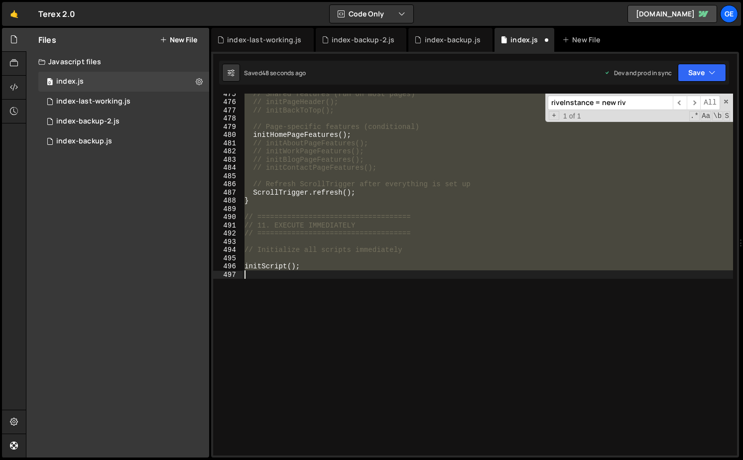
scroll to position [1406, 0]
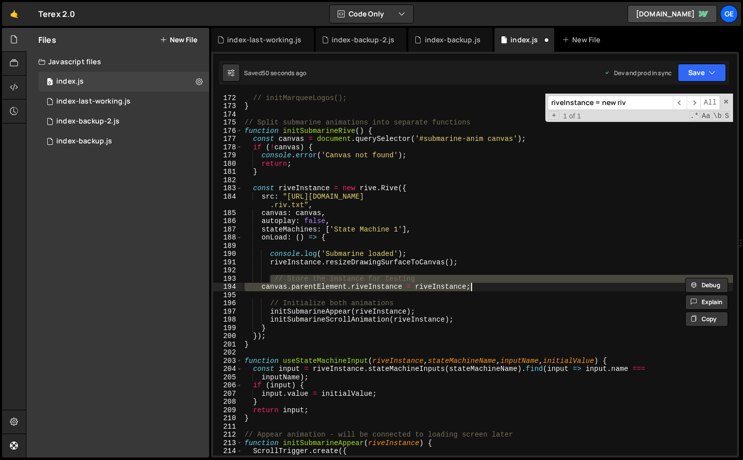
type textarea "initScript();"
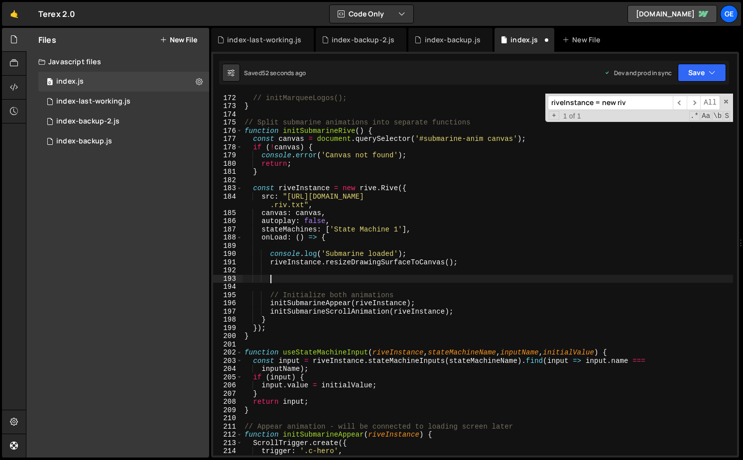
type textarea "riveInstance.resizeDrawingSurfaceToCanvas();"
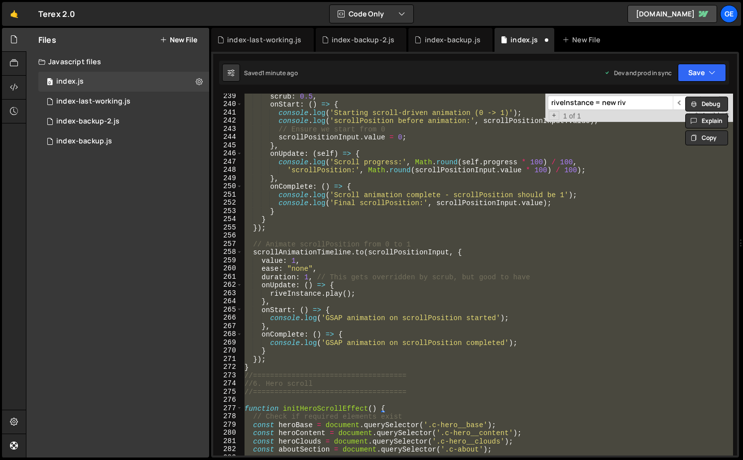
scroll to position [1967, 0]
click at [246, 361] on div "scrub : 0.5 , onStart : ( ) => { console . log ( 'Starting scroll-driven animat…" at bounding box center [488, 275] width 491 height 362
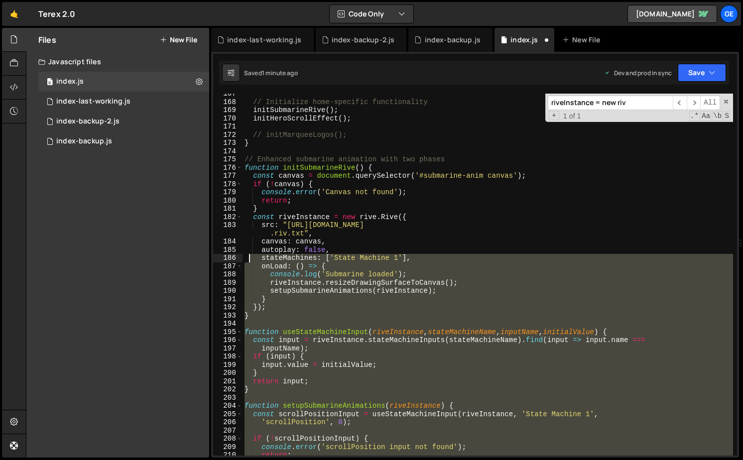
scroll to position [1186, 0]
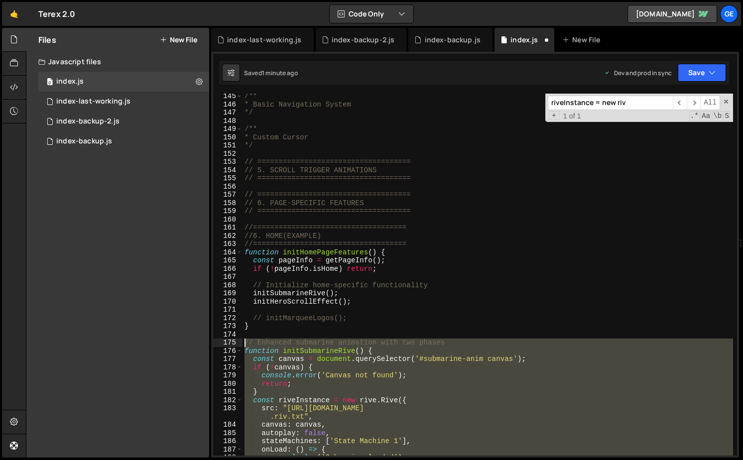
drag, startPoint x: 252, startPoint y: 366, endPoint x: 245, endPoint y: 340, distance: 26.2
click at [245, 340] on div "/** * Basic Navigation System */ /** * Custom Cursor */ // ====================…" at bounding box center [488, 281] width 491 height 379
paste textarea "}"
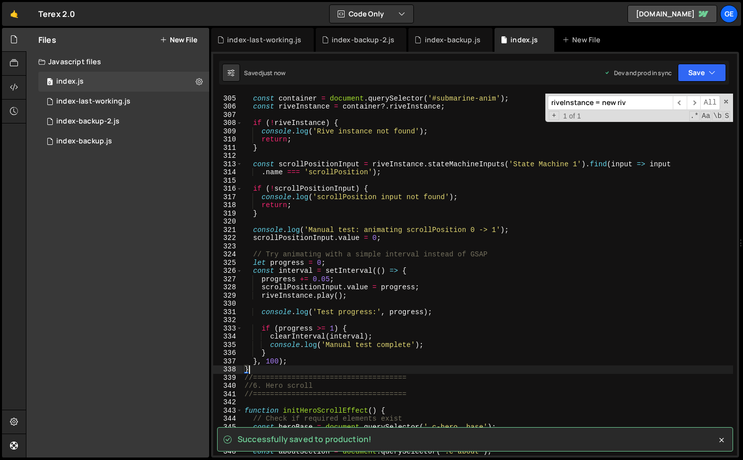
scroll to position [2517, 0]
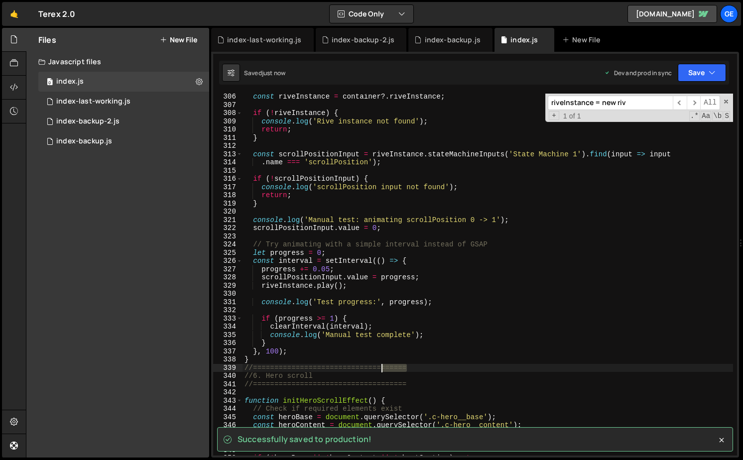
drag, startPoint x: 423, startPoint y: 370, endPoint x: 387, endPoint y: 372, distance: 35.4
click at [381, 370] on div "const riveInstance = container ?. riveInstance ; if ( ! riveInstance ) { consol…" at bounding box center [488, 282] width 491 height 379
click at [419, 367] on div "const riveInstance = container ?. riveInstance ; if ( ! riveInstance ) { consol…" at bounding box center [488, 275] width 491 height 362
paste textarea "======"
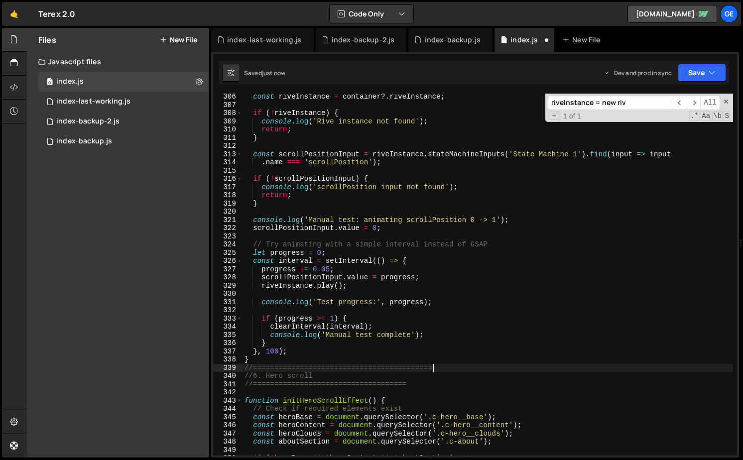
paste textarea "======"
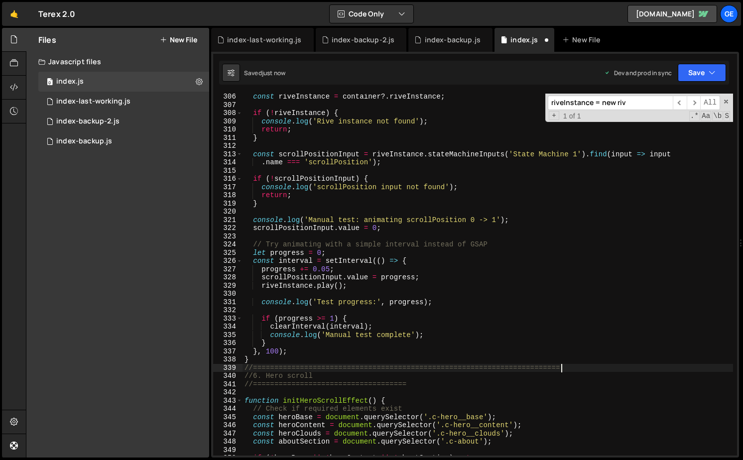
paste textarea "======"
click at [424, 387] on div "const riveInstance = container ?. riveInstance ; if ( ! riveInstance ) { consol…" at bounding box center [488, 282] width 491 height 379
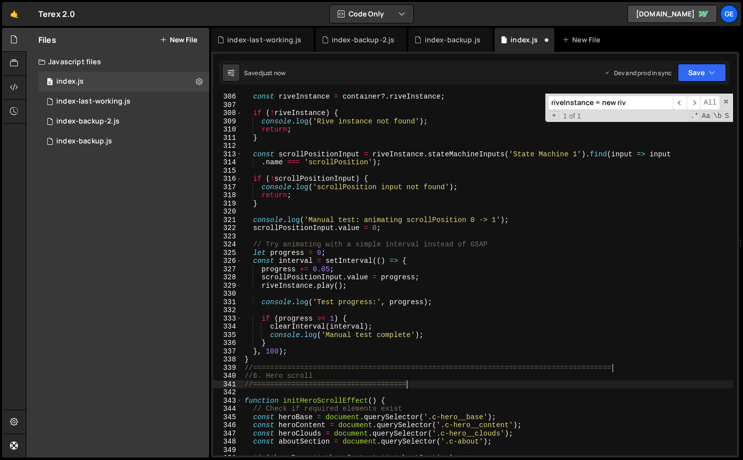
paste textarea "======"
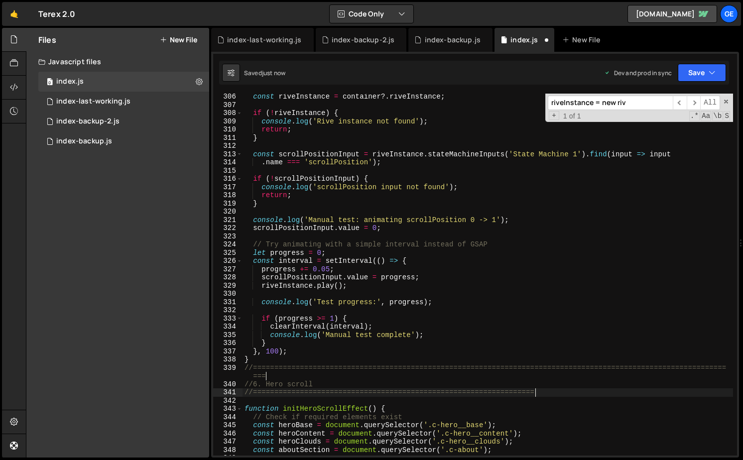
paste textarea "======"
click at [466, 325] on div "const riveInstance = container ?. riveInstance ; if ( ! riveInstance ) { consol…" at bounding box center [488, 282] width 491 height 379
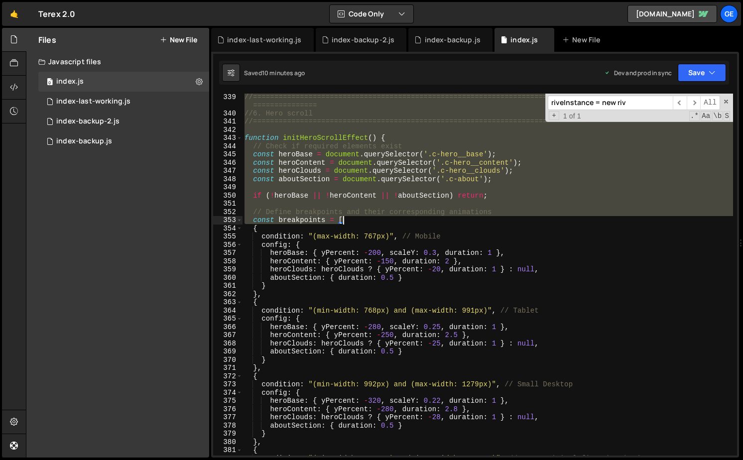
scroll to position [2690, 0]
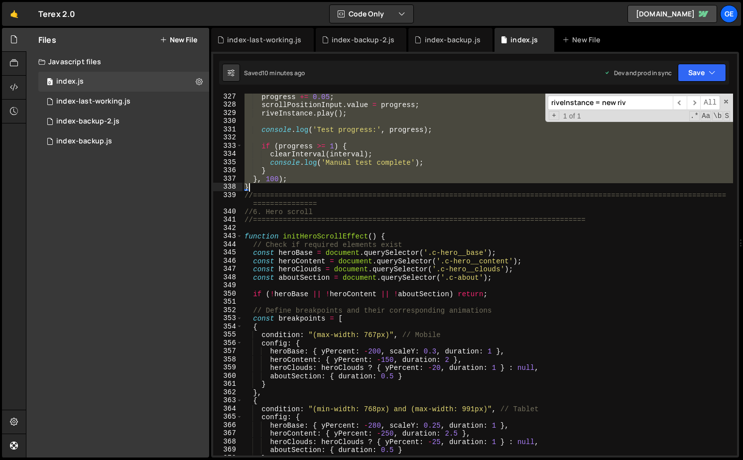
drag, startPoint x: 247, startPoint y: 181, endPoint x: 347, endPoint y: 185, distance: 99.7
click at [347, 185] on div "progress += 0.05 ; scrollPositionInput . value = progress ; riveInstance . play…" at bounding box center [488, 282] width 491 height 379
paste textarea
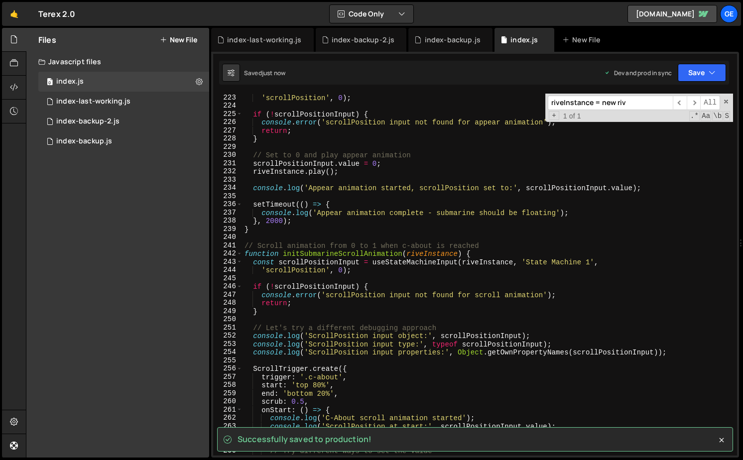
scroll to position [1641, 0]
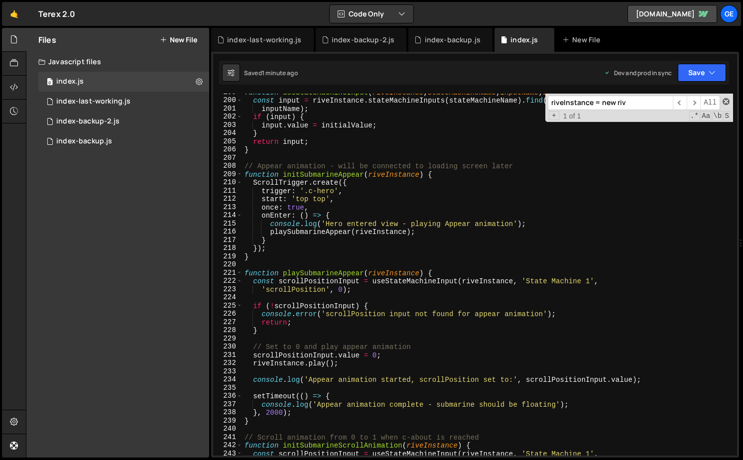
click at [724, 102] on span at bounding box center [726, 101] width 7 height 7
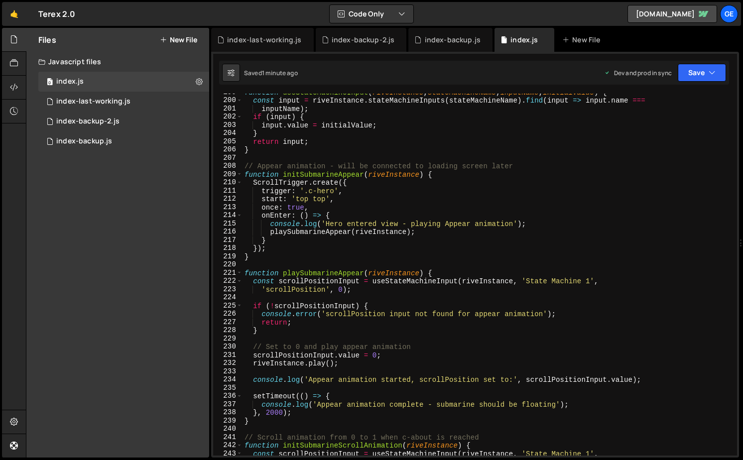
click at [509, 190] on div "function useStateMachineInput ( riveInstance , stateMachineName , inputName , i…" at bounding box center [488, 277] width 491 height 379
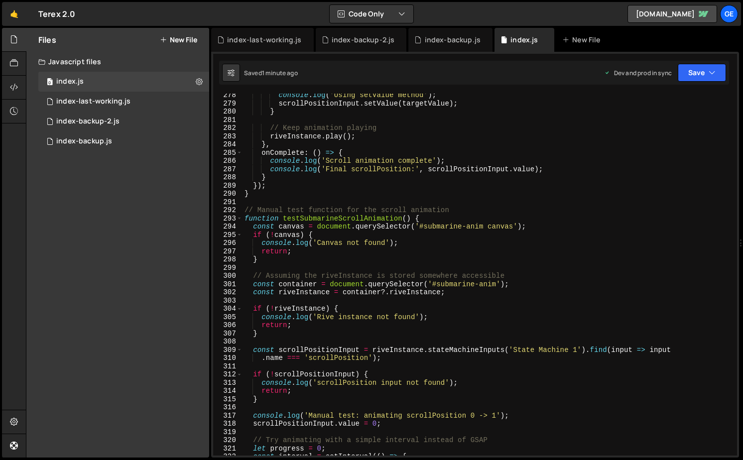
scroll to position [2334, 0]
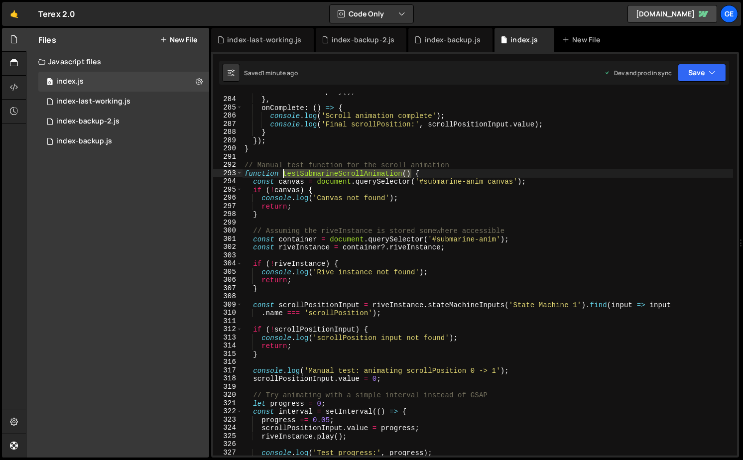
drag, startPoint x: 412, startPoint y: 172, endPoint x: 282, endPoint y: 175, distance: 130.1
click at [282, 175] on div "riveInstance . play ( ) ; } , onComplete : ( ) => { console . log ( 'Scroll ani…" at bounding box center [488, 276] width 491 height 379
drag, startPoint x: 154, startPoint y: 341, endPoint x: 1, endPoint y: 352, distance: 153.9
click at [154, 341] on div "Files New File Javascript files 0 index.js 0 0 index-last-working.js 0 0 index-…" at bounding box center [117, 243] width 183 height 430
type textarea "if (!riveInstance) {"
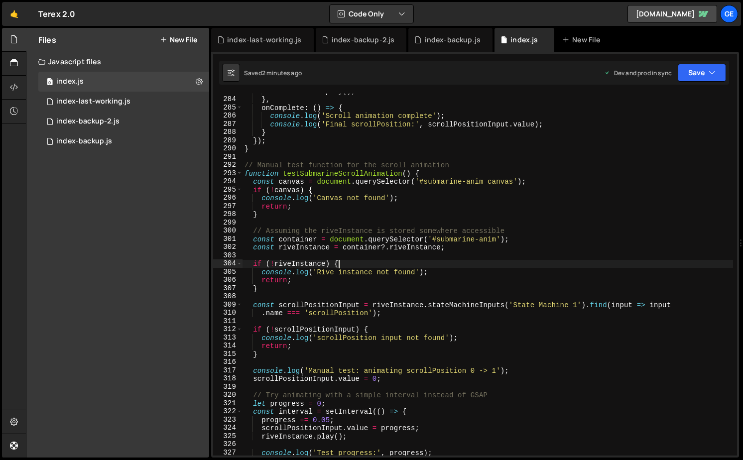
click at [463, 267] on div "riveInstance . play ( ) ; } , onComplete : ( ) => { console . log ( 'Scroll ani…" at bounding box center [488, 276] width 491 height 379
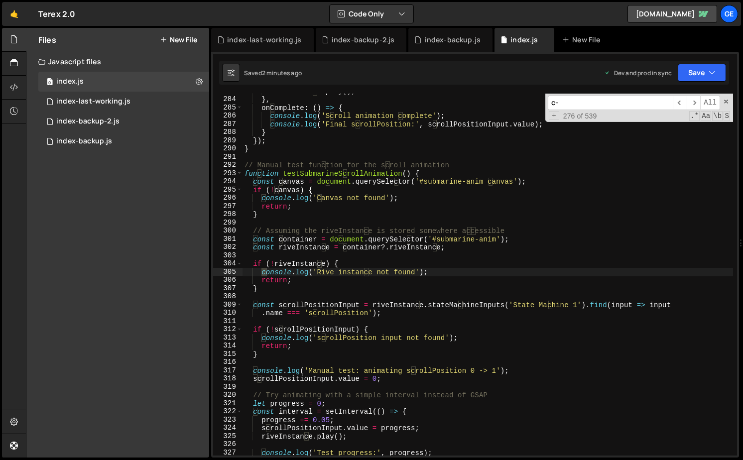
scroll to position [2639, 0]
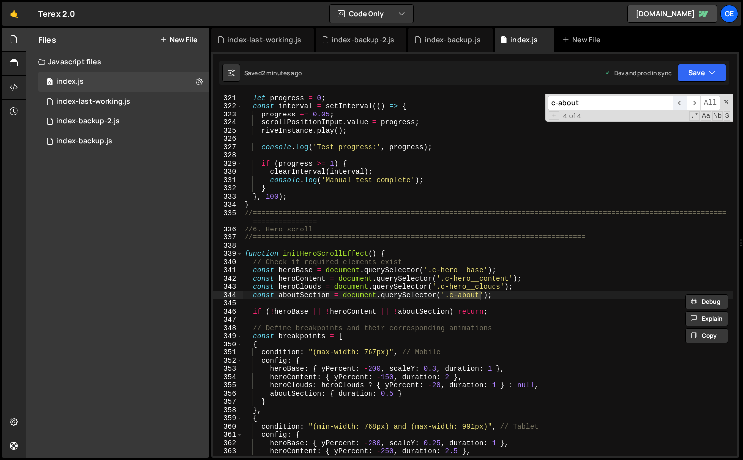
type input "c-about"
click at [681, 103] on span "​" at bounding box center [680, 103] width 14 height 14
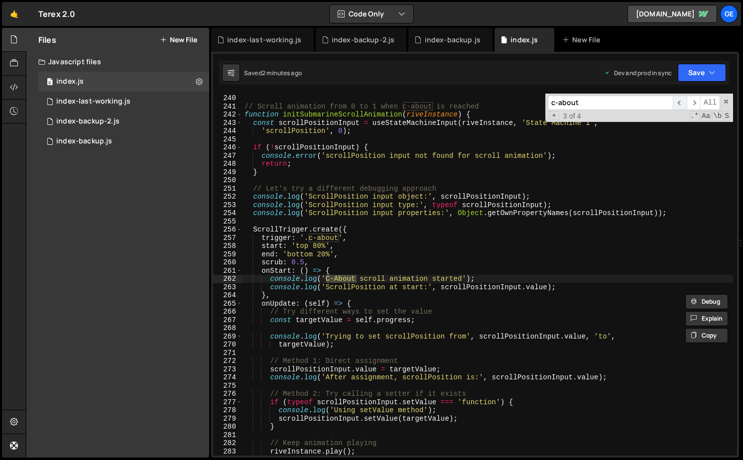
click at [681, 99] on span "​" at bounding box center [680, 103] width 14 height 14
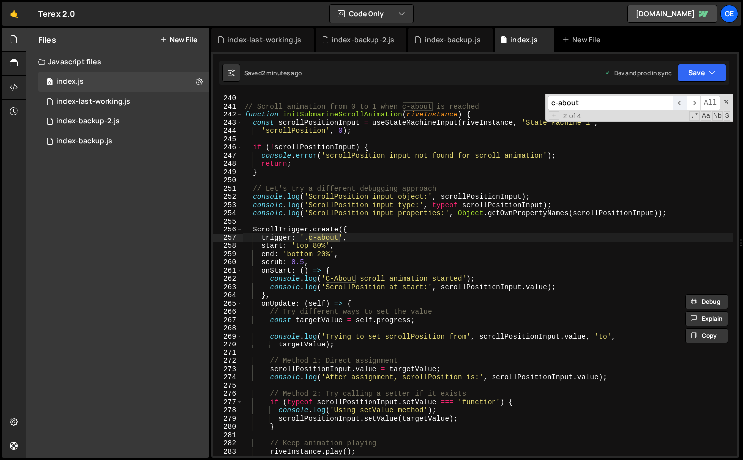
click at [682, 99] on span "​" at bounding box center [680, 103] width 14 height 14
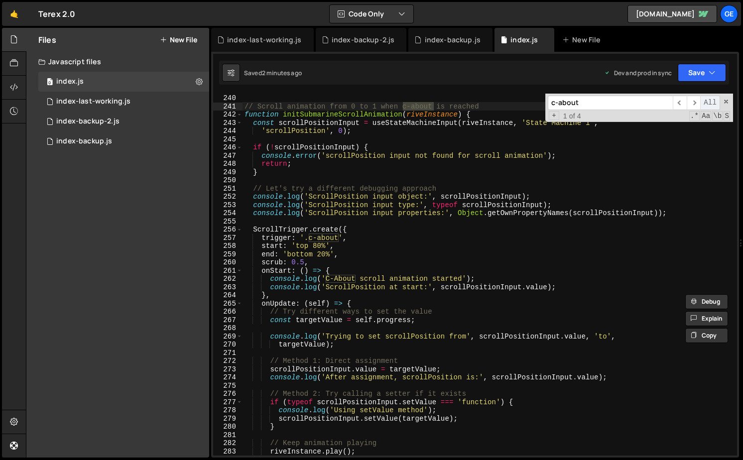
click at [706, 104] on span "All" at bounding box center [711, 103] width 20 height 14
type textarea "// Scroll animation from 0 to 1 when c-about is reached"
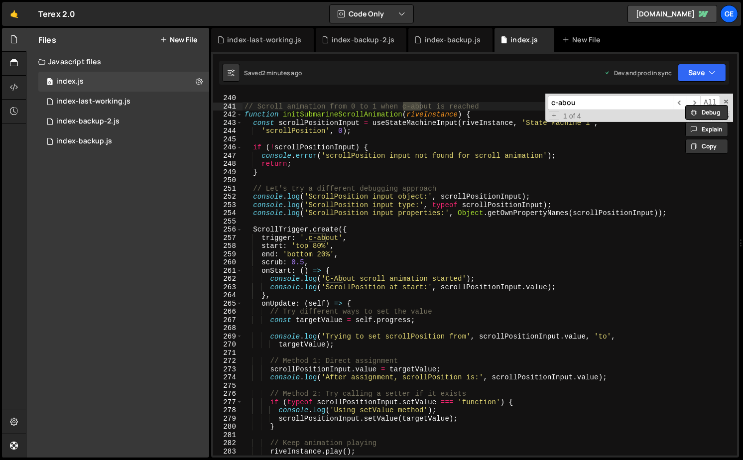
type input "c-about"
click at [695, 99] on span "​" at bounding box center [694, 103] width 14 height 14
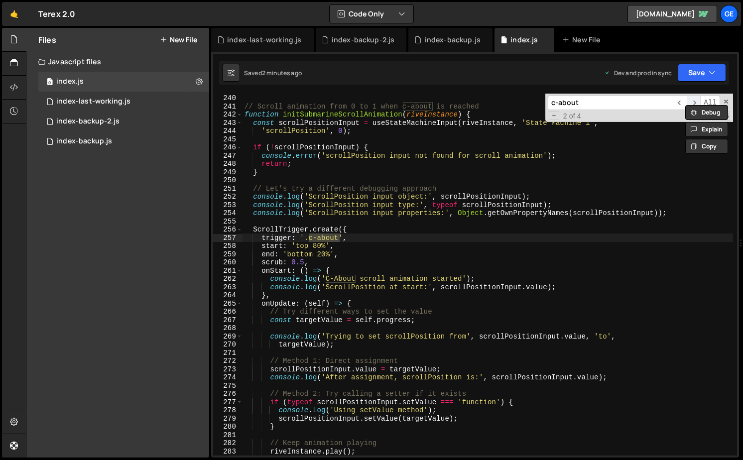
click at [695, 99] on span "​" at bounding box center [694, 103] width 14 height 14
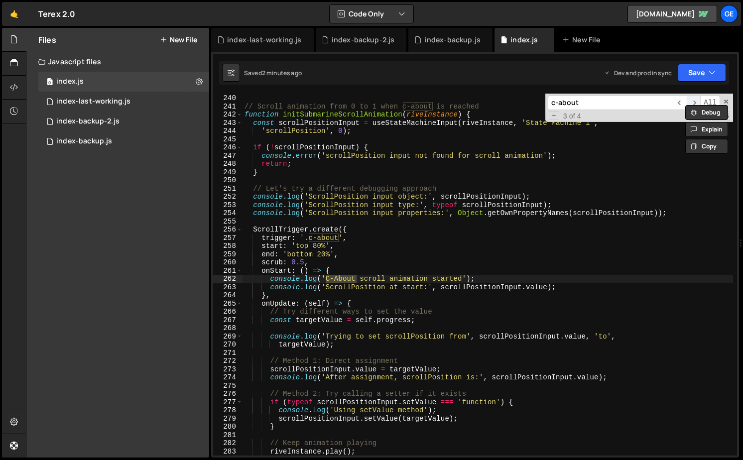
click at [695, 99] on span "​" at bounding box center [694, 103] width 14 height 14
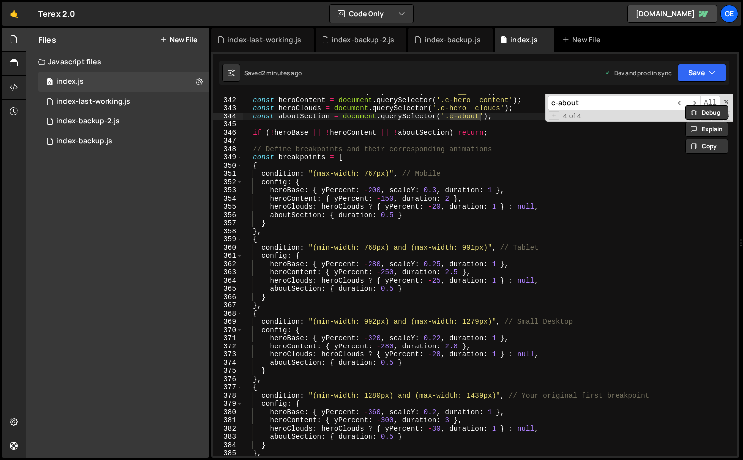
scroll to position [2823, 0]
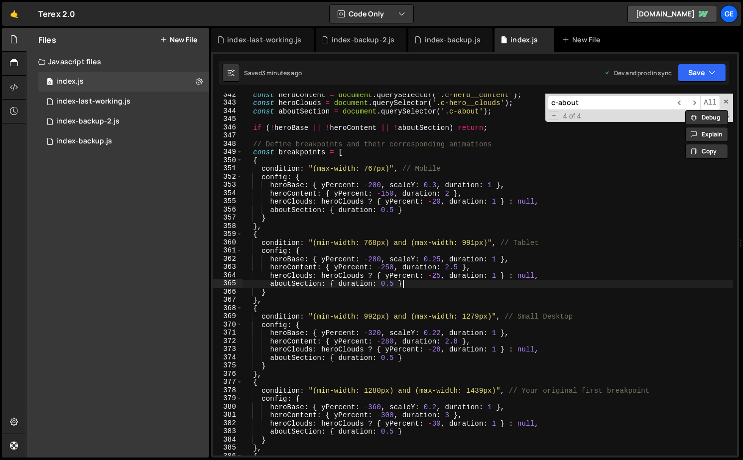
click at [544, 281] on div "const heroContent = document . querySelector ( '.c-hero__content' ) ; const her…" at bounding box center [488, 280] width 491 height 379
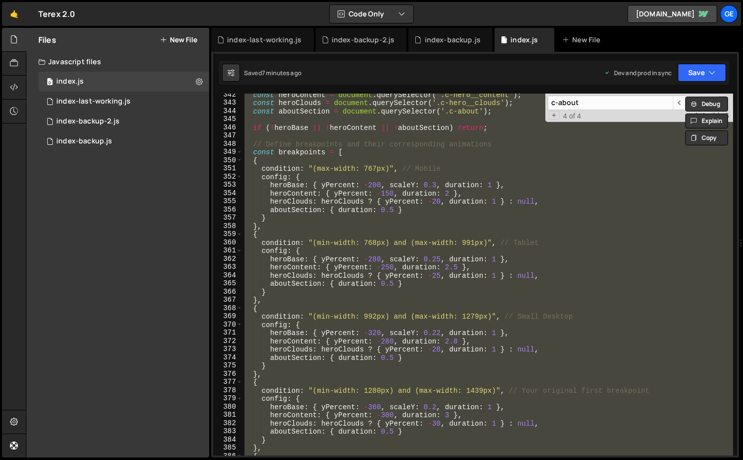
click at [502, 169] on div "const heroContent = document . querySelector ( '.c-hero__content' ) ; const her…" at bounding box center [488, 275] width 491 height 362
type textarea "condition: "(max-width: 767px)", // Mobile"
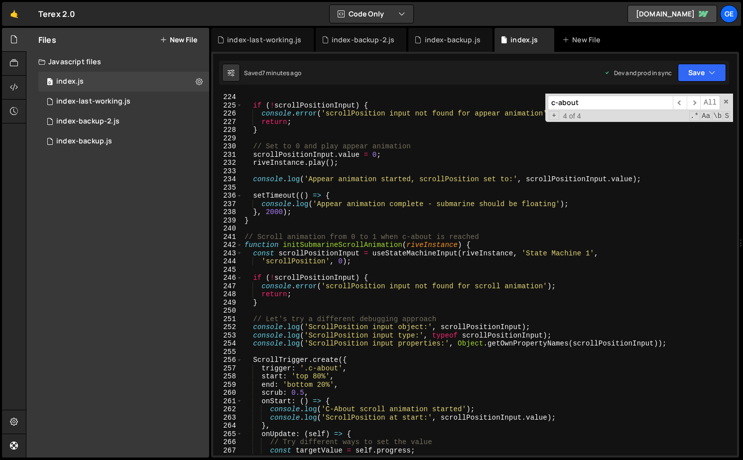
scroll to position [1735, 0]
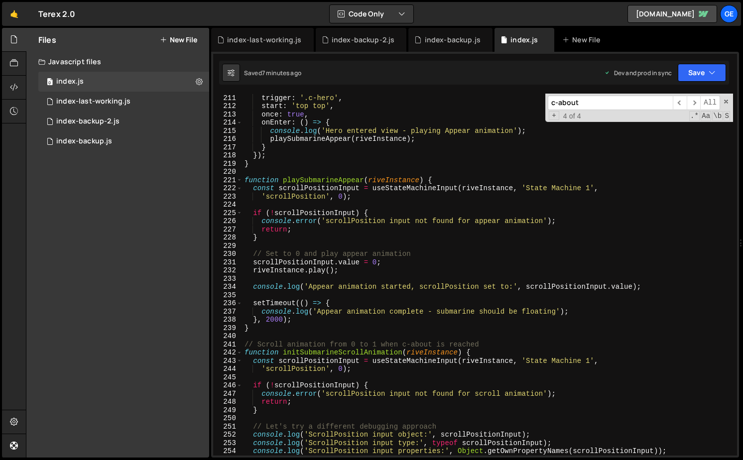
click at [596, 105] on input "c-about" at bounding box center [610, 103] width 125 height 14
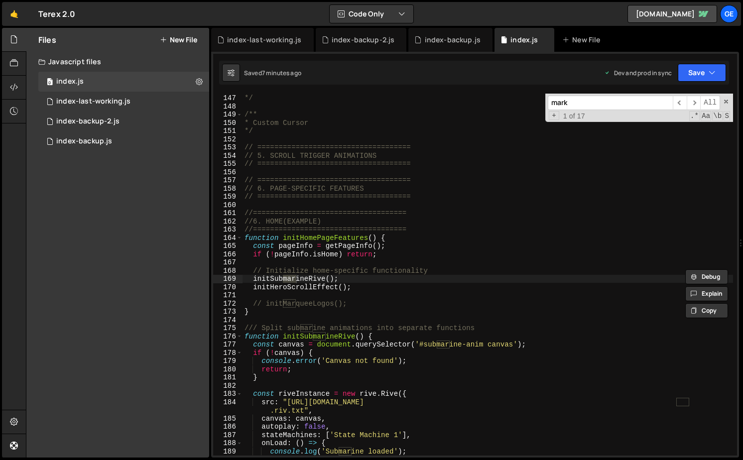
scroll to position [1200, 0]
type input "markers"
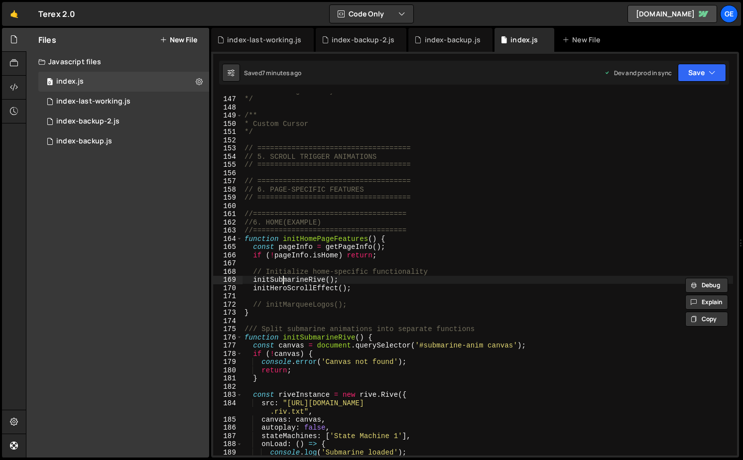
click at [352, 272] on div "* Basic Navigation System */ /** * Custom Cursor */ // ========================…" at bounding box center [488, 276] width 491 height 379
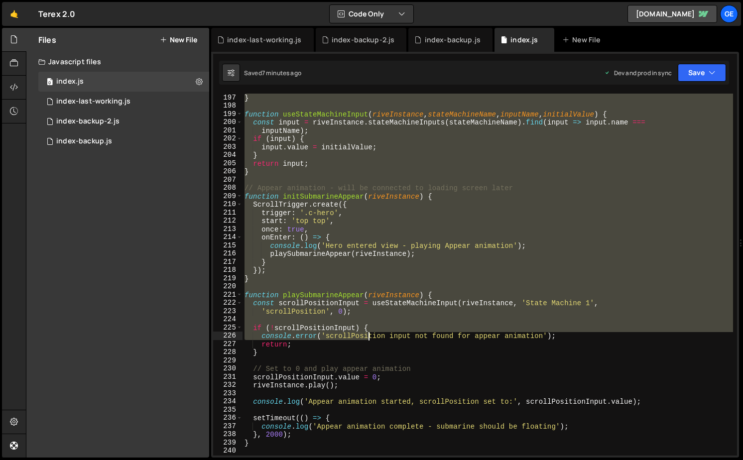
scroll to position [1620, 0]
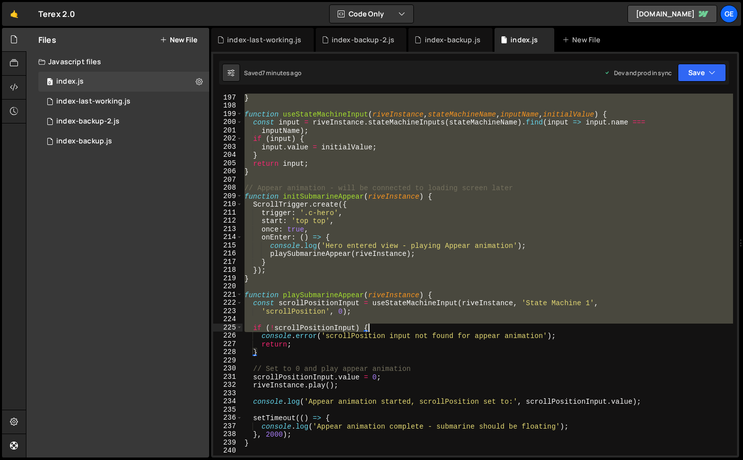
drag, startPoint x: 246, startPoint y: 316, endPoint x: 371, endPoint y: 322, distance: 125.7
click at [371, 323] on div "} function useStateMachineInput ( riveInstance , stateMachineName , inputName ,…" at bounding box center [488, 283] width 491 height 379
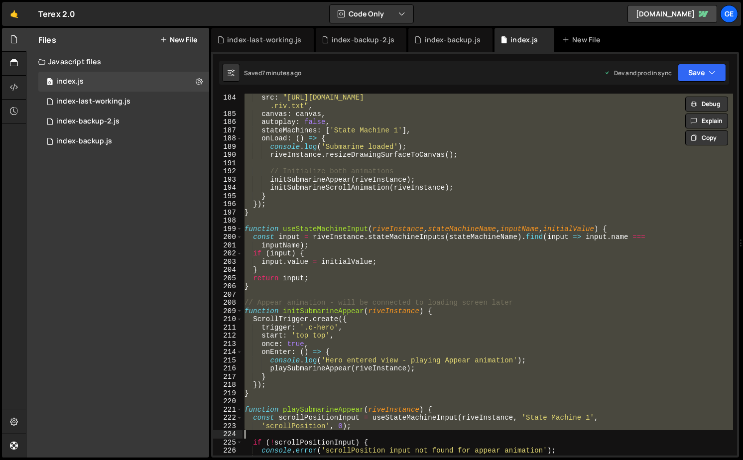
click at [386, 236] on div "src : "[URL][DOMAIN_NAME] .riv.txt" , canvas : canvas , autoplay : false , stat…" at bounding box center [488, 275] width 491 height 362
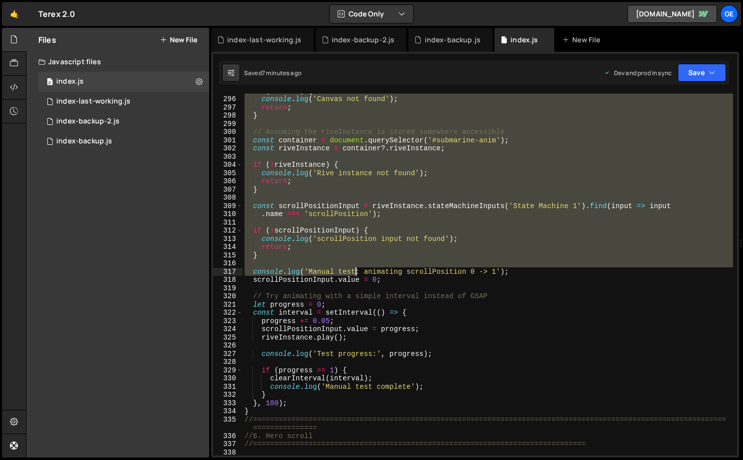
scroll to position [2482, 0]
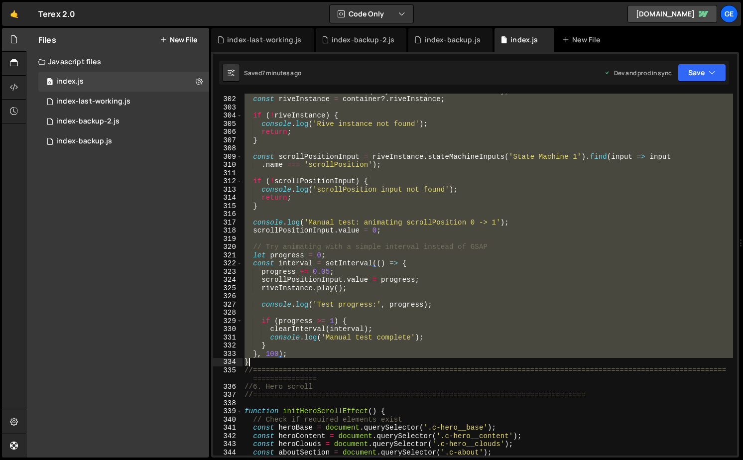
drag, startPoint x: 246, startPoint y: 214, endPoint x: 280, endPoint y: 360, distance: 150.0
click at [280, 360] on div "const container = document . querySelector ( '#submarine-anim' ) ; const riveIn…" at bounding box center [488, 276] width 491 height 379
paste textarea
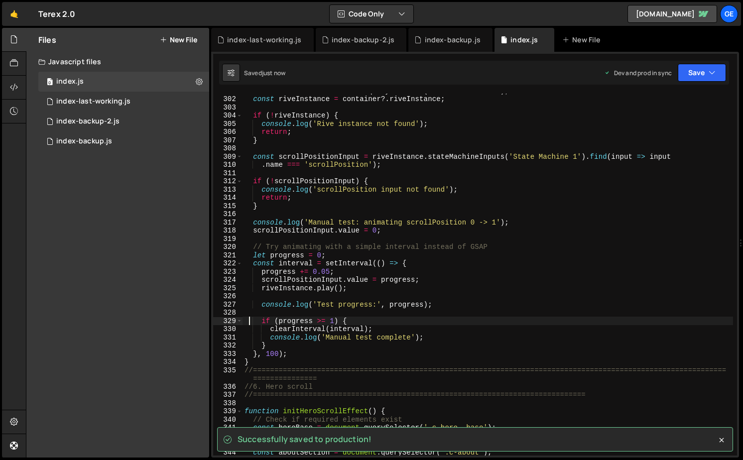
click at [566, 205] on div "const container = document . querySelector ( '#submarine-anim' ) ; const riveIn…" at bounding box center [488, 276] width 491 height 379
type textarea "}"
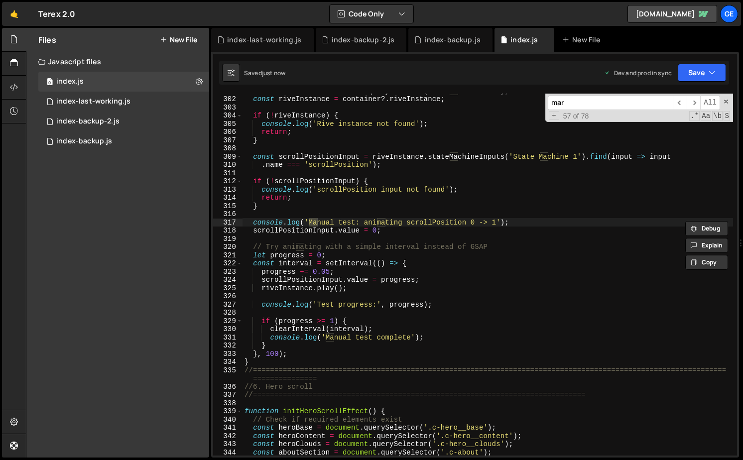
scroll to position [1200, 0]
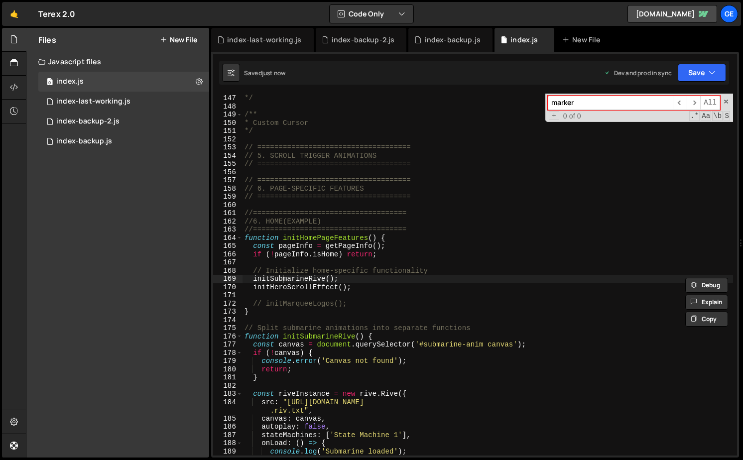
type input "marker"
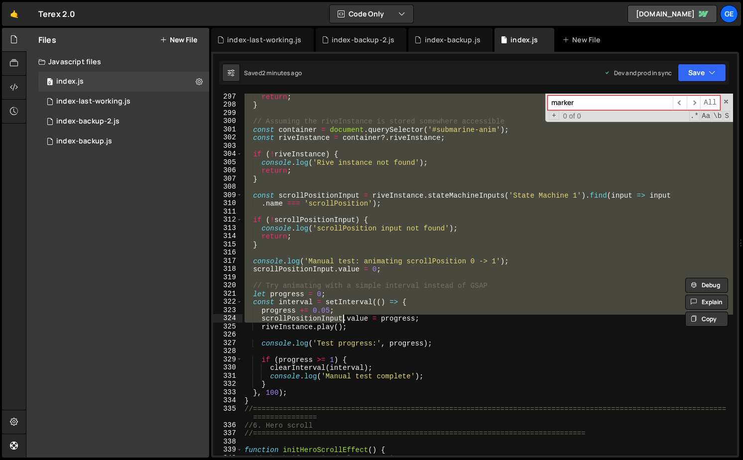
scroll to position [2454, 0]
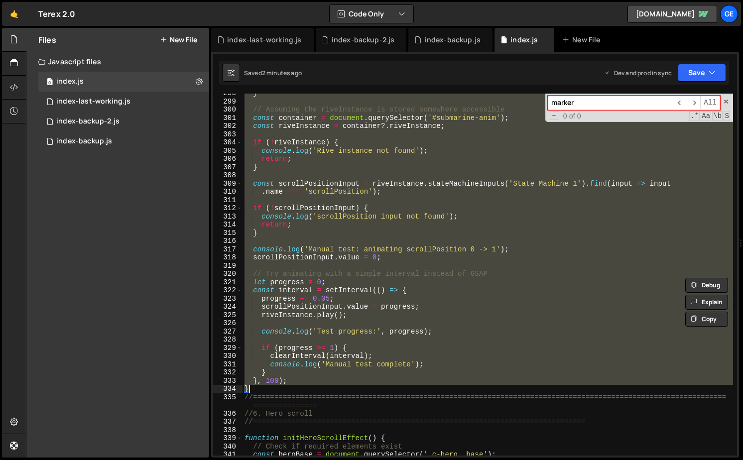
drag, startPoint x: 245, startPoint y: 328, endPoint x: 291, endPoint y: 386, distance: 73.1
click at [291, 386] on div "} // Assuming the riveInstance is stored somewhere accessible const container =…" at bounding box center [488, 278] width 491 height 379
paste textarea
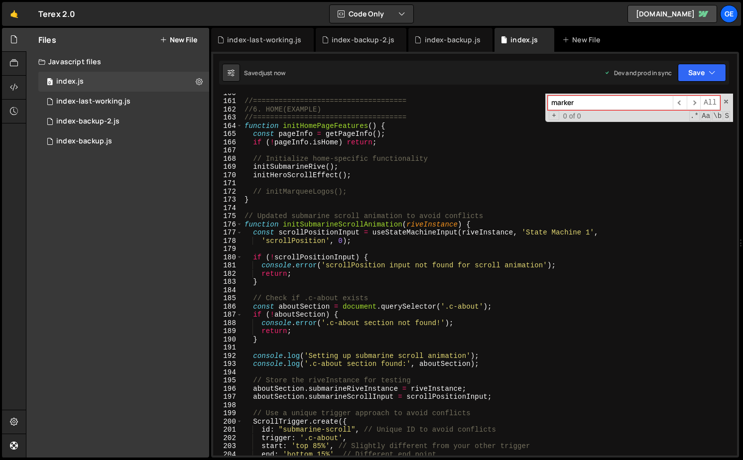
scroll to position [1312, 0]
drag, startPoint x: 403, startPoint y: 225, endPoint x: 285, endPoint y: 224, distance: 118.1
click at [285, 224] on div "//==================================== //6. HOME(EXAMPLE) //===================…" at bounding box center [488, 278] width 491 height 379
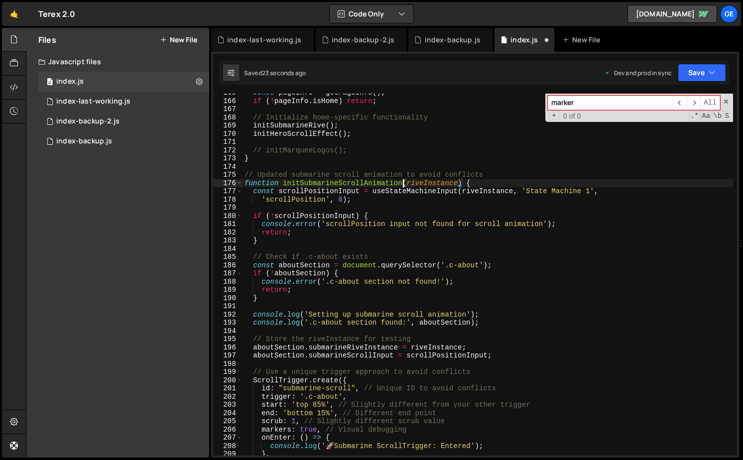
scroll to position [1342, 0]
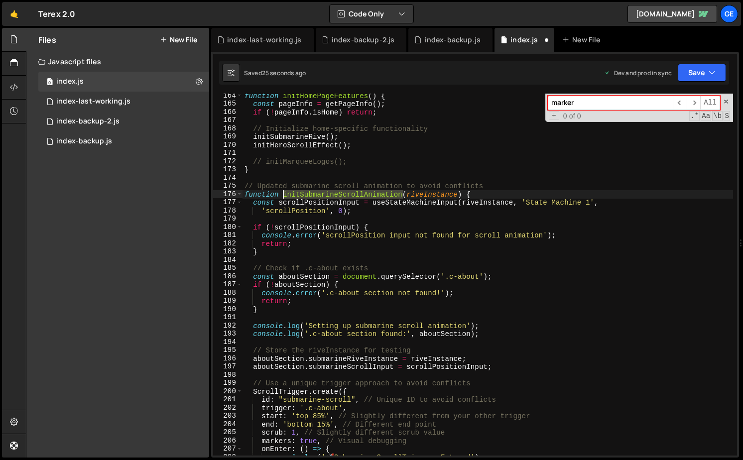
drag, startPoint x: 402, startPoint y: 193, endPoint x: 283, endPoint y: 194, distance: 119.6
click at [283, 193] on div "function initHomePageFeatures ( ) { const pageInfo = getPageInfo ( ) ; if ( ! p…" at bounding box center [488, 281] width 491 height 379
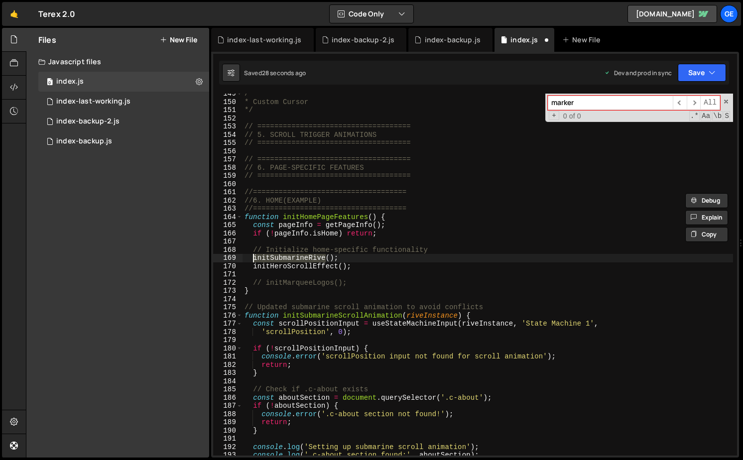
drag, startPoint x: 326, startPoint y: 258, endPoint x: 254, endPoint y: 264, distance: 72.5
click at [254, 261] on div "/** * Custom Cursor */ // ==================================== // 5. SCROLL TRI…" at bounding box center [488, 279] width 491 height 379
paste textarea "ScrollAnimation"
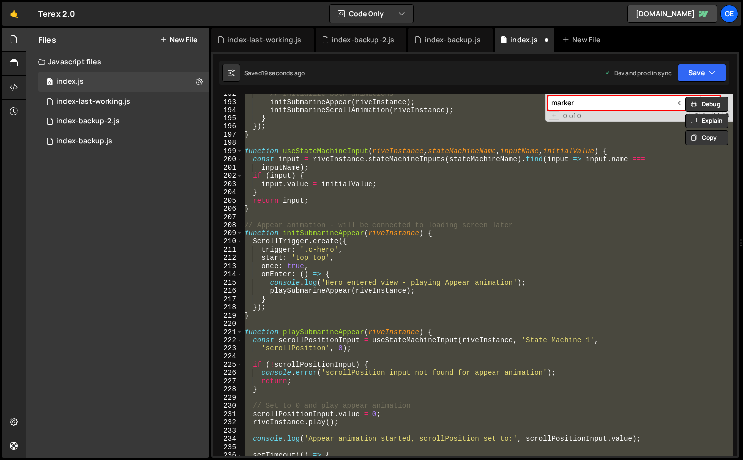
scroll to position [1375, 0]
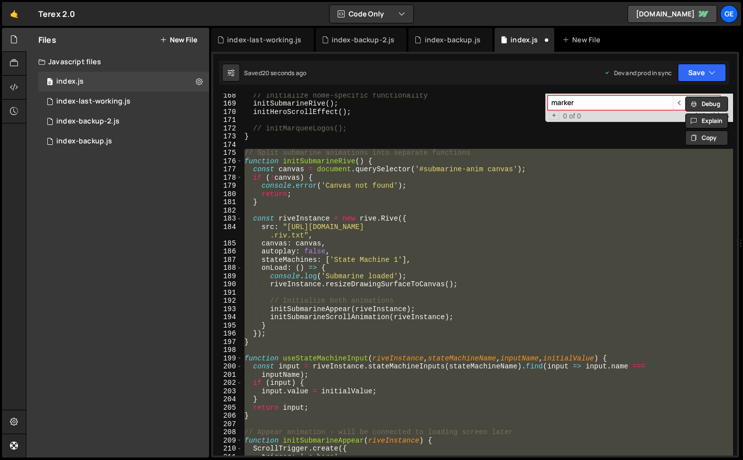
click at [432, 281] on div "// Initialize home-specific functionality initSubmarineRive ( ) ; initHeroScrol…" at bounding box center [488, 275] width 491 height 362
type textarea "riveInstance.resizeDrawingSurfaceToCanvas();"
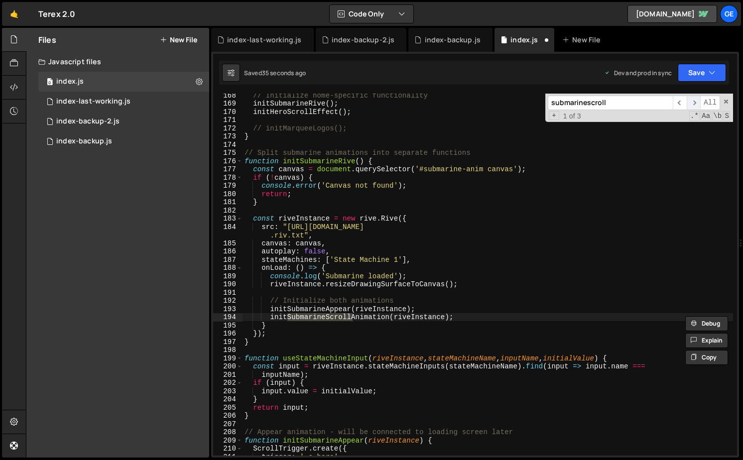
type input "submarinescroll"
click at [695, 103] on span "​" at bounding box center [694, 103] width 14 height 14
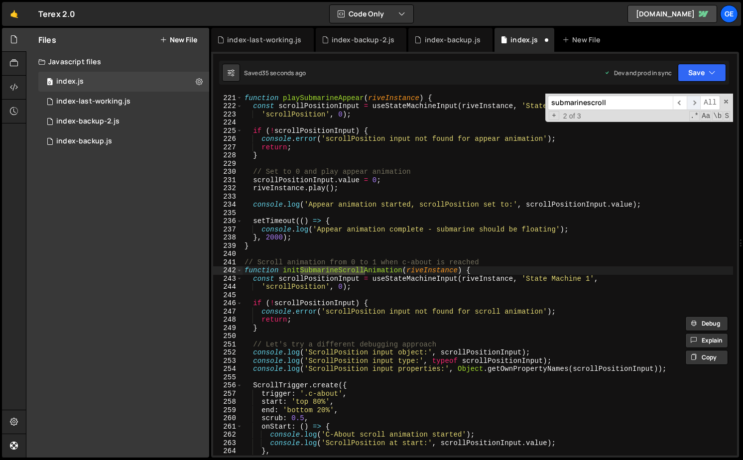
scroll to position [1817, 0]
click at [262, 284] on div "function playSubmarineAppear ( riveInstance ) { const scrollPositionInput = use…" at bounding box center [488, 275] width 491 height 379
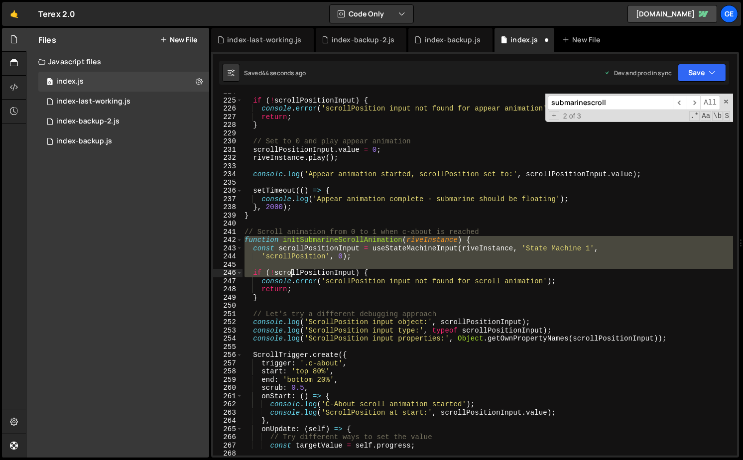
scroll to position [1858, 0]
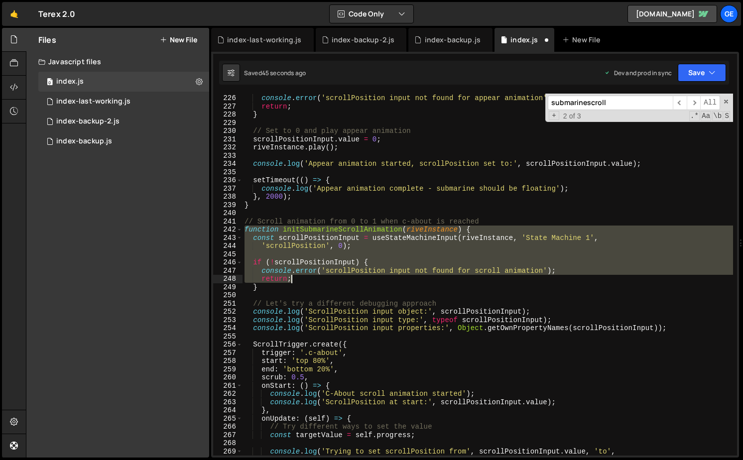
drag, startPoint x: 246, startPoint y: 271, endPoint x: 329, endPoint y: 269, distance: 82.7
click at [294, 278] on div "if ( ! scrollPositionInput ) { console . error ( 'scrollPosition input not foun…" at bounding box center [488, 275] width 491 height 379
click at [498, 227] on div "if ( ! scrollPositionInput ) { console . error ( 'scrollPosition input not foun…" at bounding box center [488, 275] width 491 height 362
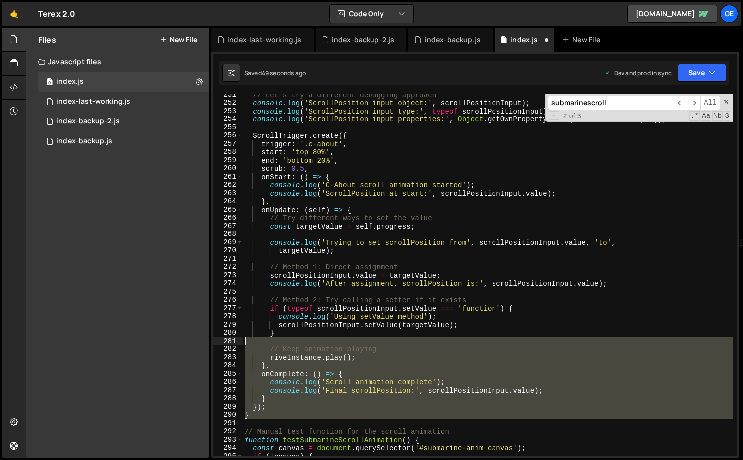
scroll to position [1970, 0]
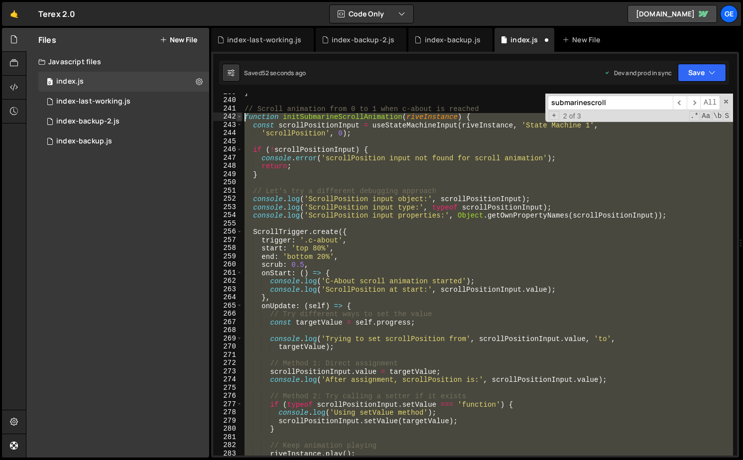
drag, startPoint x: 255, startPoint y: 421, endPoint x: 241, endPoint y: 117, distance: 303.8
click at [241, 117] on div "function initSubmarineScrollAnimation(riveInstance) { 239 240 241 242 243 244 2…" at bounding box center [475, 275] width 524 height 362
paste textarea "}"
type textarea "}"
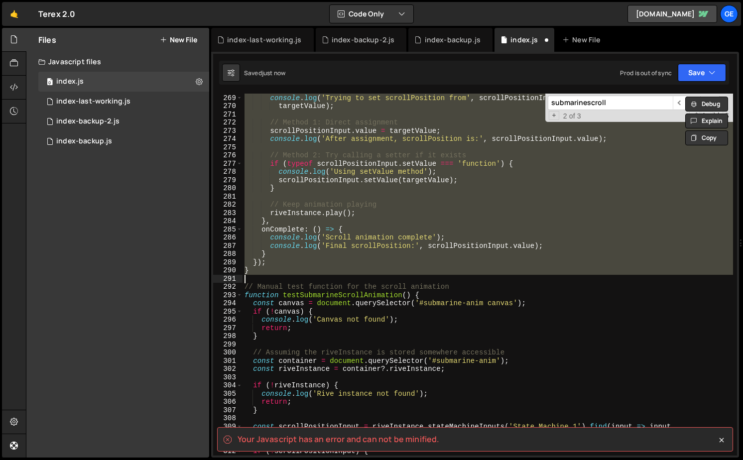
scroll to position [2212, 0]
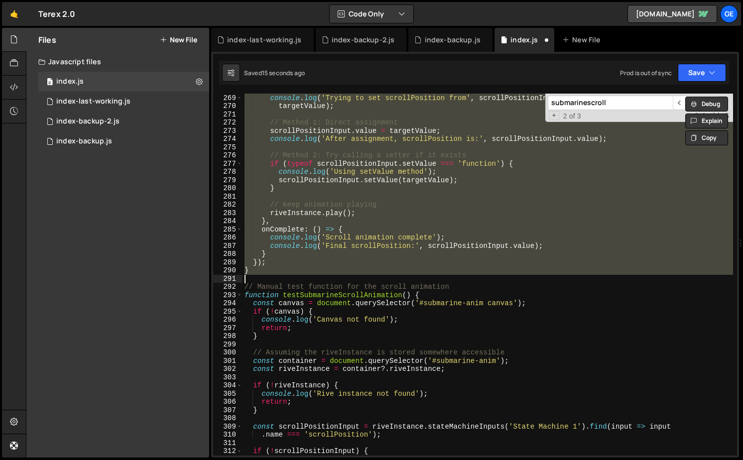
click at [258, 265] on div "console . log ( 'Trying to set scrollPosition from' , scrollPositionInput . val…" at bounding box center [488, 275] width 491 height 362
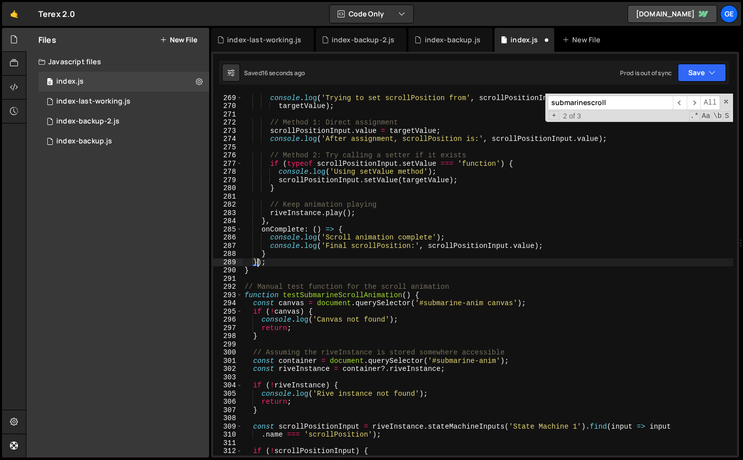
click at [257, 273] on div "console . log ( 'Trying to set scrollPosition from' , scrollPositionInput . val…" at bounding box center [488, 275] width 491 height 379
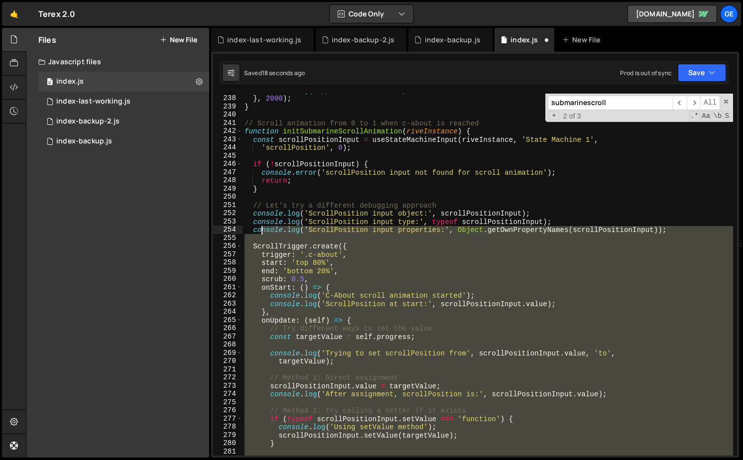
scroll to position [1947, 0]
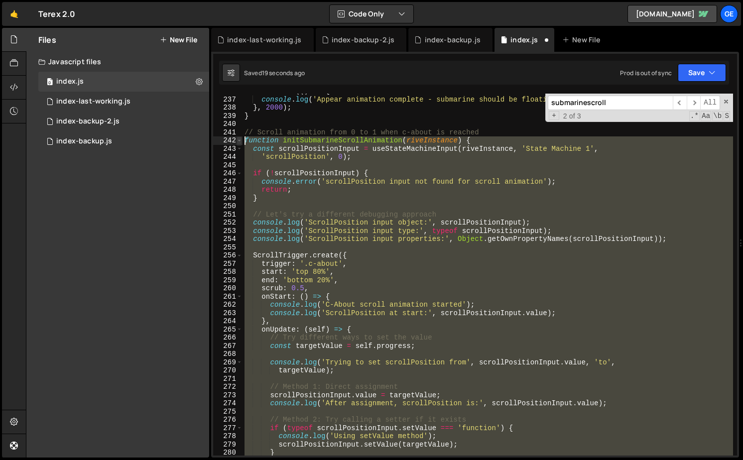
drag, startPoint x: 258, startPoint y: 272, endPoint x: 237, endPoint y: 138, distance: 135.3
click at [237, 138] on div "} 236 237 238 239 240 241 242 243 244 245 246 247 248 249 250 251 252 253 254 2…" at bounding box center [475, 275] width 524 height 362
paste textarea "}"
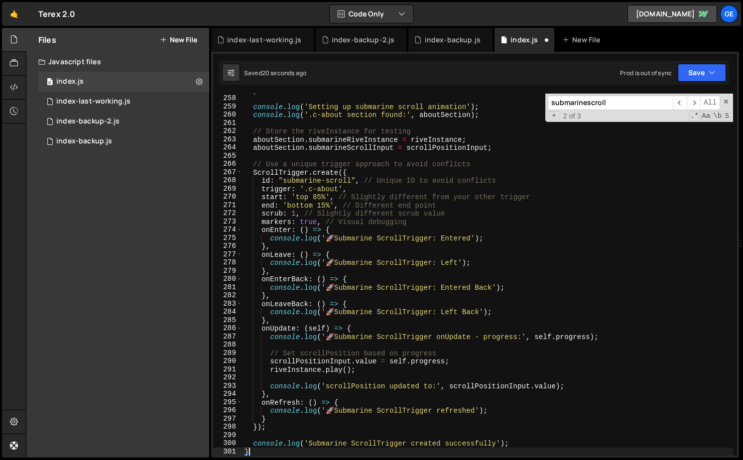
type textarea "console.log('Submarine ScrollTrigger created successfully');"
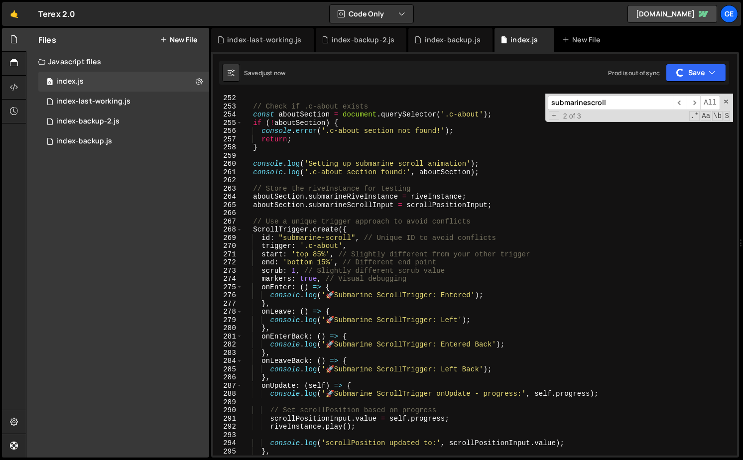
scroll to position [1966, 0]
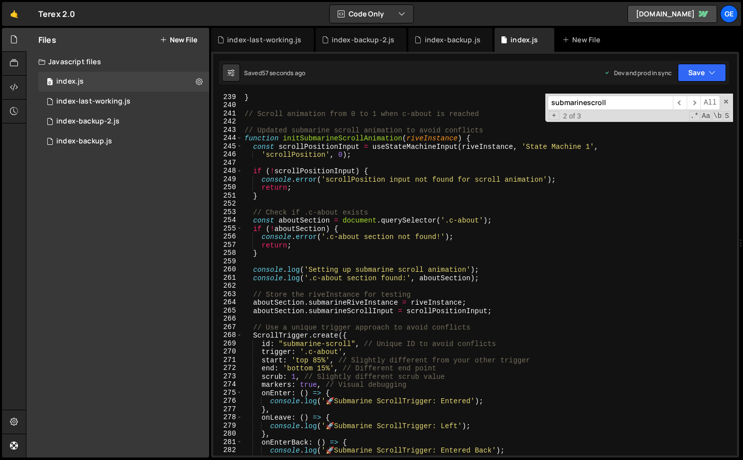
click at [547, 283] on div "} // Scroll animation from 0 to 1 when c-about is reached // Updated submarine …" at bounding box center [488, 282] width 491 height 379
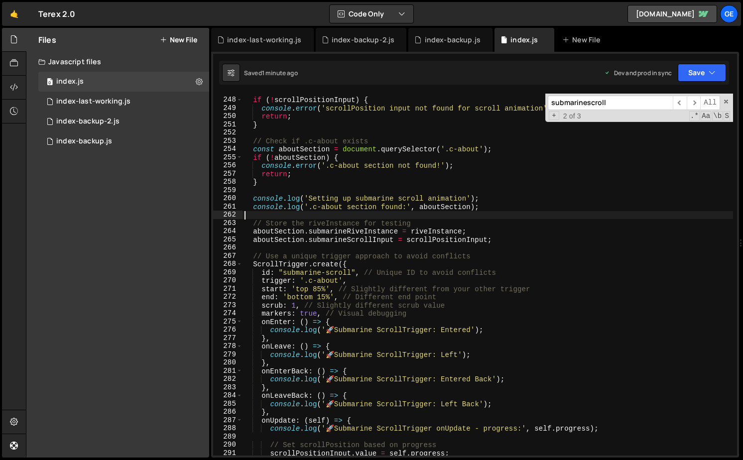
scroll to position [1933, 0]
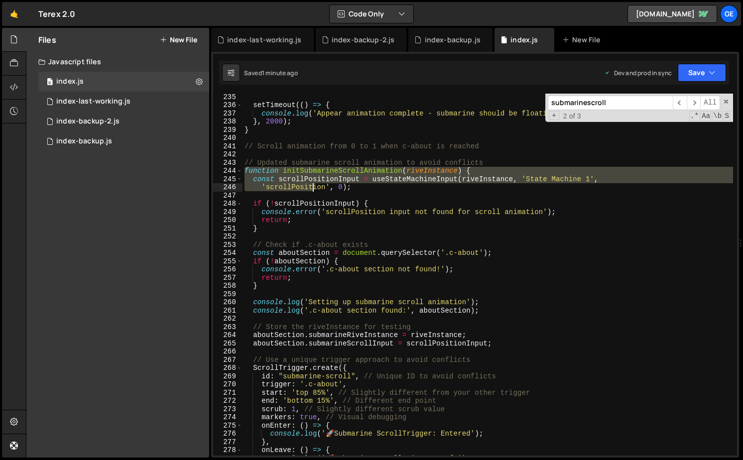
drag, startPoint x: 245, startPoint y: 172, endPoint x: 281, endPoint y: 167, distance: 36.2
click at [312, 188] on div "setTimeout (( ) => { console . log ( 'Appear animation complete - submarine sho…" at bounding box center [488, 282] width 491 height 379
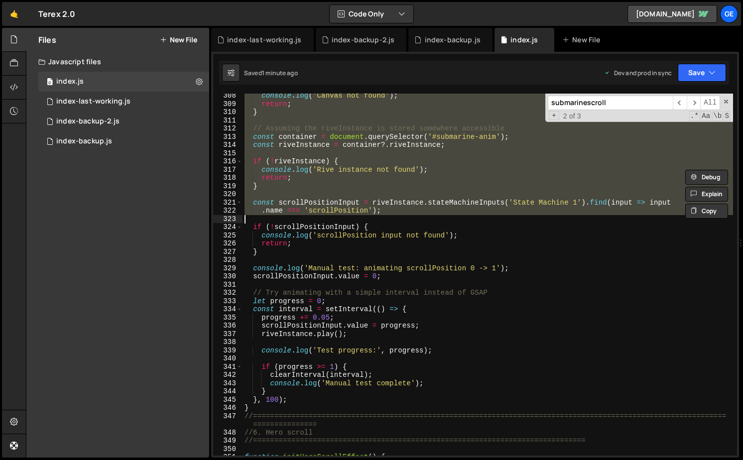
scroll to position [2549, 0]
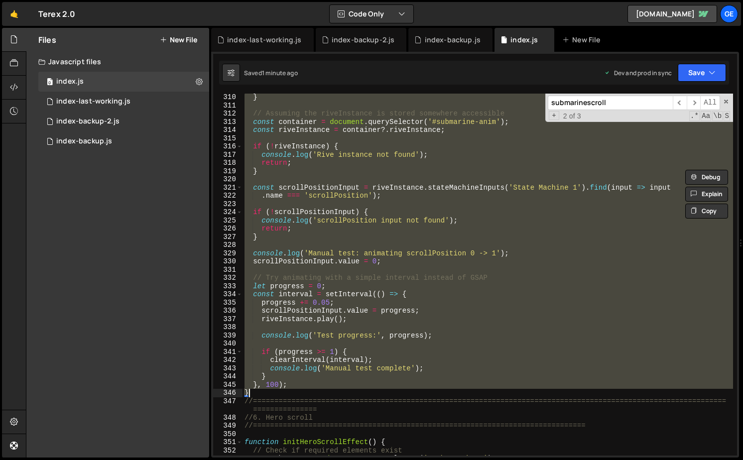
drag, startPoint x: 247, startPoint y: 162, endPoint x: 290, endPoint y: 391, distance: 232.7
click at [290, 391] on div "} // Assuming the riveInstance is stored somewhere accessible const container =…" at bounding box center [488, 282] width 491 height 379
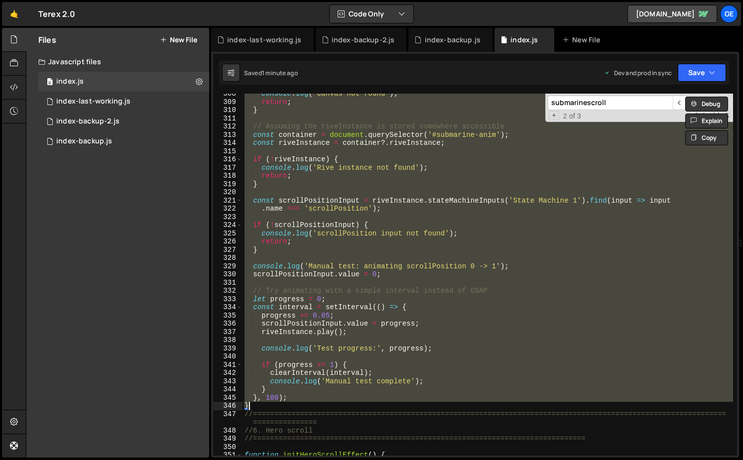
scroll to position [2351, 0]
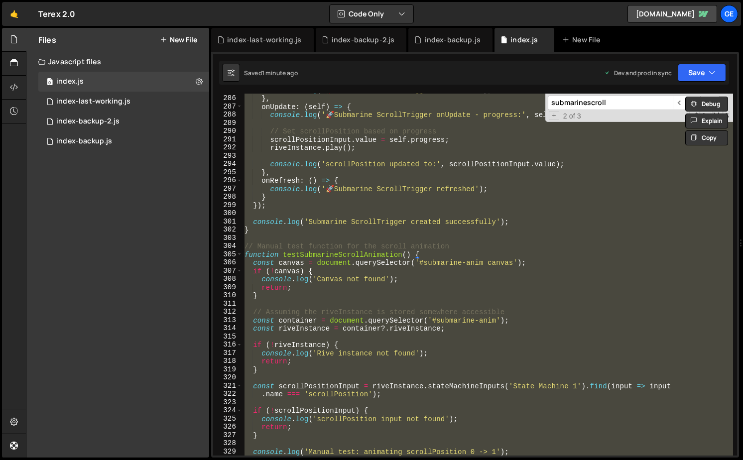
paste textarea
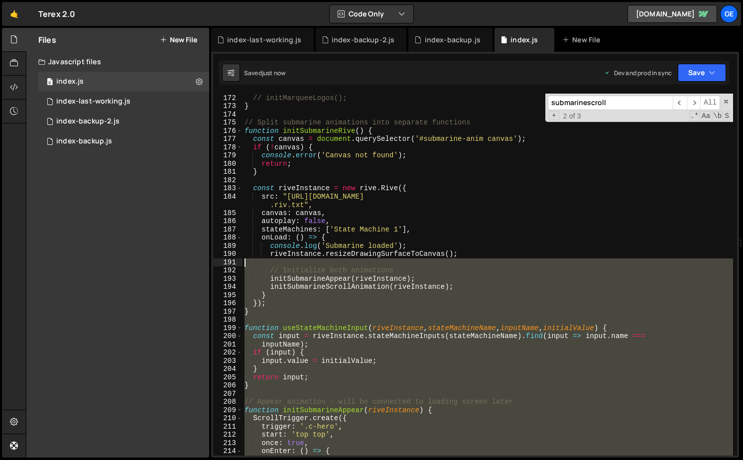
scroll to position [1290, 0]
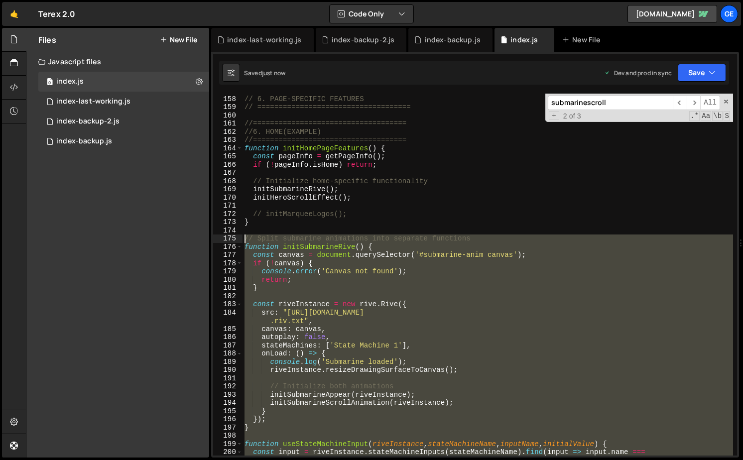
drag, startPoint x: 258, startPoint y: 357, endPoint x: 245, endPoint y: 237, distance: 120.8
click at [245, 237] on div "// ==================================== // 6. PAGE-SPECIFIC FEATURES // =======…" at bounding box center [488, 276] width 491 height 379
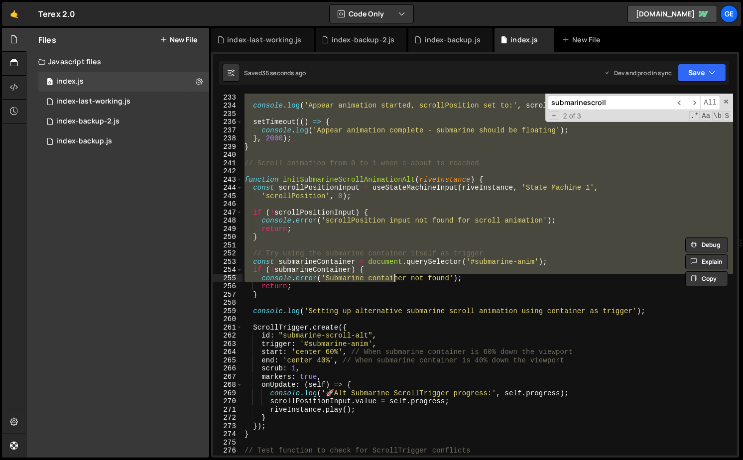
scroll to position [2199, 0]
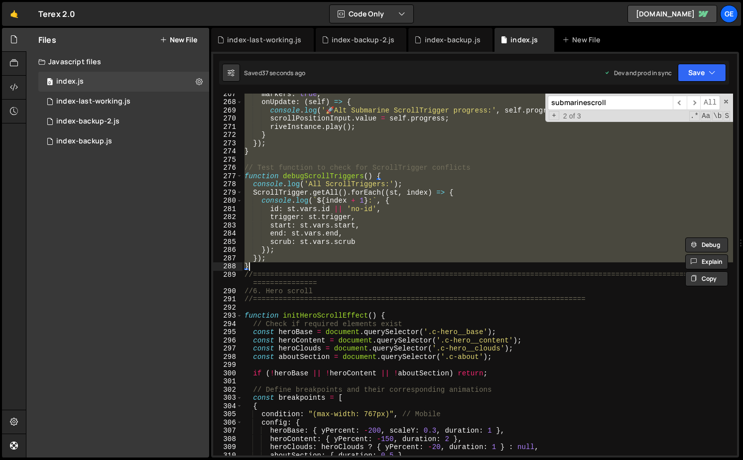
drag, startPoint x: 250, startPoint y: 150, endPoint x: 373, endPoint y: 267, distance: 168.8
click at [373, 267] on div "markers : true , onUpdate : ( self ) => { console . log ( ' 🚀 Alt Submarine Scr…" at bounding box center [488, 279] width 491 height 379
type textarea "}); }"
click at [523, 365] on div "markers : true , onUpdate : ( self ) => { console . log ( ' 🚀 Alt Submarine Scr…" at bounding box center [488, 279] width 491 height 379
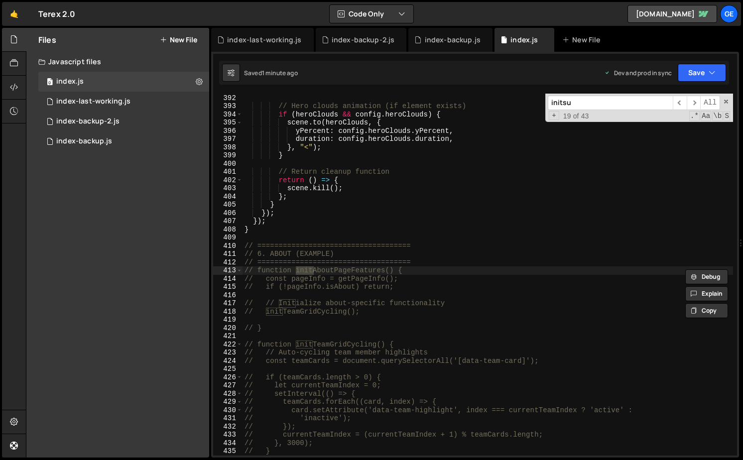
scroll to position [1200, 0]
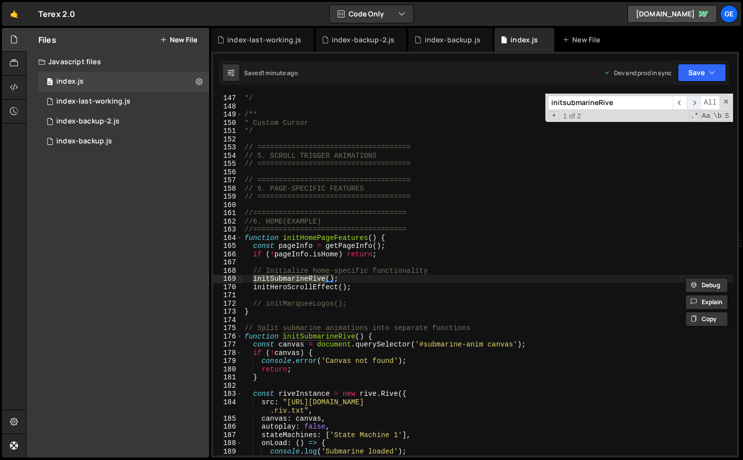
type input "initsubmarineRive"
click at [695, 102] on span "​" at bounding box center [694, 103] width 14 height 14
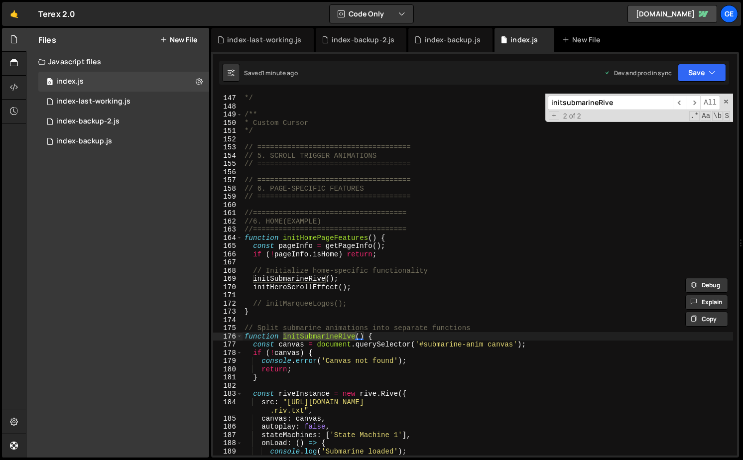
scroll to position [1328, 0]
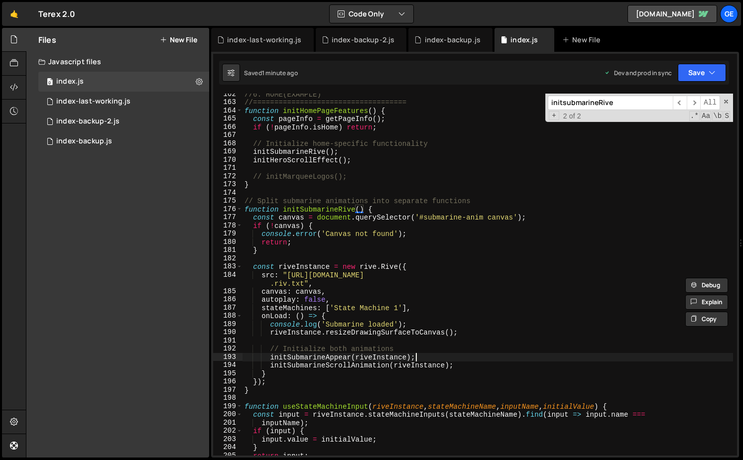
click at [419, 357] on div "//6. HOME(EXAMPLE) //==================================== function initHomePage…" at bounding box center [488, 279] width 491 height 379
click at [491, 365] on div "//6. HOME(EXAMPLE) //==================================== function initHomePage…" at bounding box center [488, 279] width 491 height 379
type textarea "initSubmarineScrollAnimation(riveInstance);"
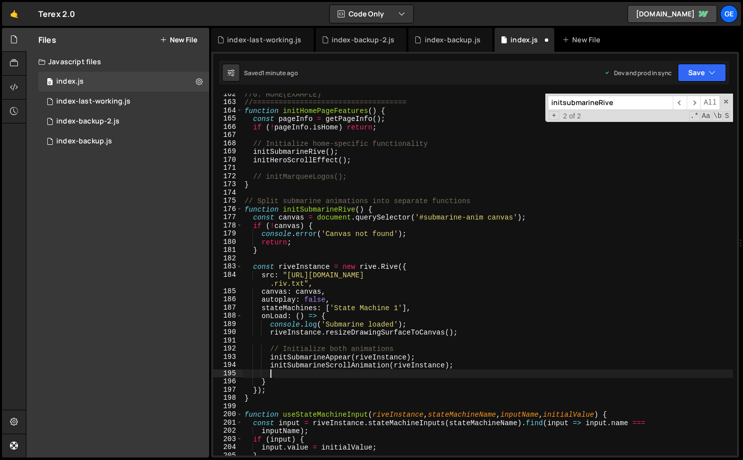
scroll to position [0, 1]
paste textarea "initSubmarineScrollAnimationAlt(riveInstance); // ← Changed this line"
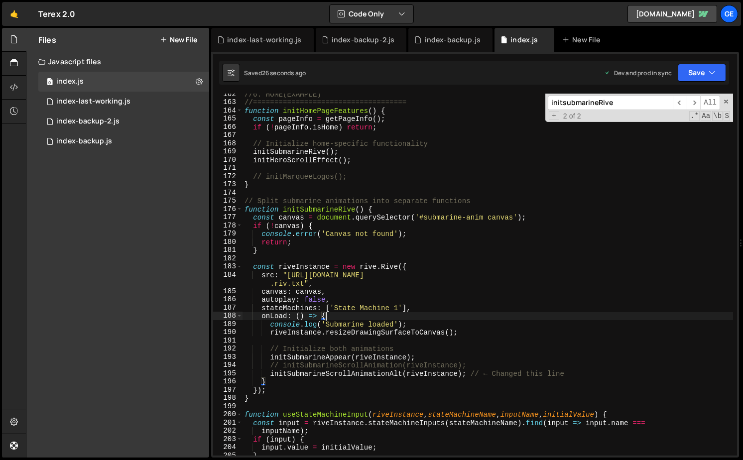
click at [581, 318] on div "//6. HOME(EXAMPLE) //==================================== function initHomePage…" at bounding box center [488, 279] width 491 height 379
type textarea "initScript();"
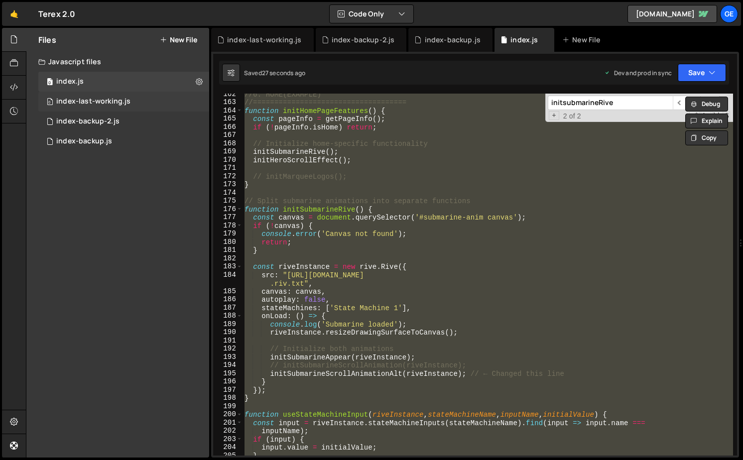
click at [78, 95] on div "0 index-last-working.js 0" at bounding box center [123, 102] width 171 height 20
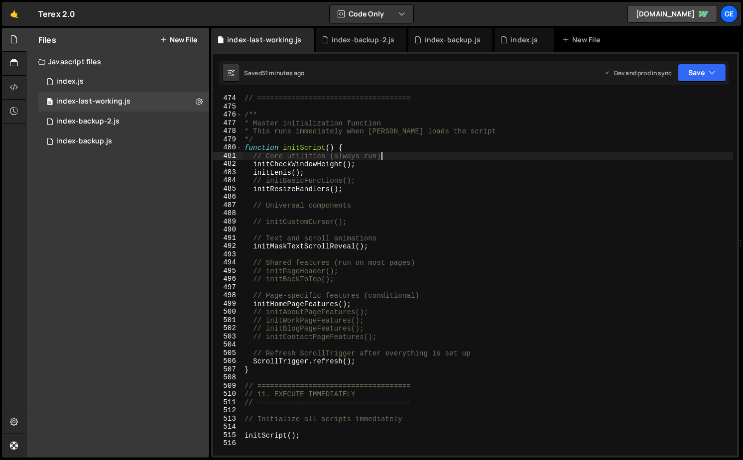
click at [475, 159] on div "// 10. MASTER INITIALIZATION // ==================================== /** * Mast…" at bounding box center [488, 275] width 491 height 379
type textarea "initScript();"
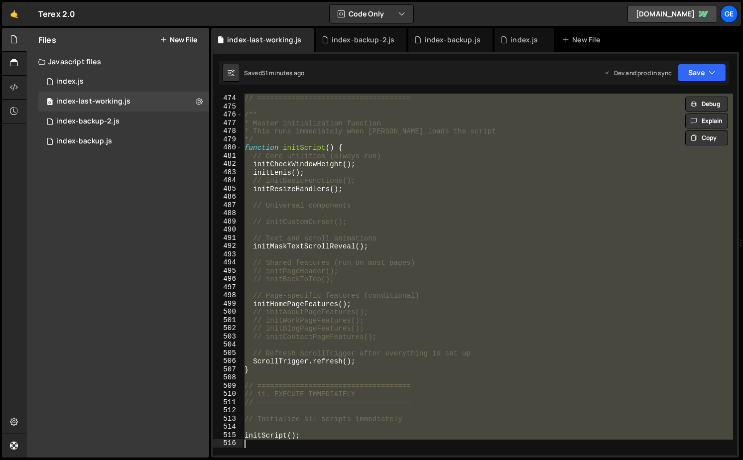
paste textarea
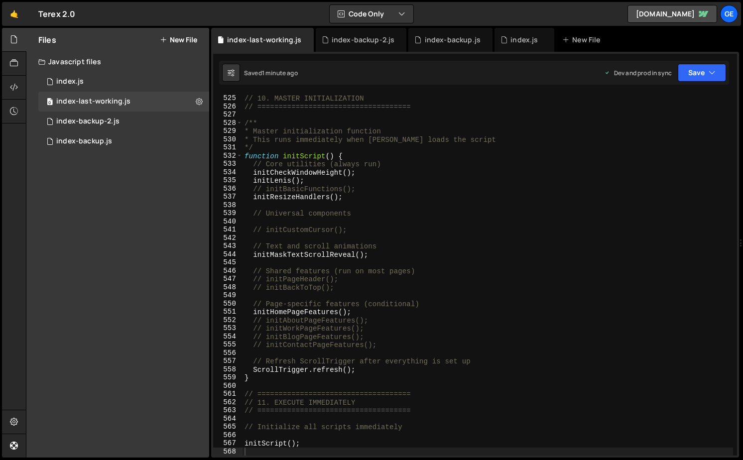
scroll to position [4324, 0]
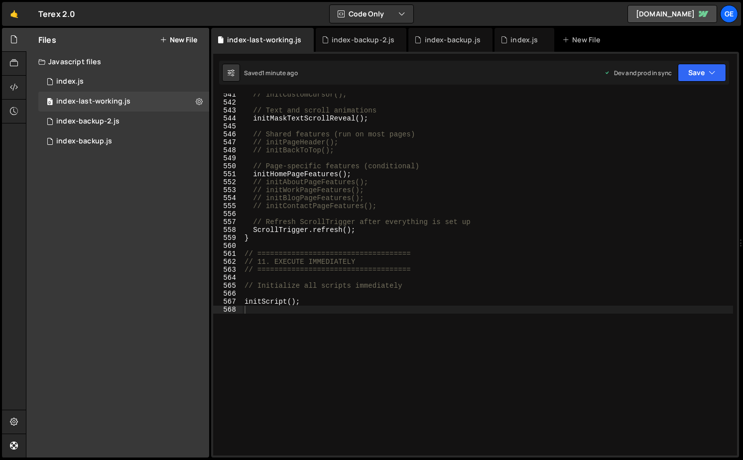
drag, startPoint x: 263, startPoint y: 0, endPoint x: 114, endPoint y: 450, distance: 474.0
click at [0, 0] on div "Hold on a sec... Are you certain you wish to leave this page? Any changes you'v…" at bounding box center [371, 230] width 743 height 460
